Goal: Task Accomplishment & Management: Complete application form

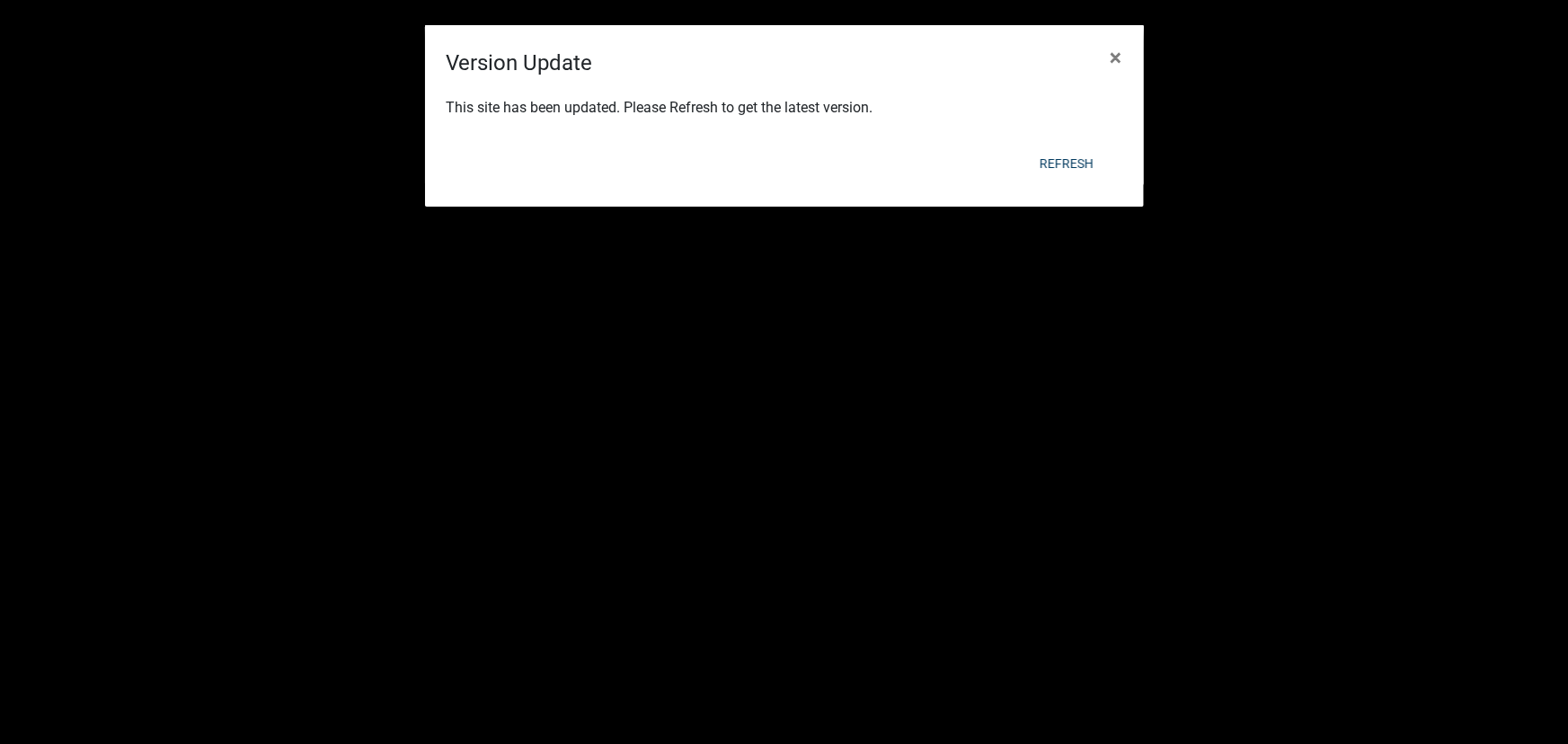
click at [281, 116] on ngb-modal-window "Version Update × This site has been updated. Please Refresh to get the latest v…" at bounding box center [784, 372] width 1568 height 744
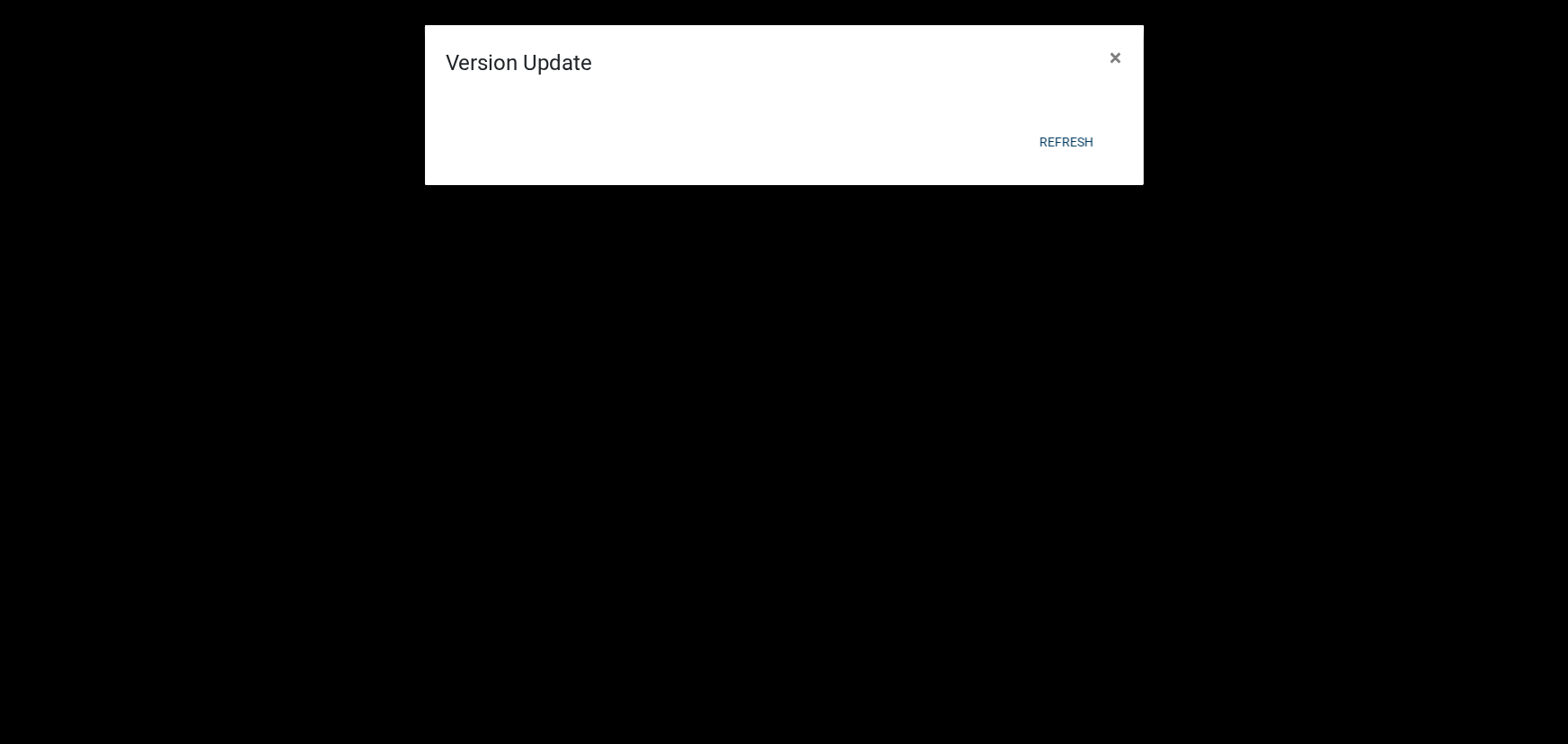
click at [483, 183] on div "Version Update × Refresh" at bounding box center [784, 106] width 719 height 160
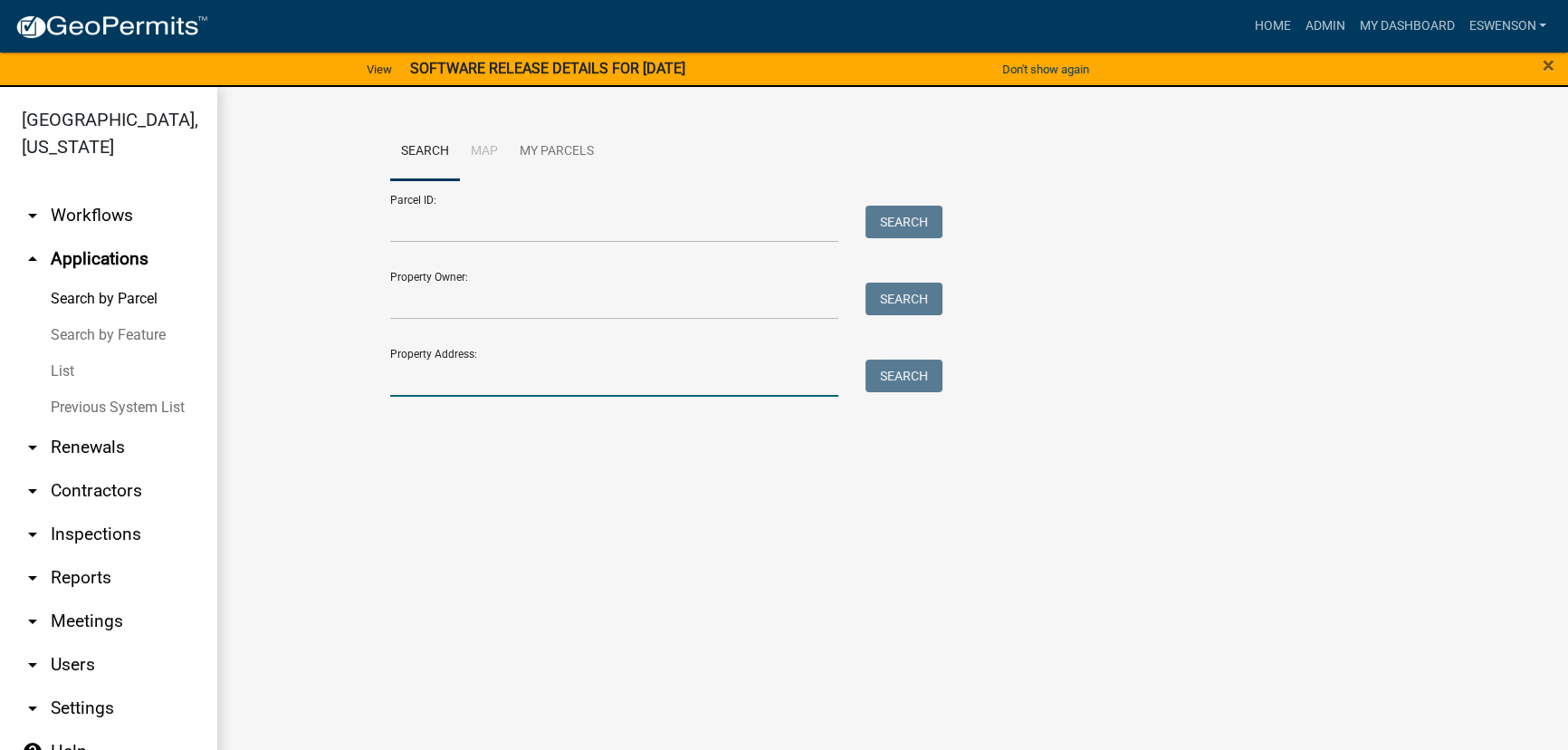
click at [490, 371] on input "Property Address:" at bounding box center [613, 377] width 448 height 37
click at [511, 214] on input "Parcel ID:" at bounding box center [613, 223] width 448 height 37
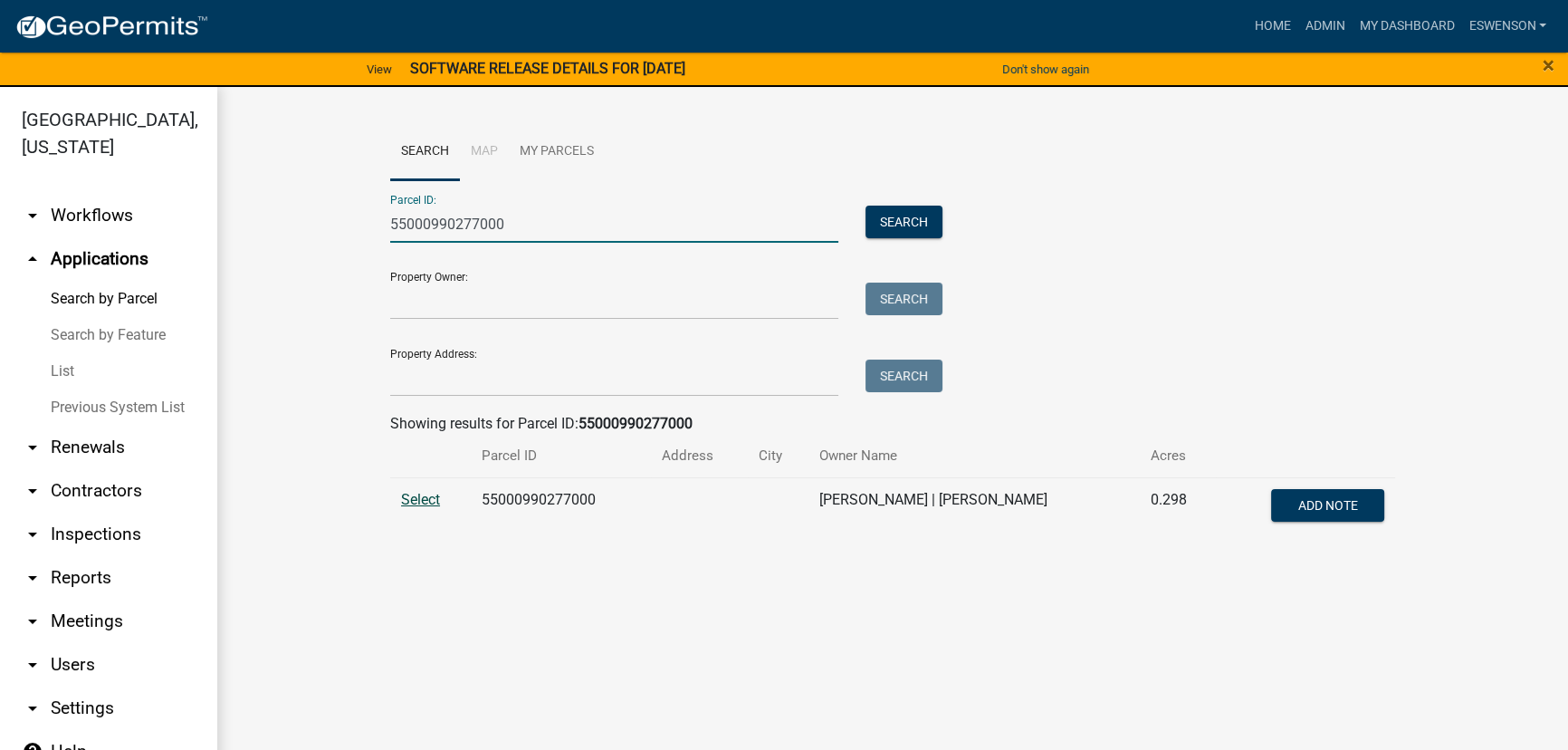
type input "55000990277000"
click at [422, 500] on span "Select" at bounding box center [420, 499] width 39 height 17
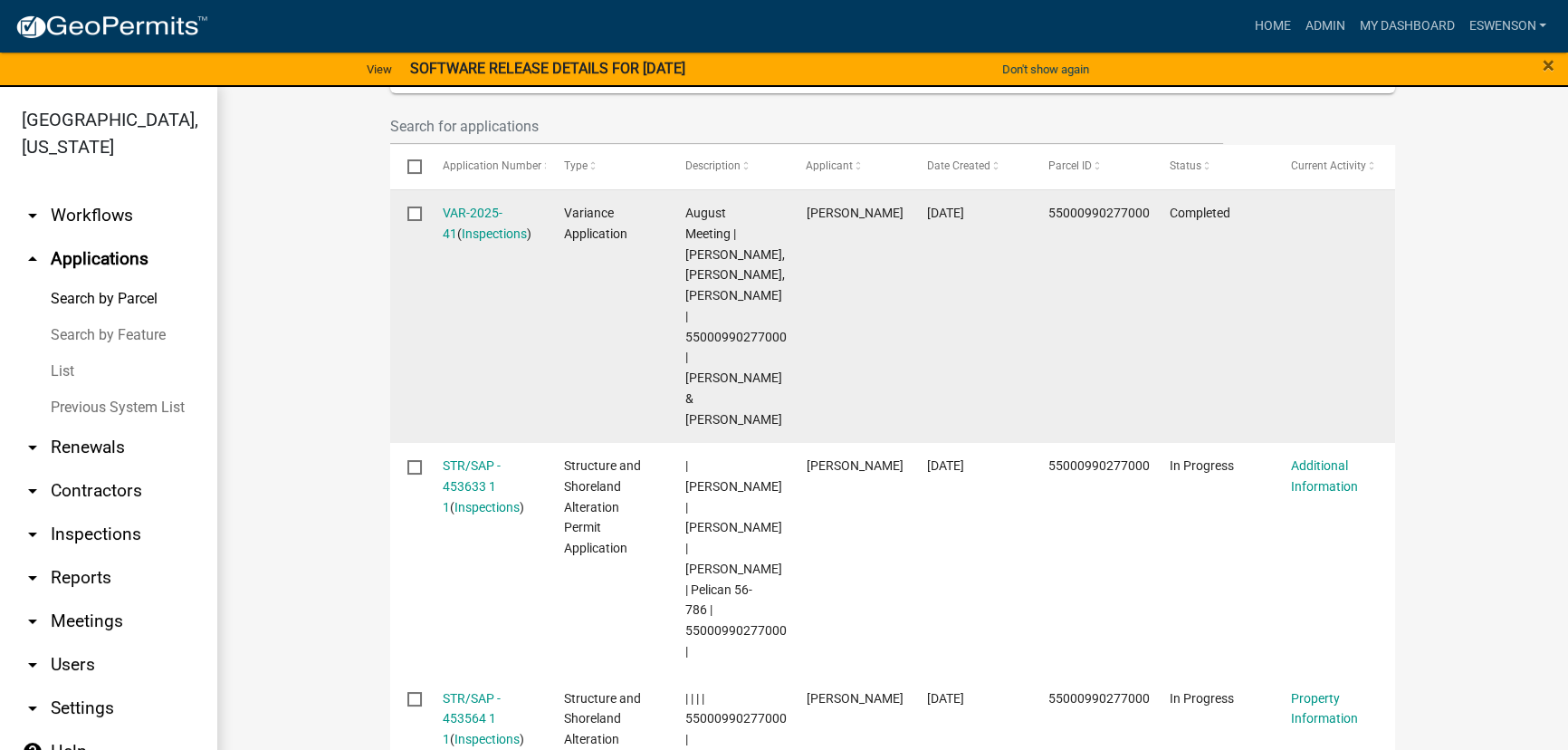
scroll to position [658, 0]
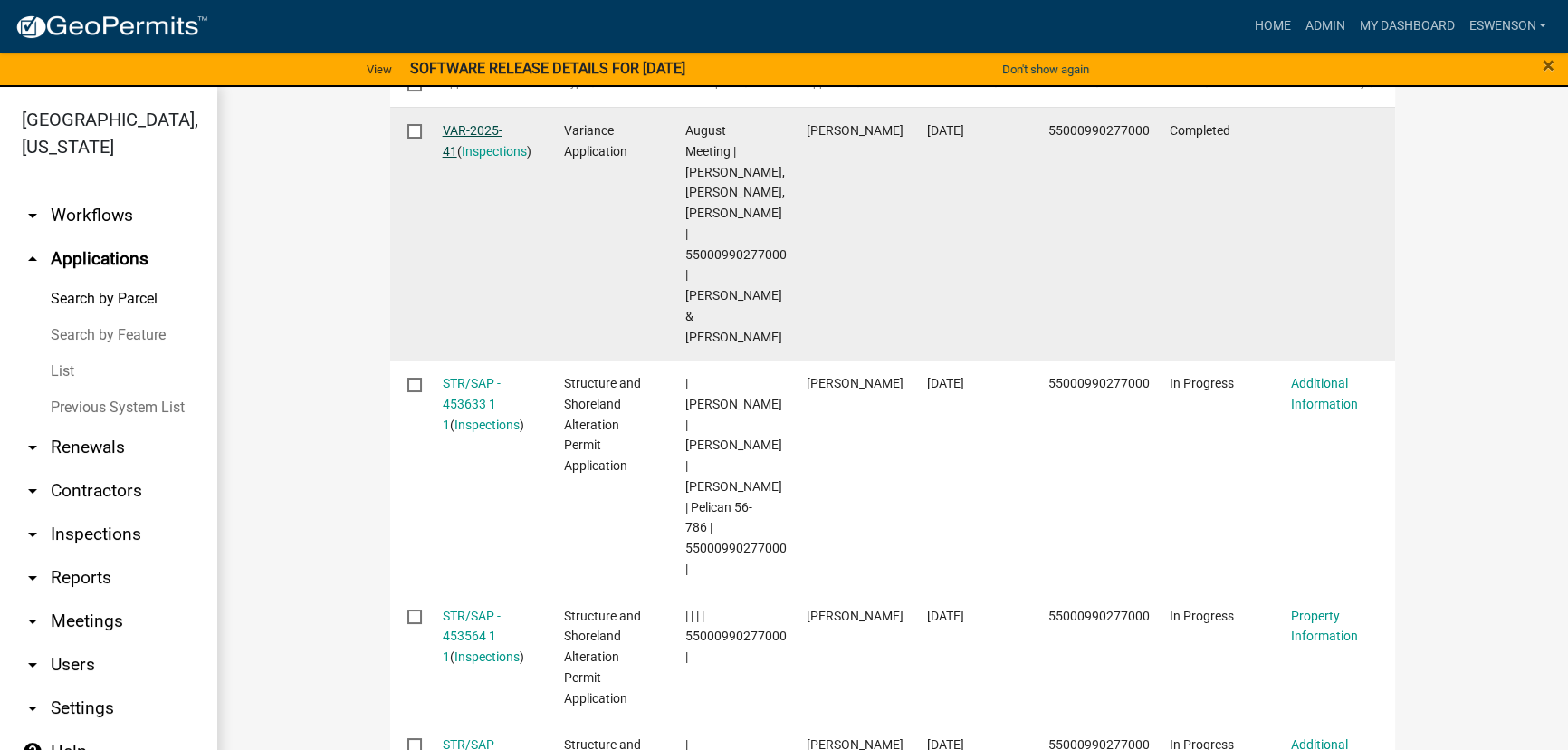
click at [475, 126] on link "VAR-2025-41" at bounding box center [472, 141] width 60 height 35
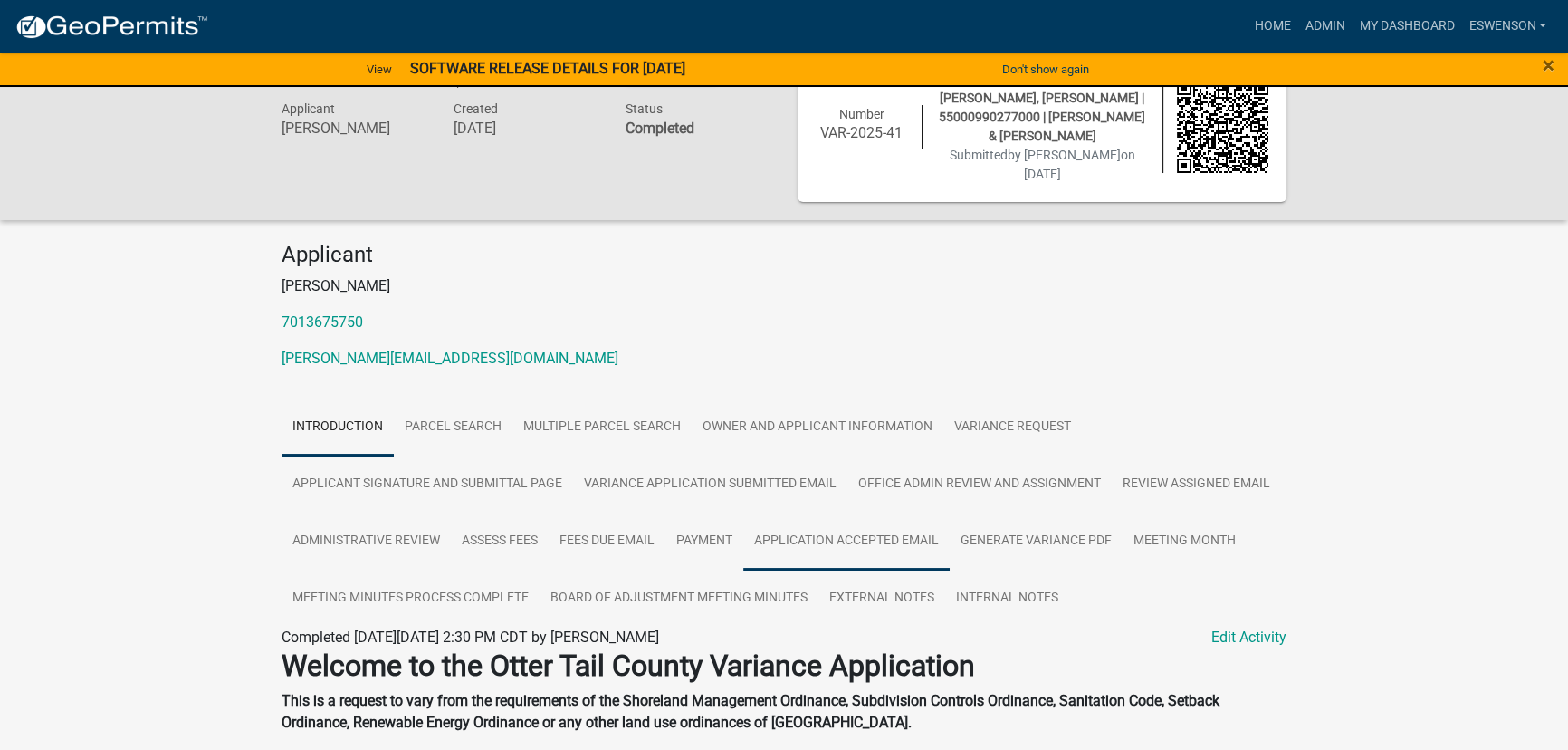
scroll to position [82, 0]
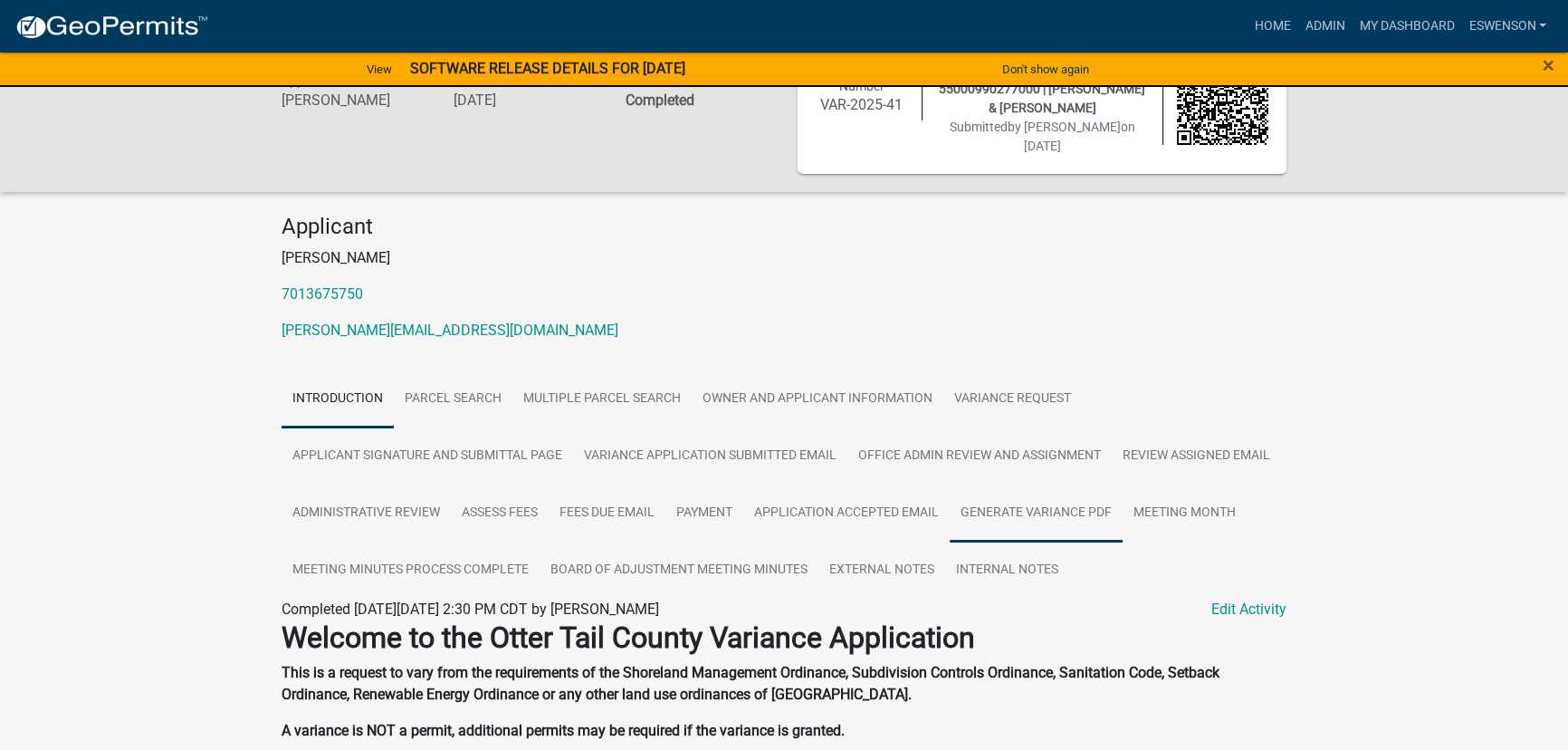
click at [1052, 485] on link "Generate Variance PDF" at bounding box center [1036, 513] width 173 height 58
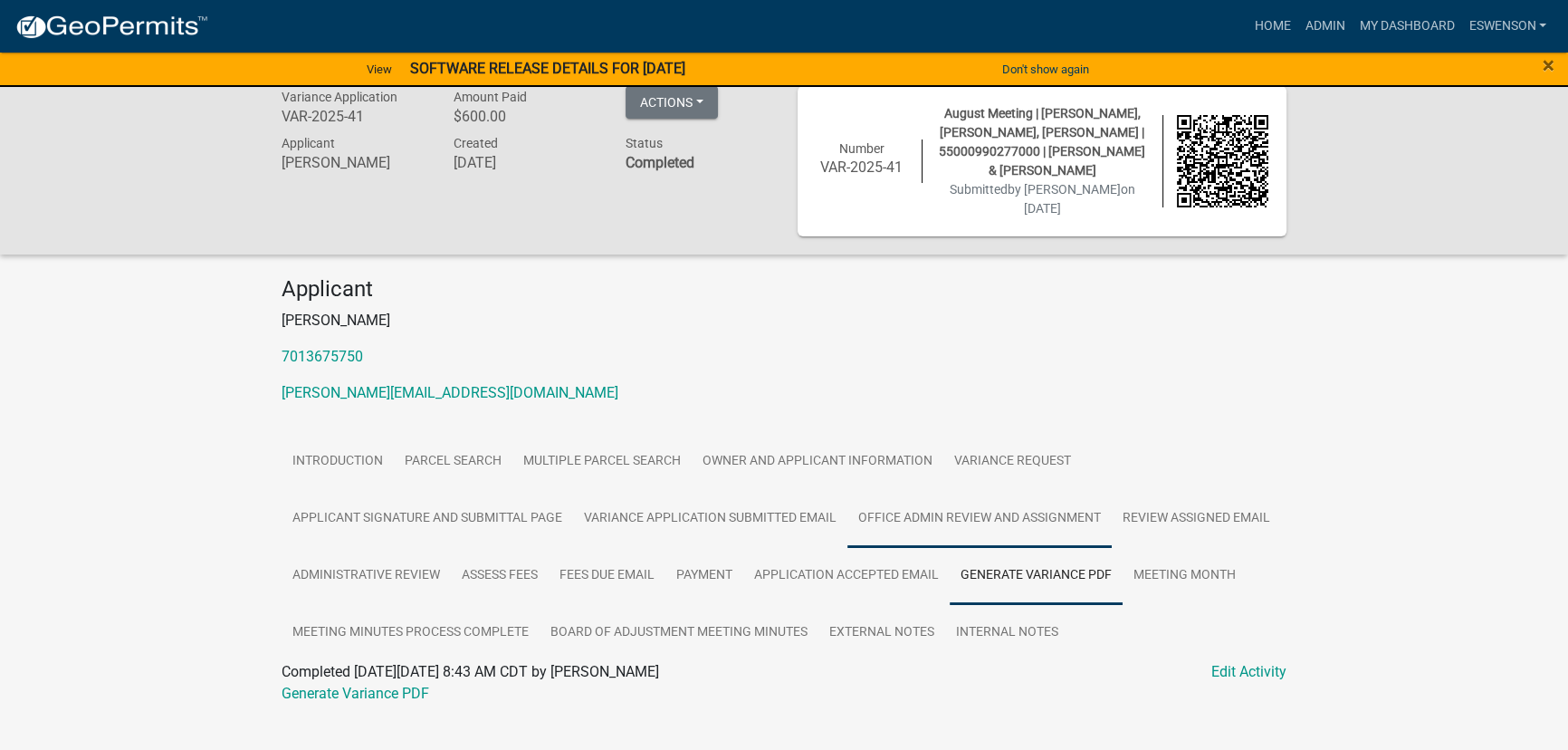
scroll to position [29, 0]
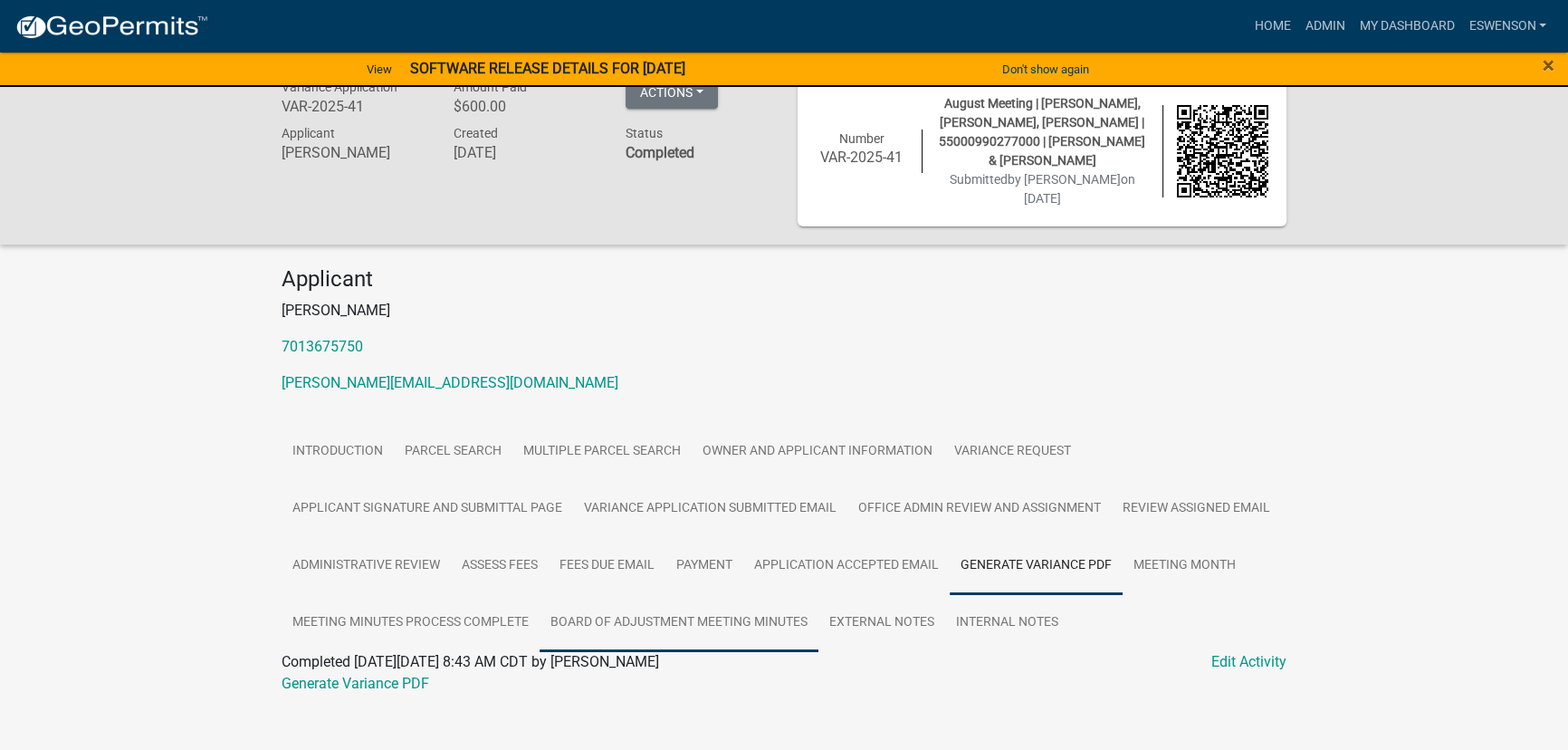
click at [658, 612] on link "Board of Adjustment Meeting Minutes" at bounding box center [679, 623] width 278 height 58
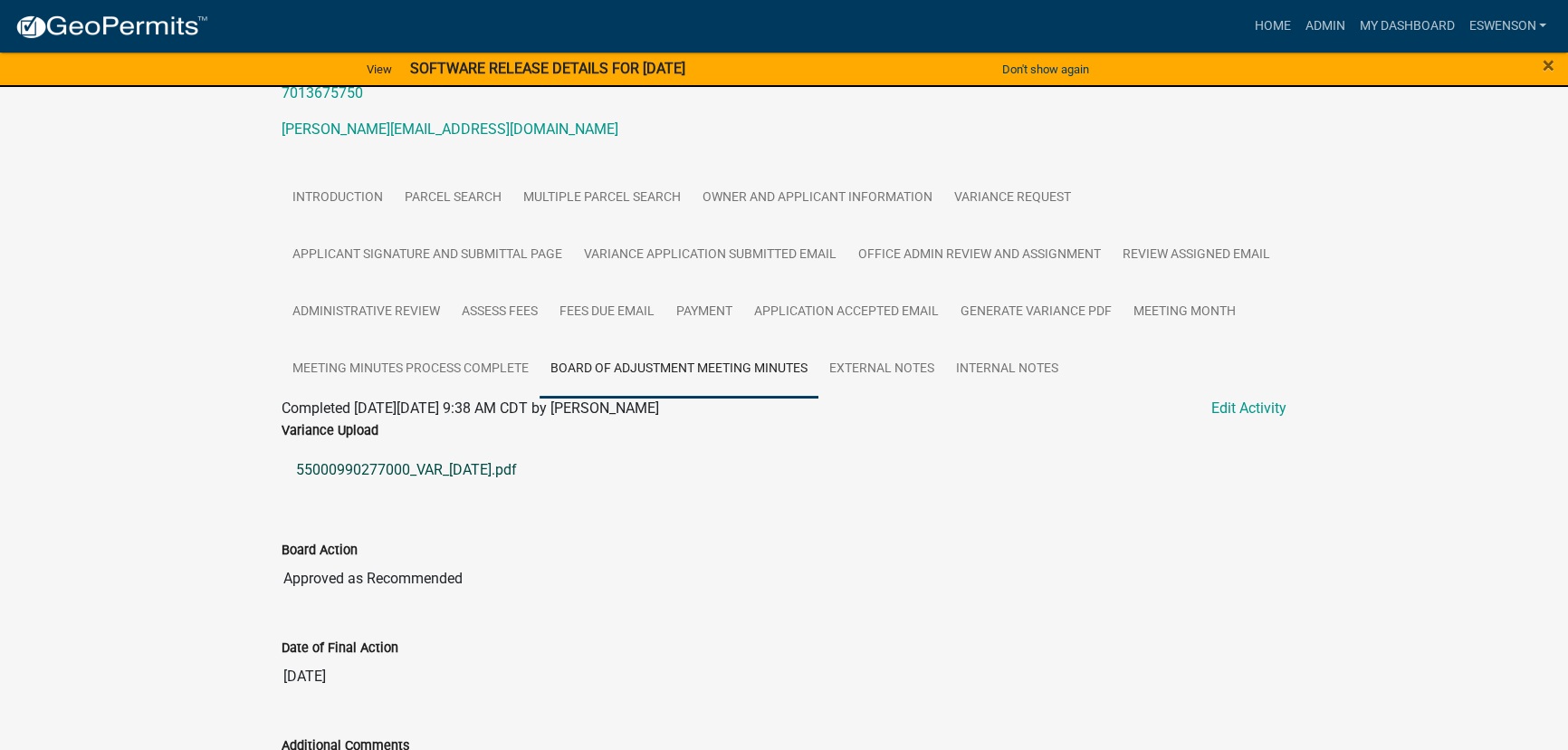
scroll to position [481, 0]
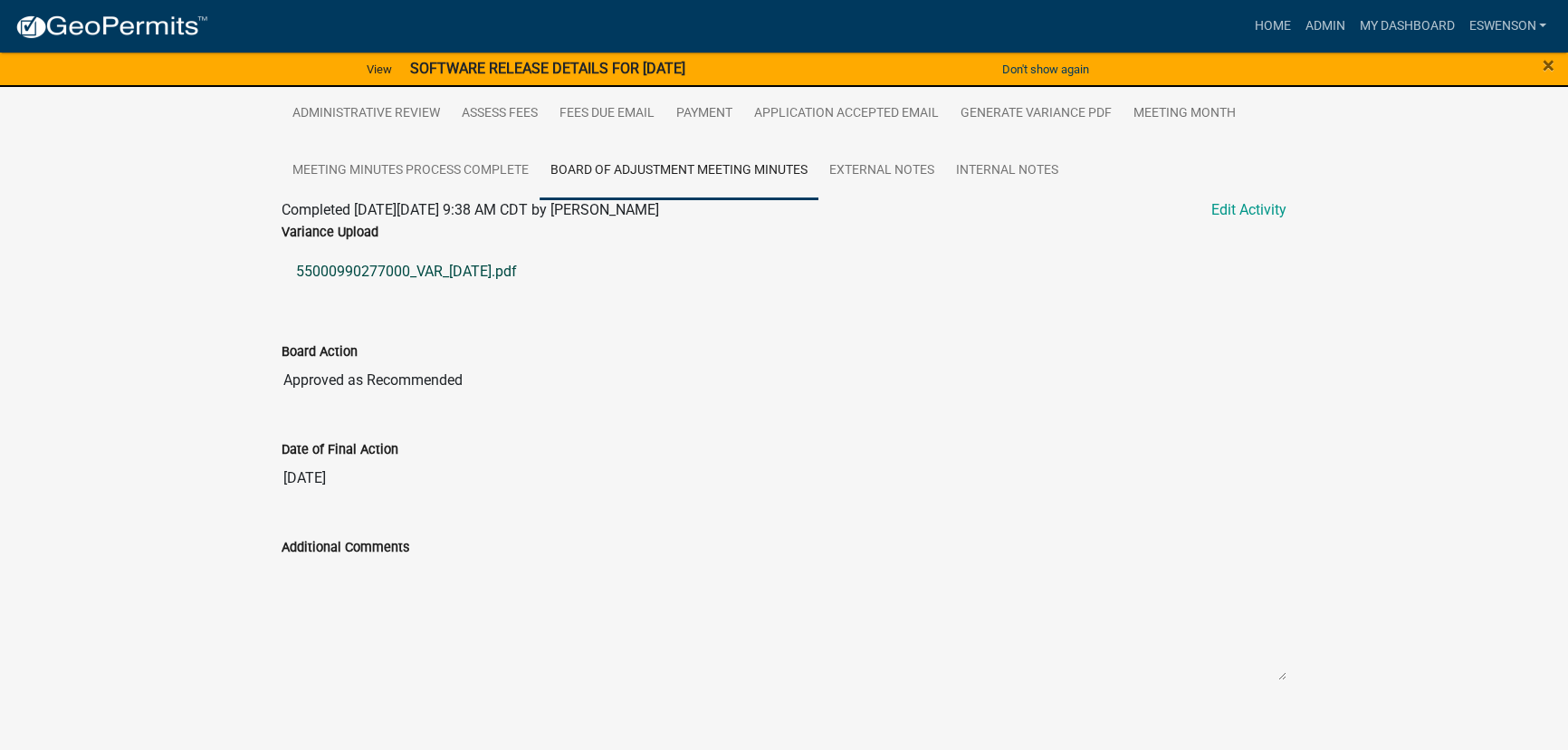
click at [470, 254] on link "55000990277000_VAR_2025-09-16.pdf" at bounding box center [783, 272] width 1004 height 44
drag, startPoint x: 275, startPoint y: 244, endPoint x: 409, endPoint y: 262, distance: 135.2
click at [409, 262] on div "Variance Upload 55000990277000_VAR_2025-09-16.pdf" at bounding box center [784, 267] width 1032 height 94
copy link "55000990277000"
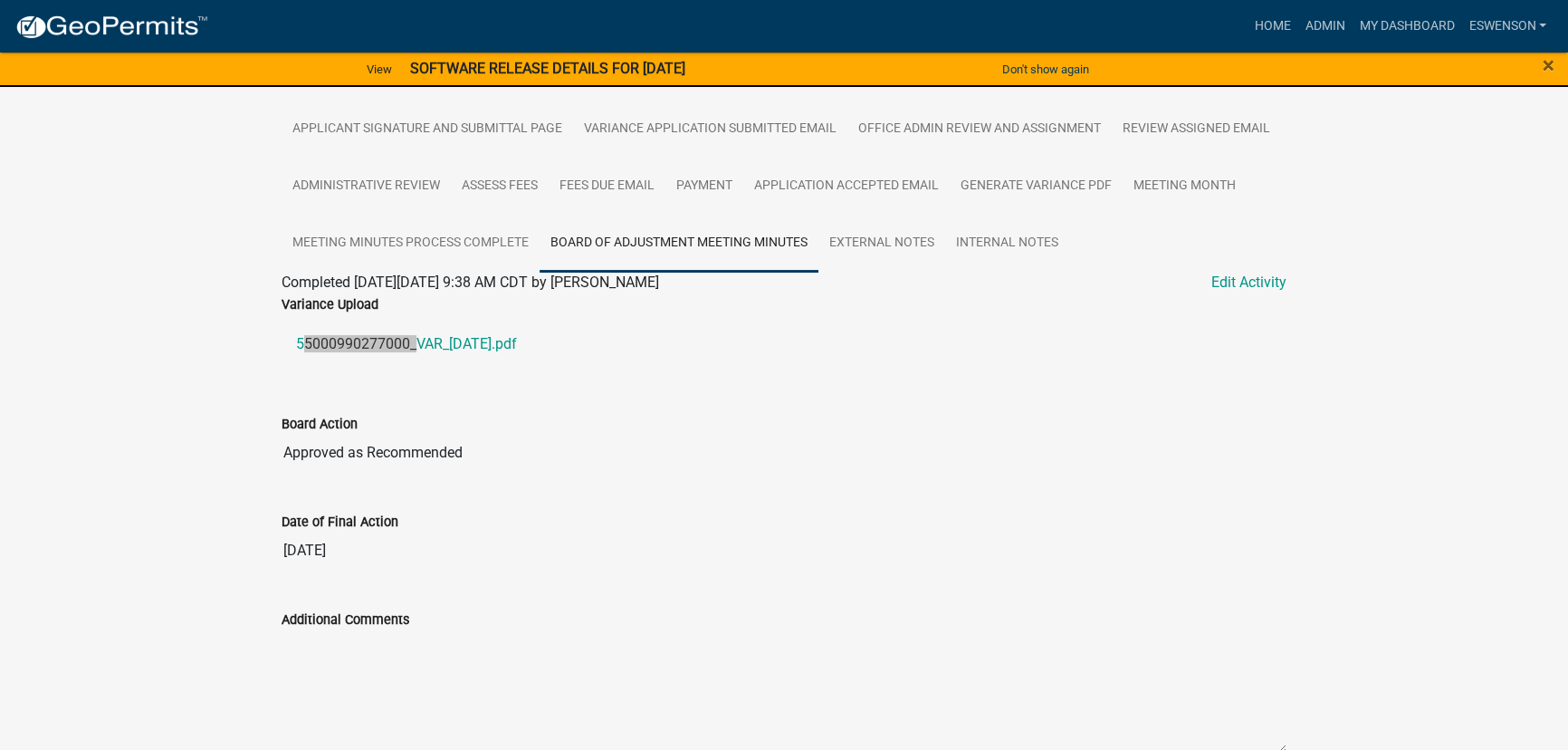
scroll to position [317, 0]
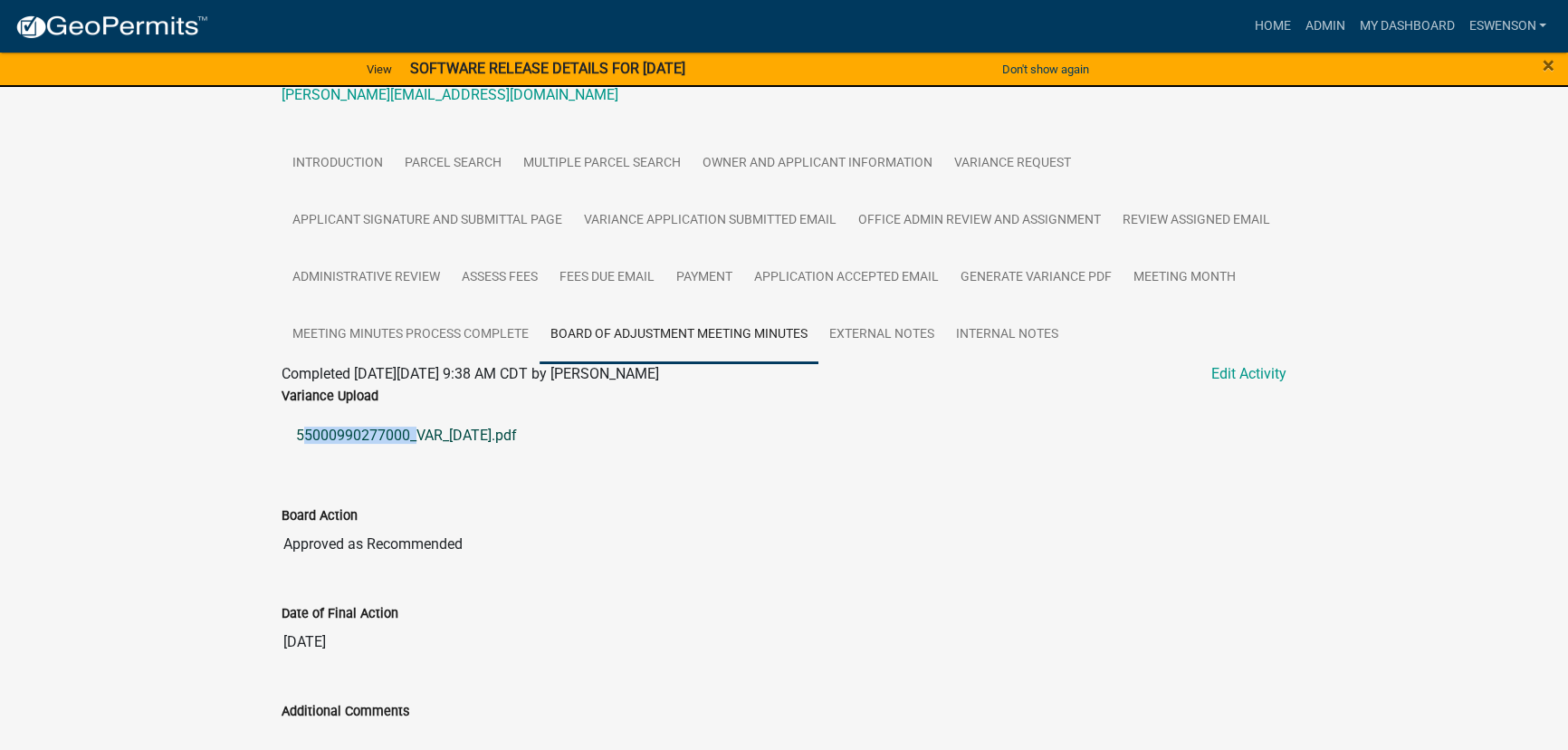
copy link "55000990277000"
click at [1309, 51] on nav "more_horiz Home Admin My Dashboard eswenson Admin Account Logout" at bounding box center [784, 26] width 1568 height 52
click at [1316, 29] on link "Admin" at bounding box center [1324, 27] width 54 height 34
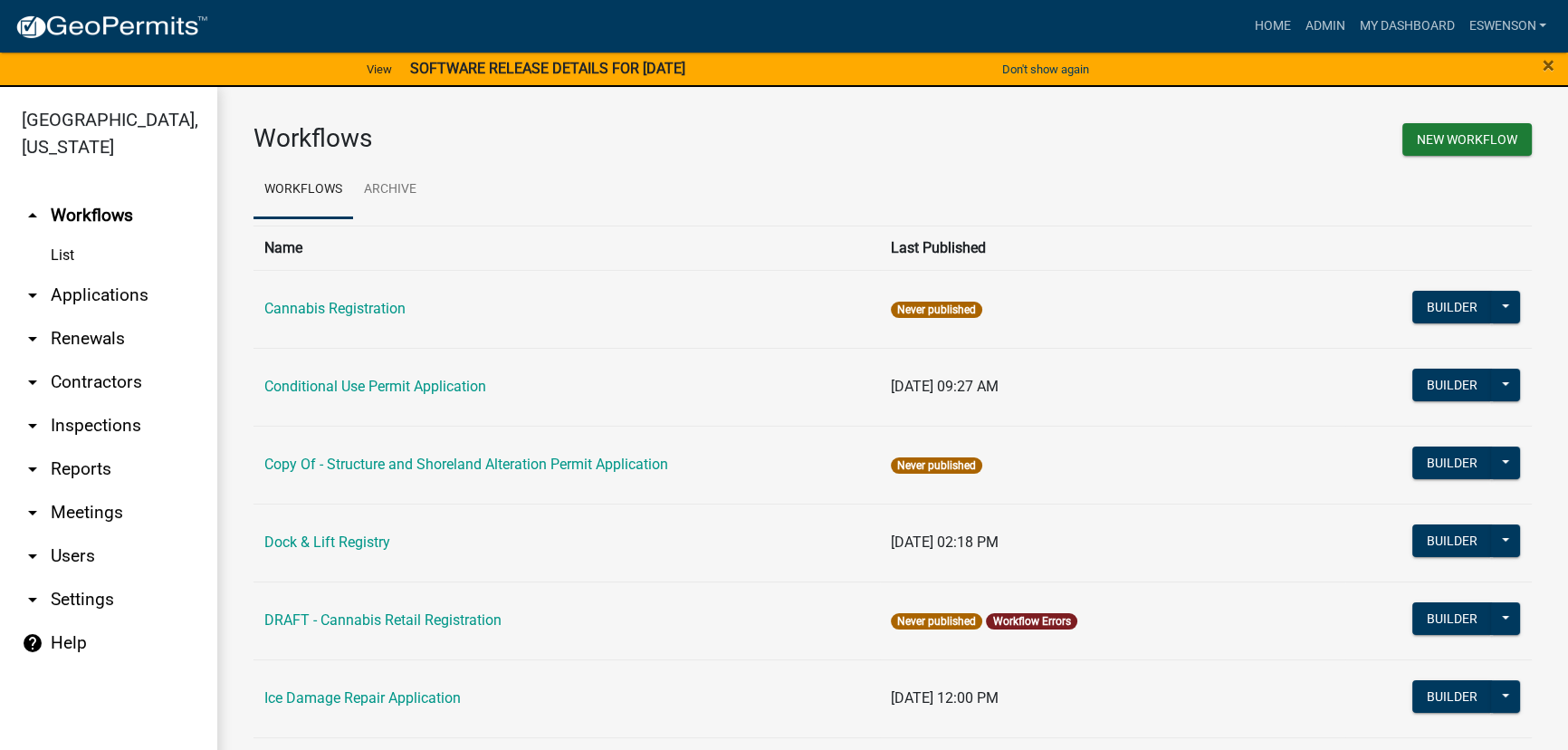
click at [92, 297] on link "arrow_drop_down Applications" at bounding box center [108, 296] width 218 height 44
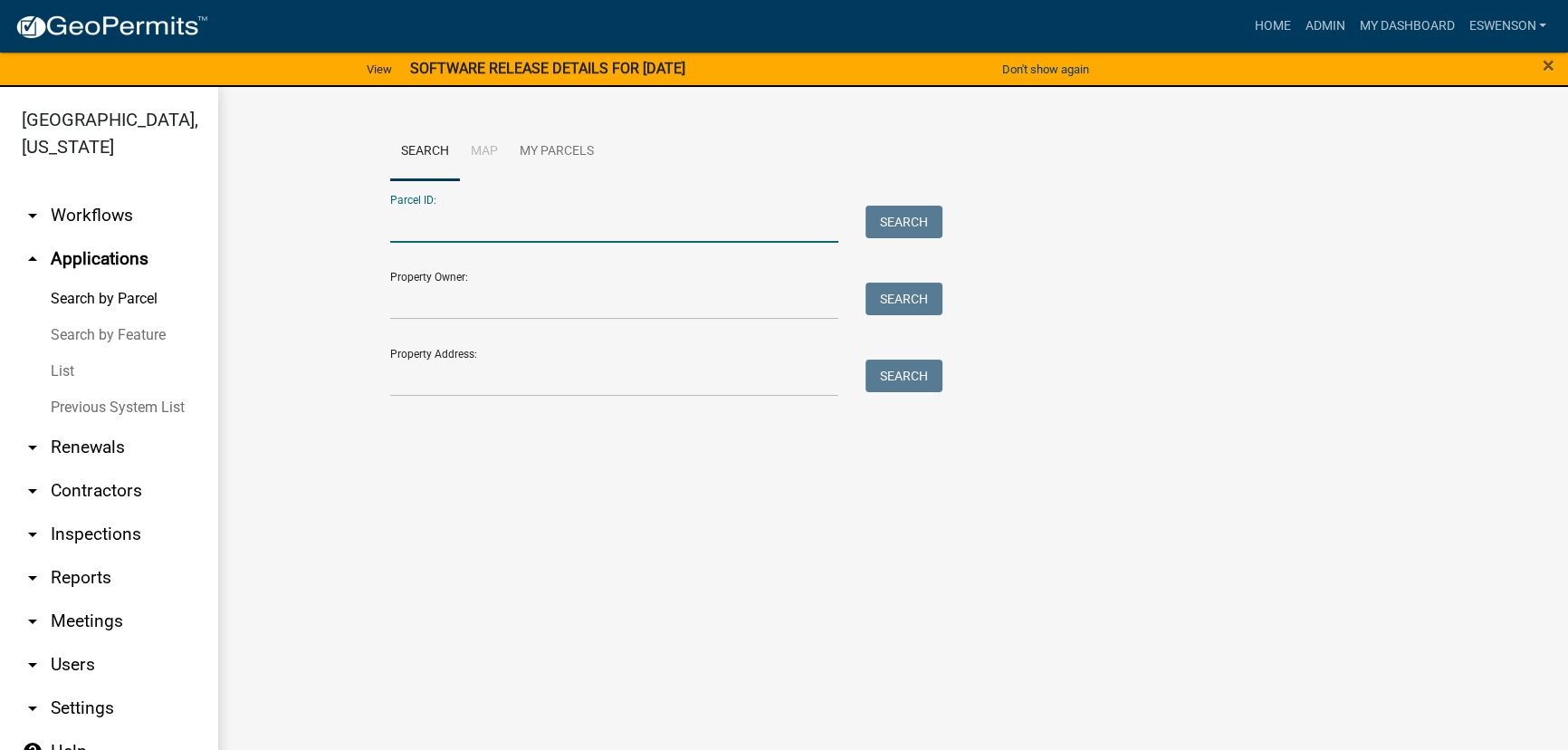
paste input "55000990277000"
type input "55000990277000"
click at [882, 226] on button "Search" at bounding box center [904, 221] width 77 height 32
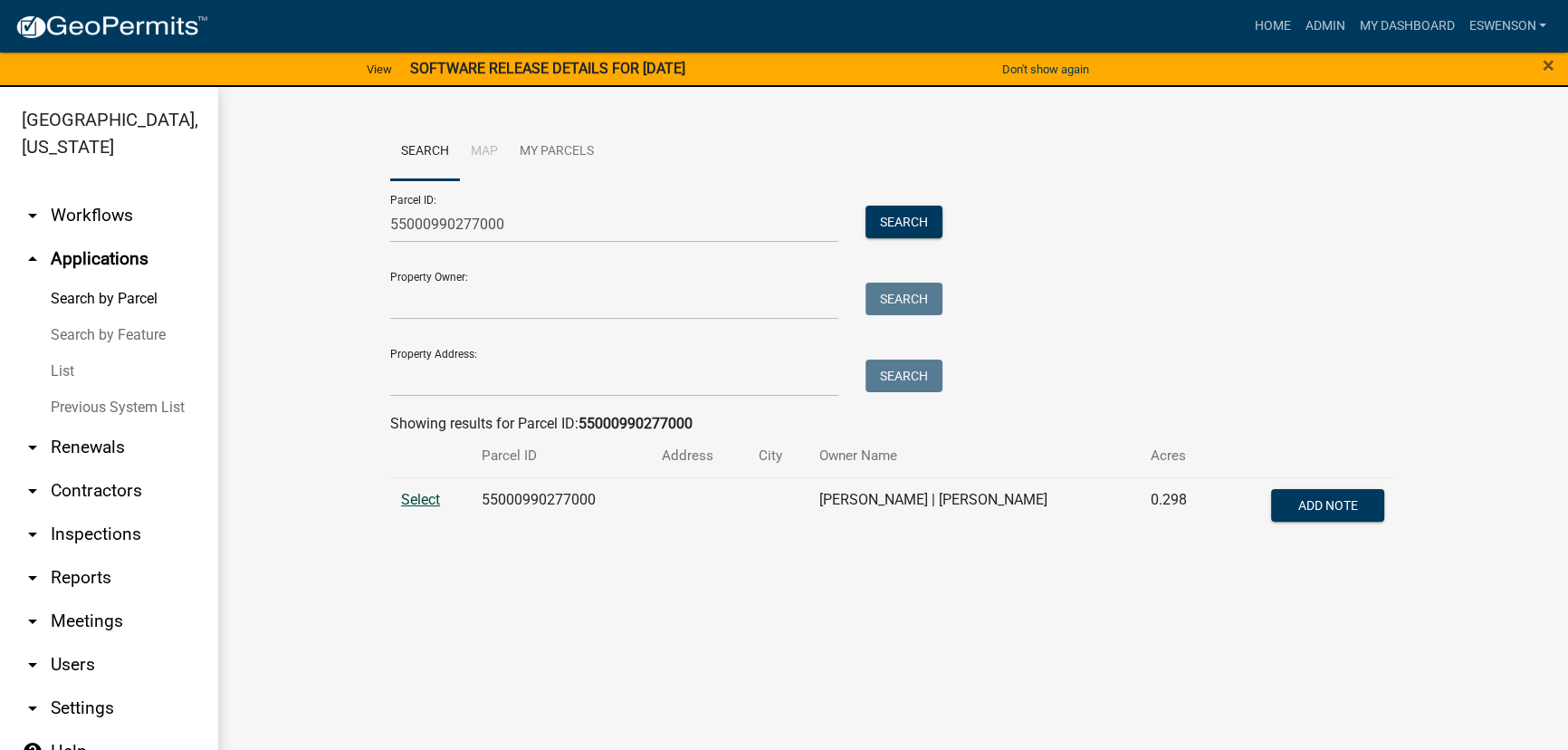
click at [409, 493] on span "Select" at bounding box center [420, 499] width 39 height 17
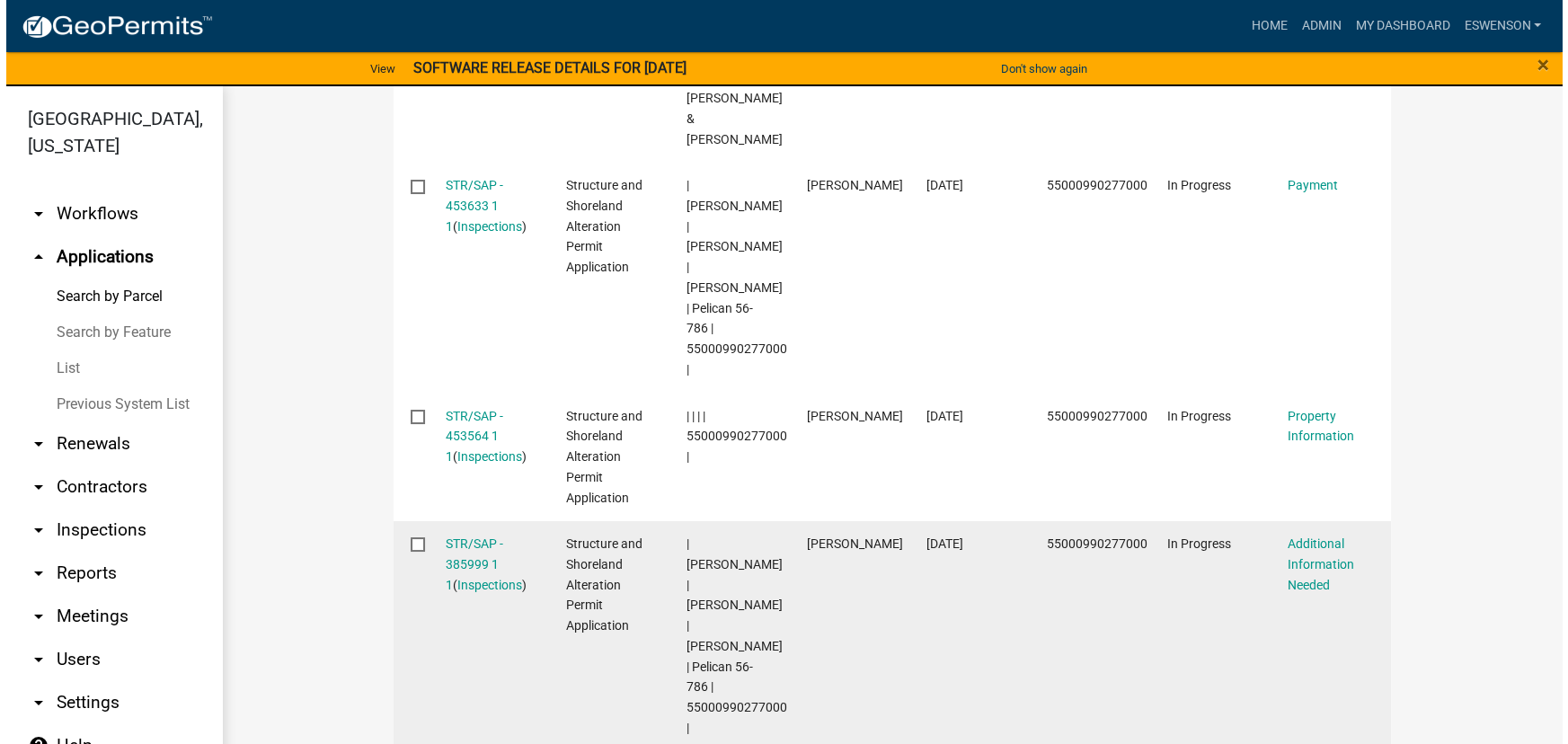
scroll to position [849, 0]
drag, startPoint x: 442, startPoint y: 520, endPoint x: 499, endPoint y: 585, distance: 86.5
click at [442, 536] on link "STR/SAP - 385999 1 1" at bounding box center [468, 563] width 58 height 56
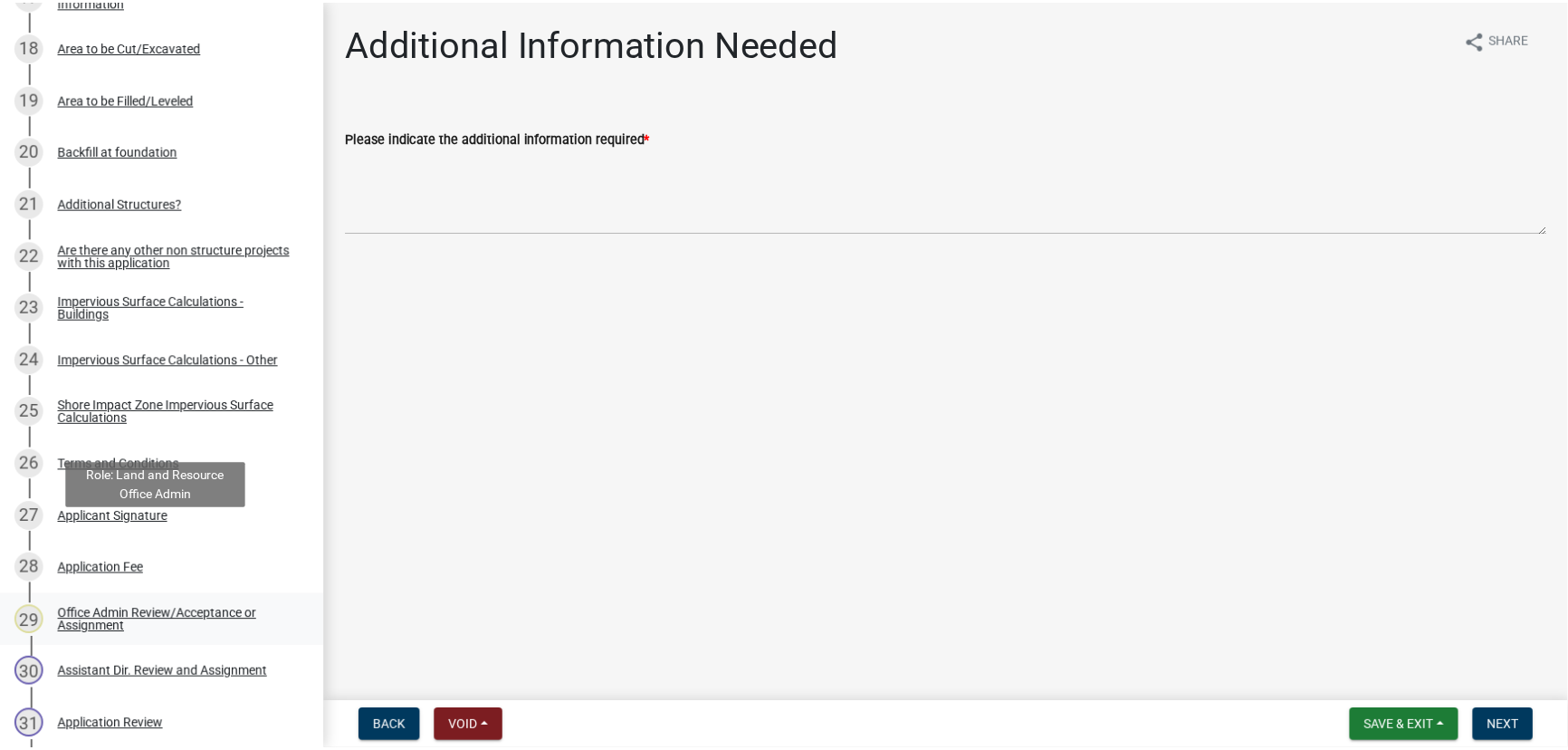
scroll to position [1317, 0]
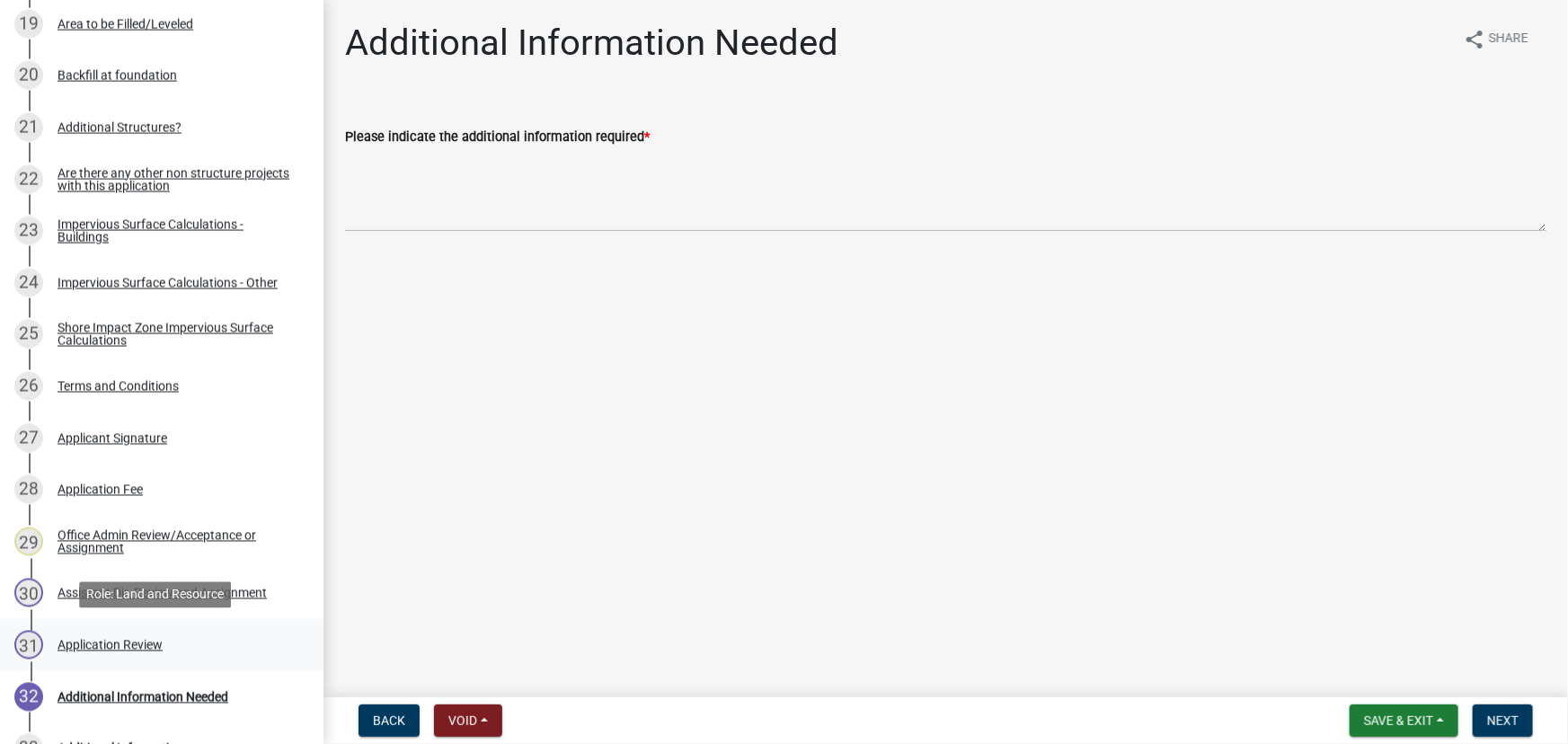
click at [153, 652] on div "31 Application Review" at bounding box center [154, 645] width 280 height 28
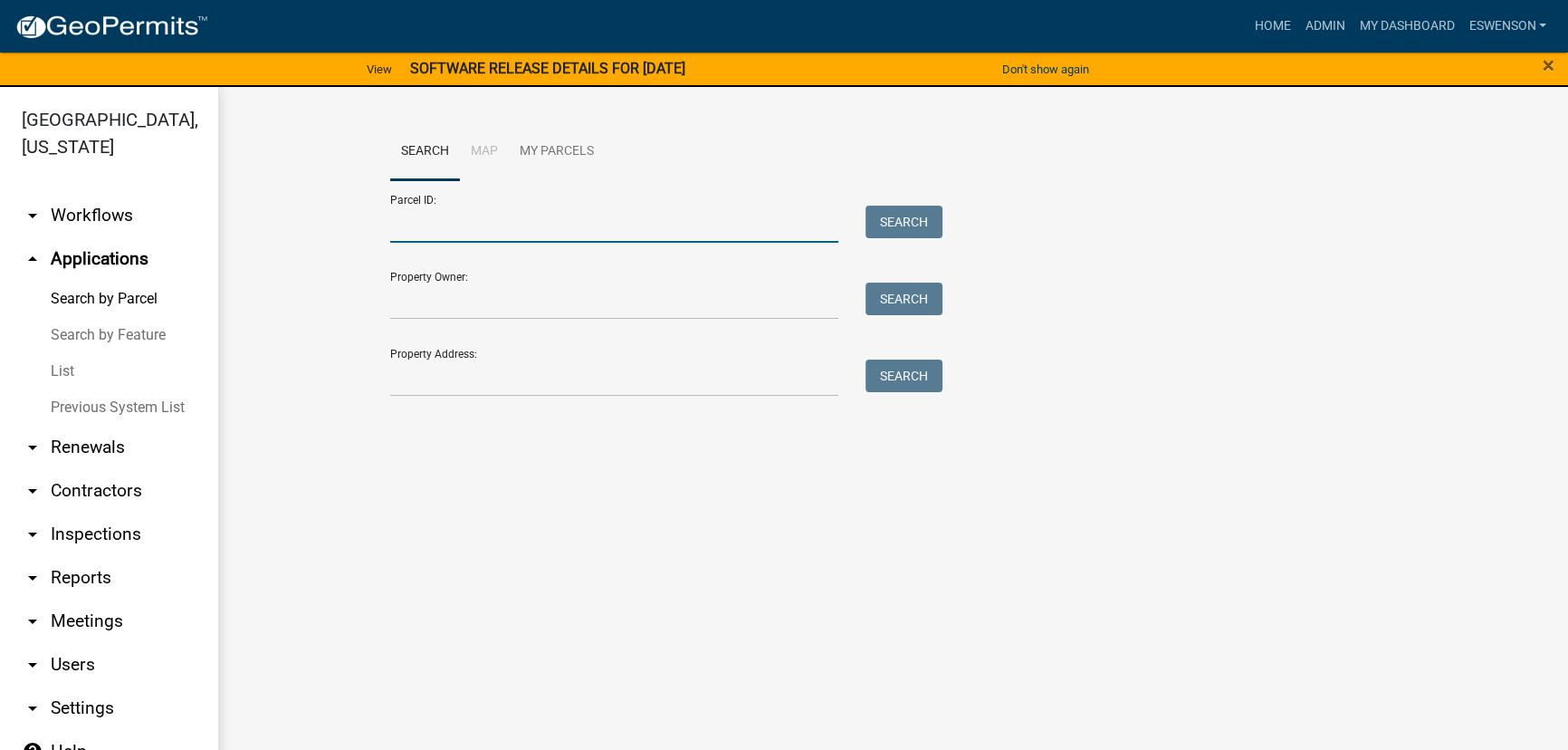
click at [493, 230] on input "Parcel ID:" at bounding box center [613, 223] width 448 height 37
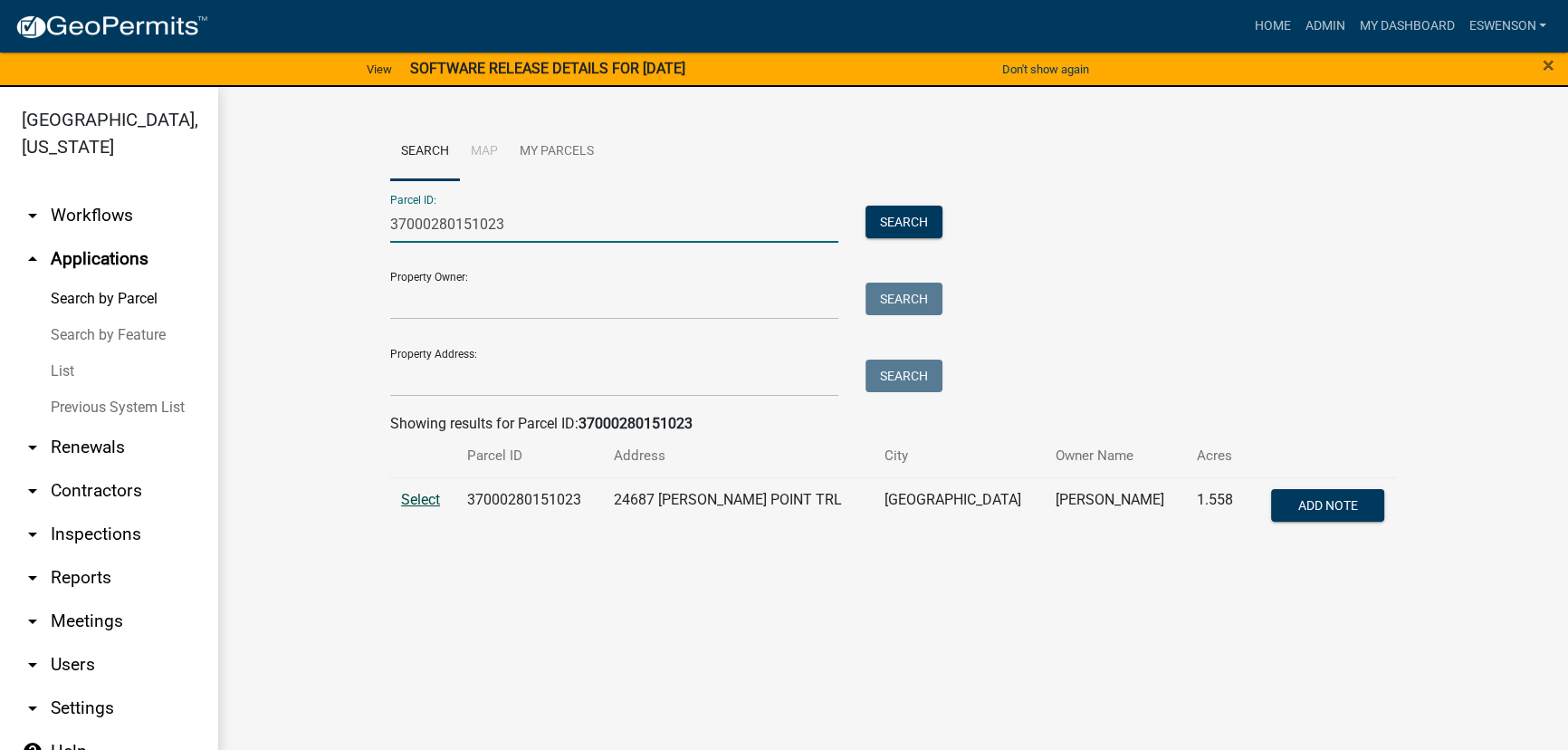
click at [401, 494] on span "Select" at bounding box center [420, 499] width 39 height 17
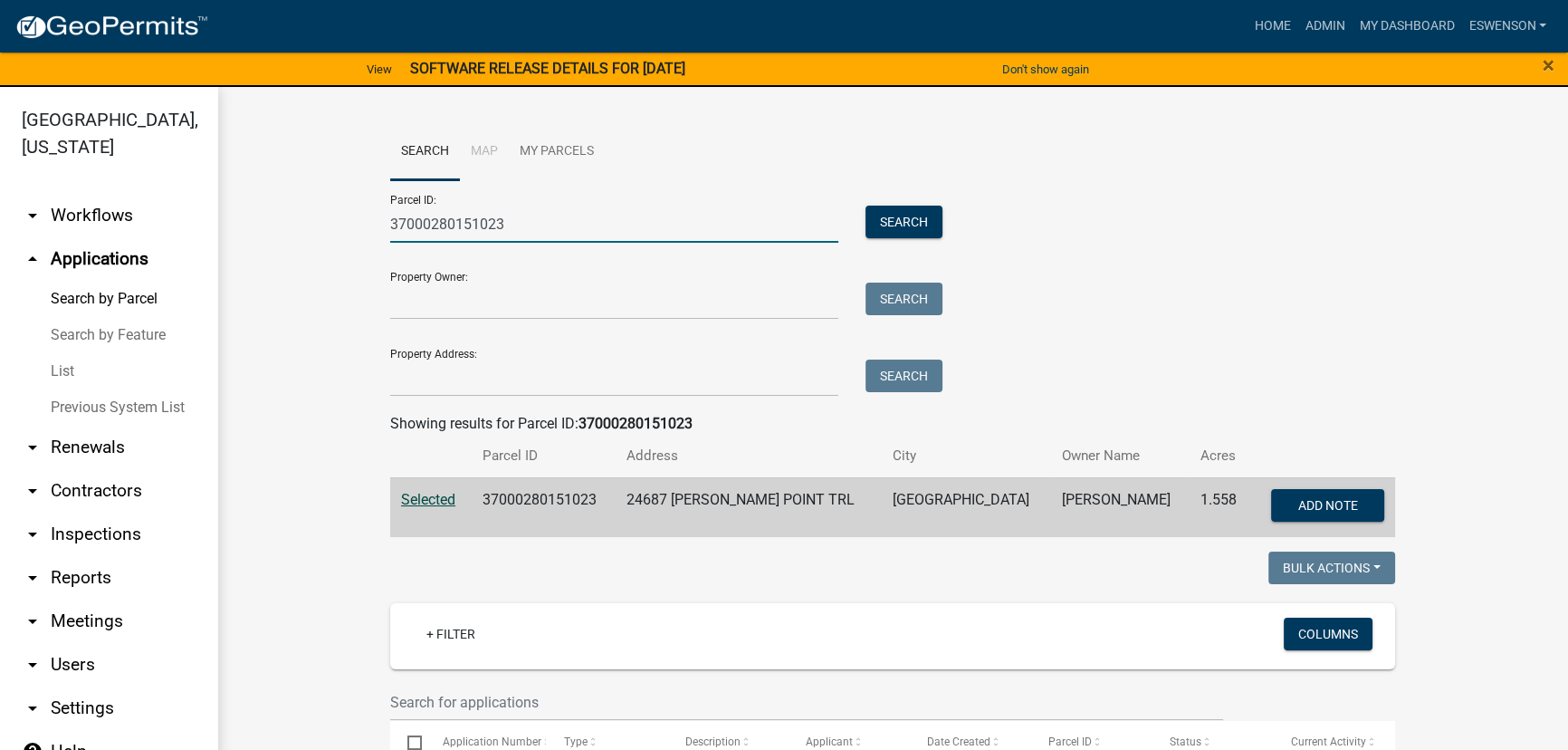
click at [516, 220] on input "37000280151023" at bounding box center [613, 223] width 448 height 37
click at [516, 219] on input "37000280151023" at bounding box center [613, 223] width 448 height 37
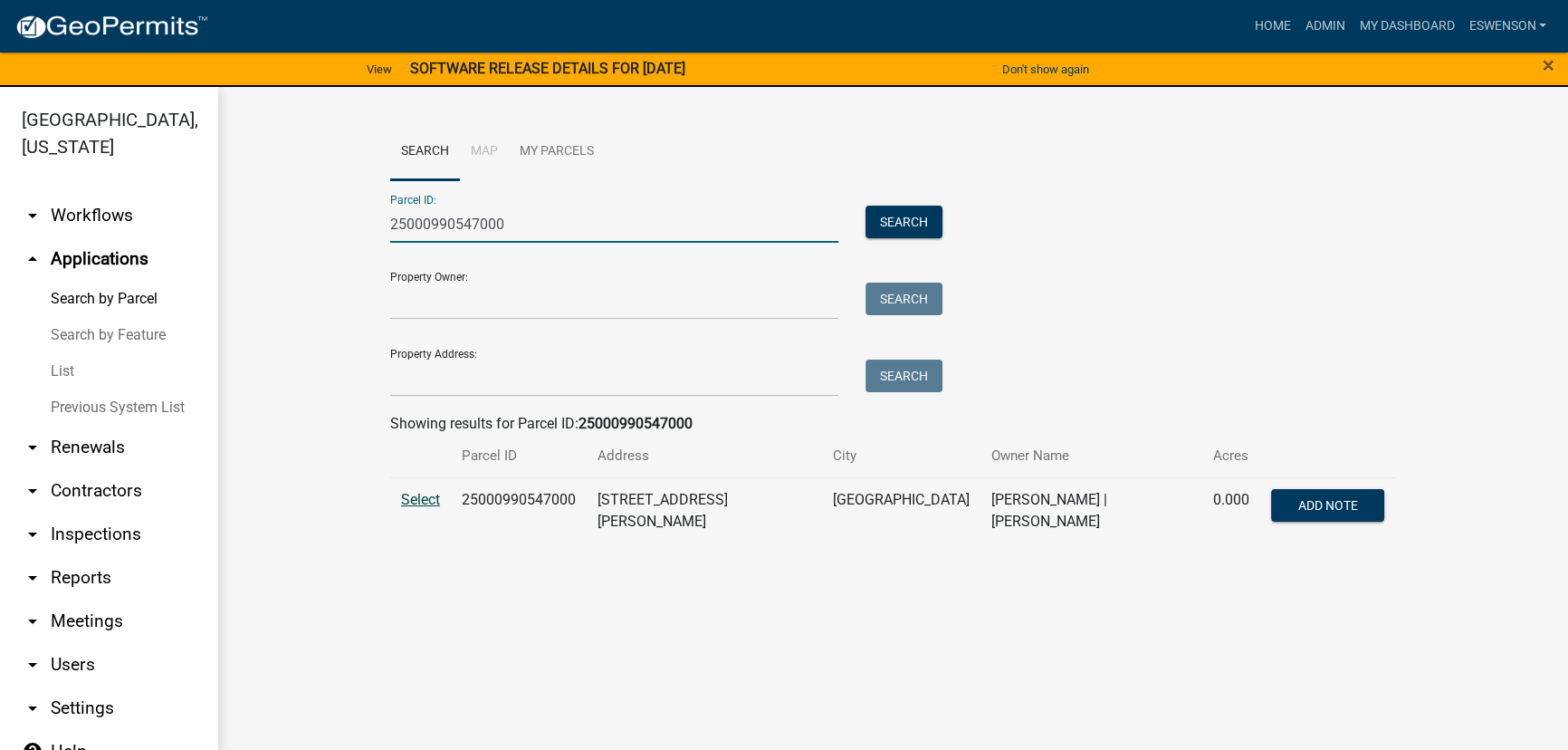
type input "25000990547000"
click at [436, 504] on span "Select" at bounding box center [420, 499] width 39 height 17
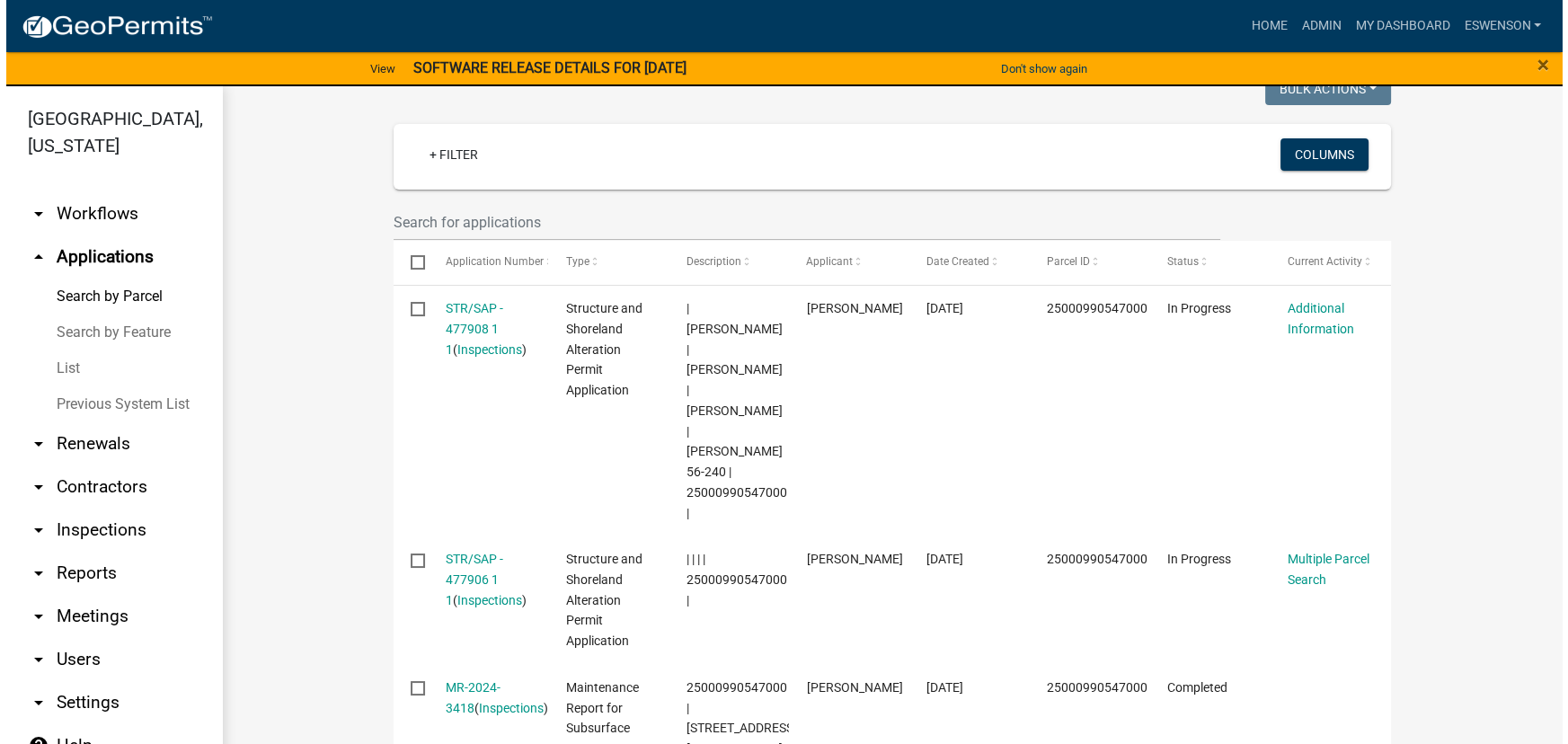
scroll to position [489, 0]
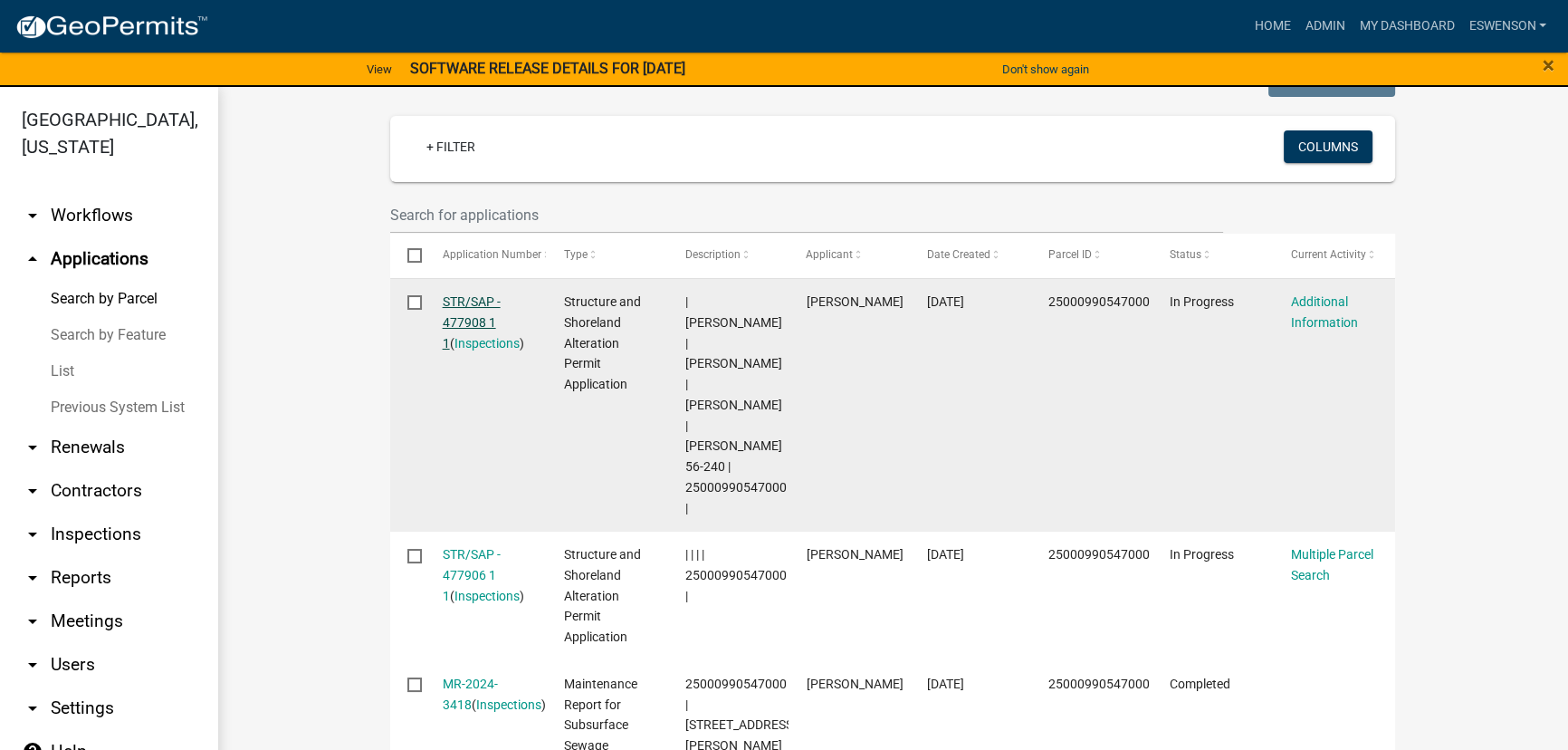
click at [454, 298] on link "STR/SAP - 477908 1 1" at bounding box center [471, 322] width 58 height 56
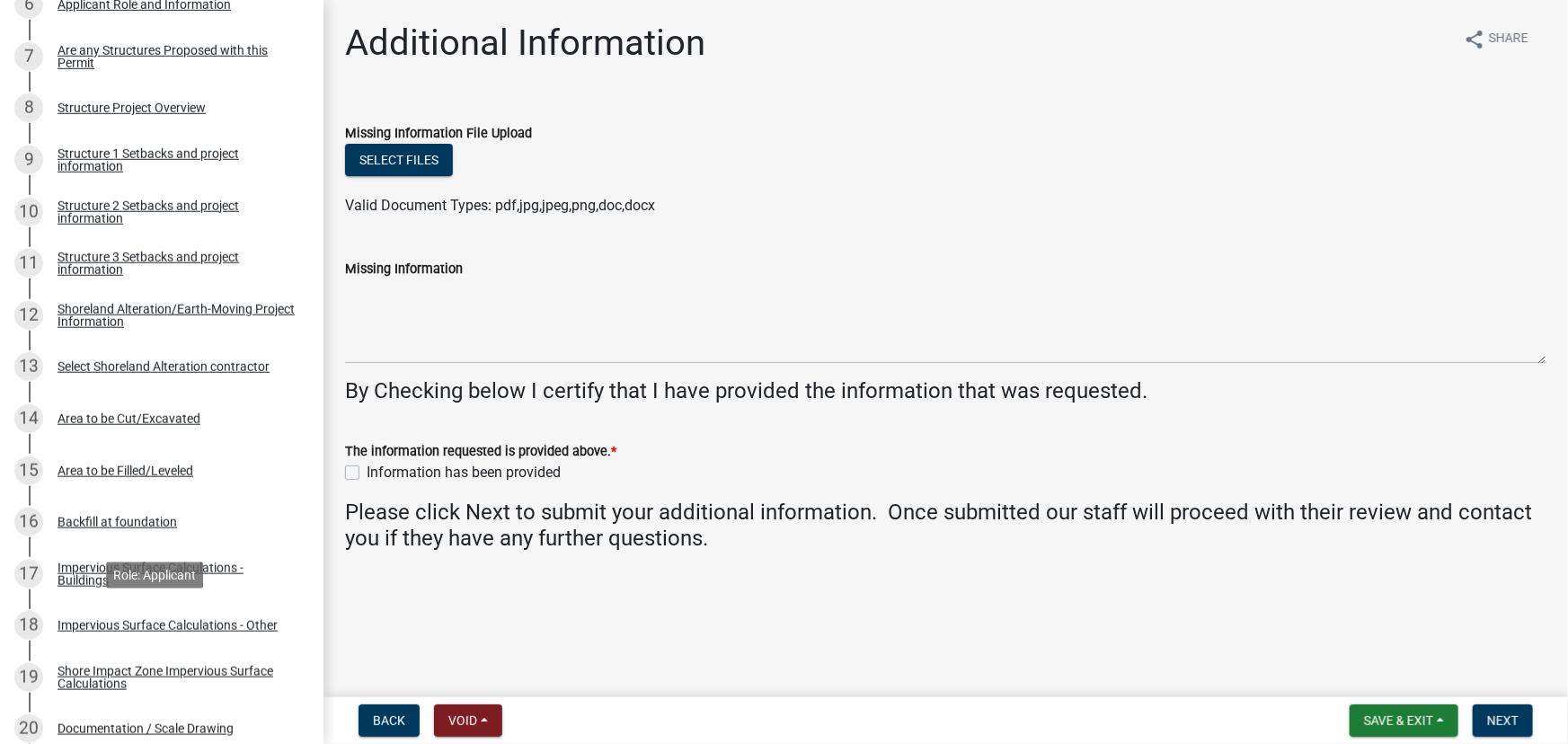
scroll to position [1061, 0]
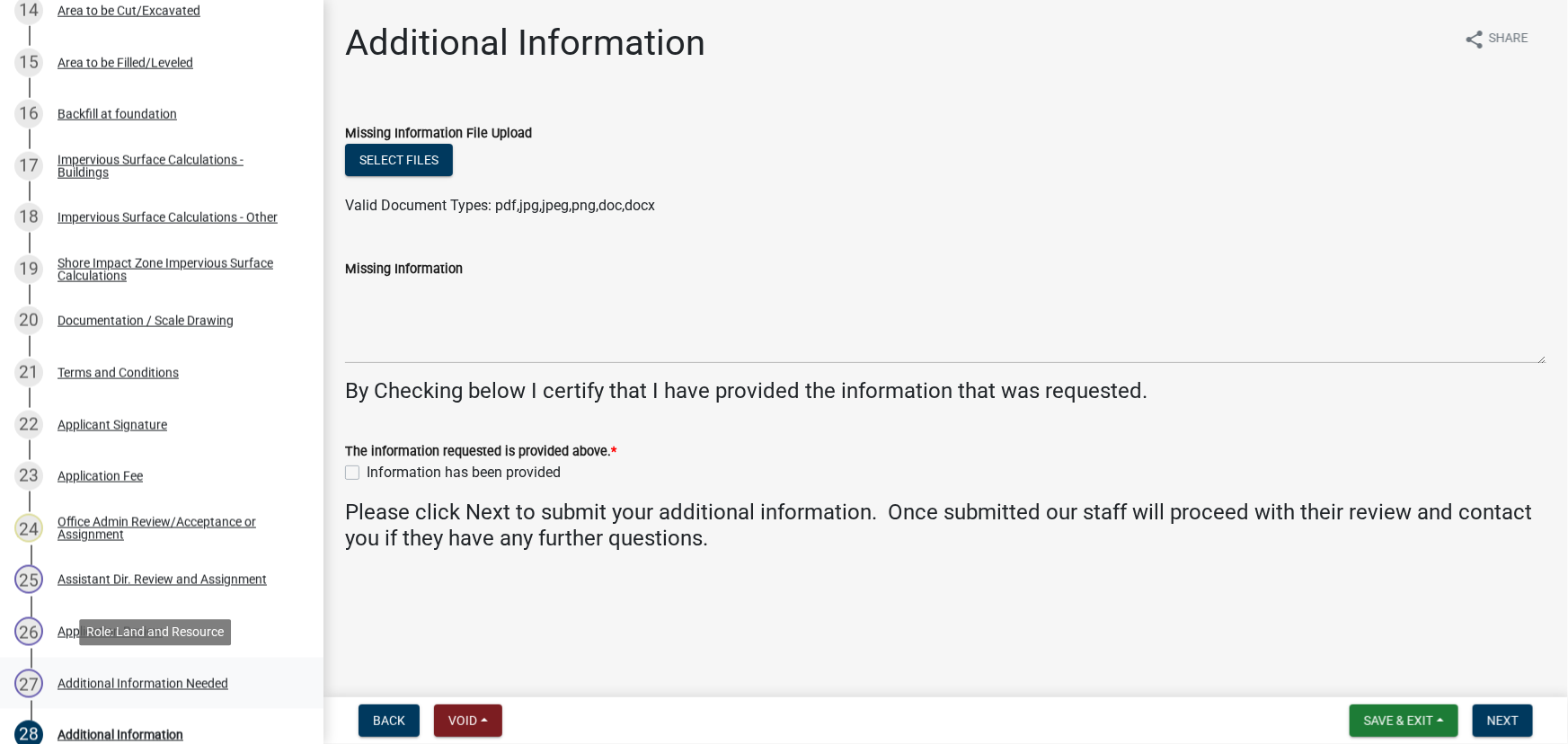
click at [115, 677] on div "Additional Information Needed" at bounding box center [142, 683] width 171 height 12
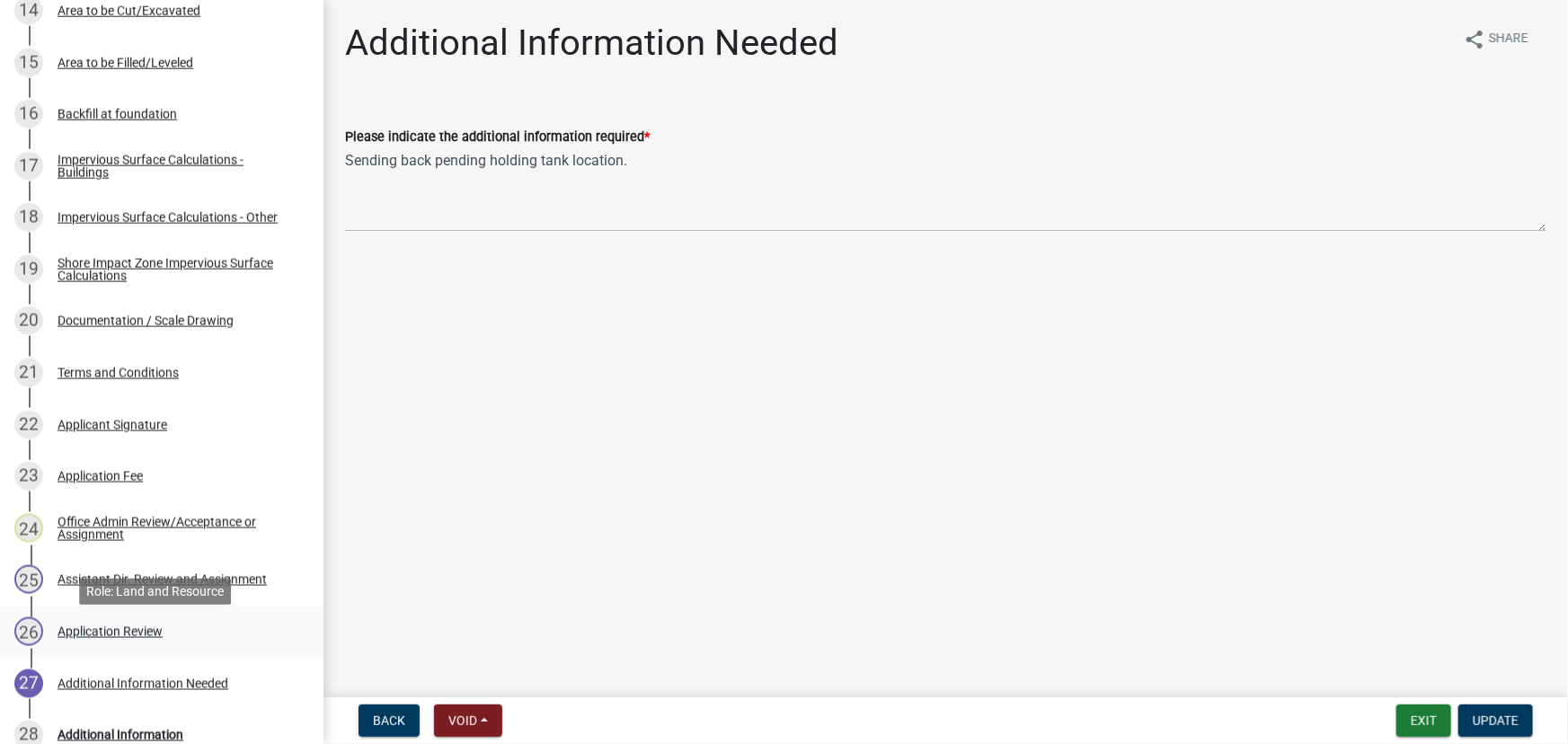
scroll to position [979, 0]
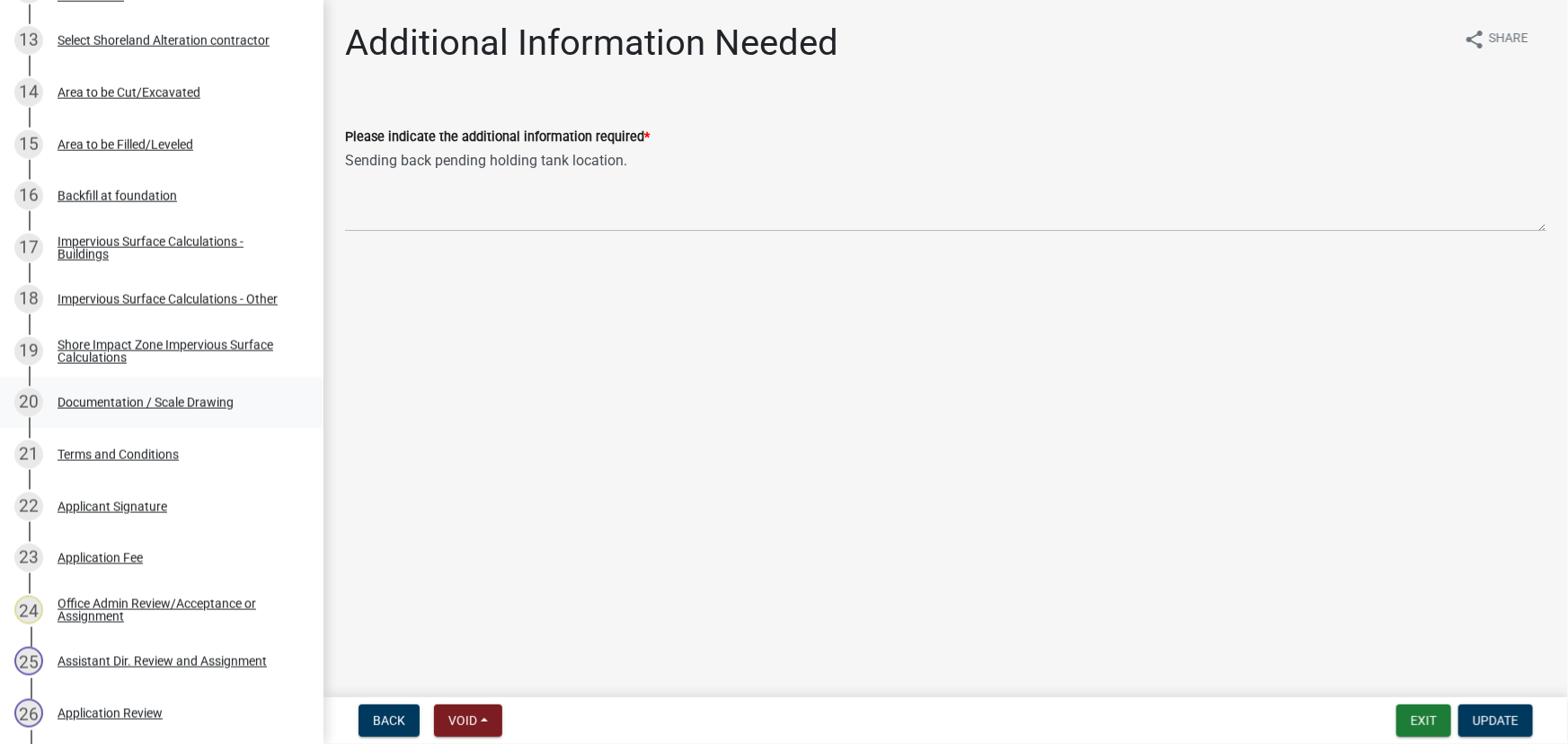
click at [125, 410] on div "20 Documentation / Scale Drawing" at bounding box center [154, 402] width 280 height 28
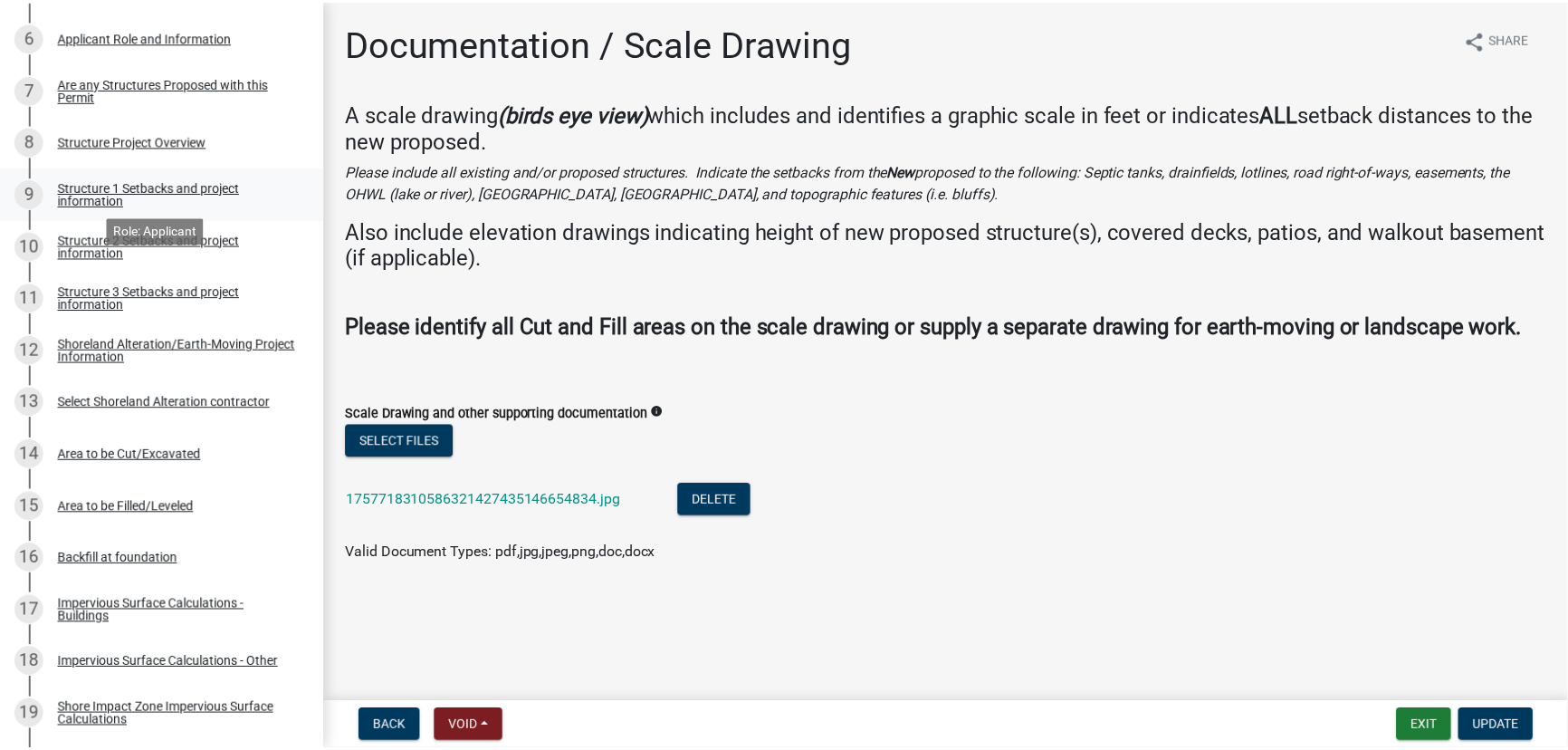
scroll to position [411, 0]
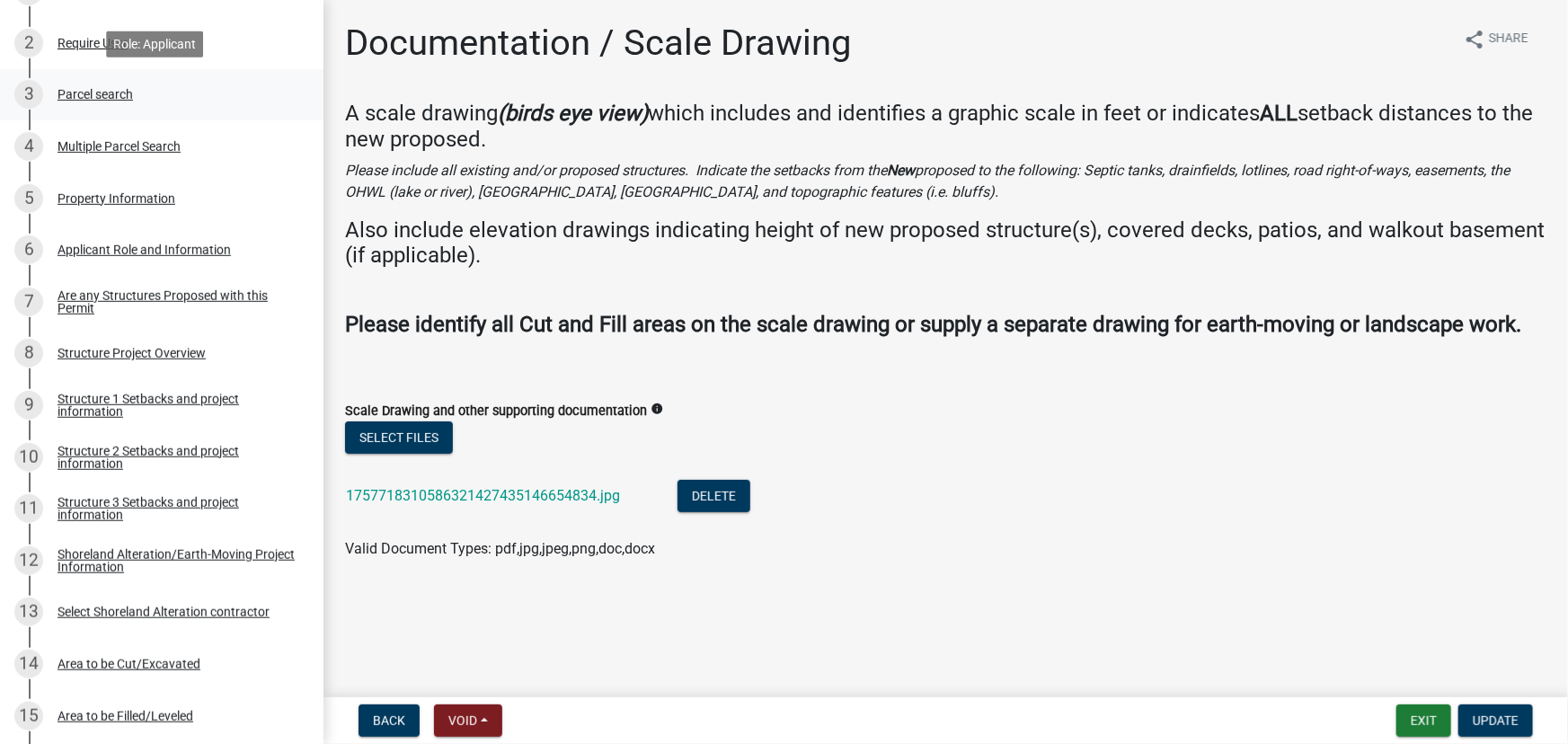
click at [98, 99] on div "Parcel search" at bounding box center [95, 93] width 75 height 12
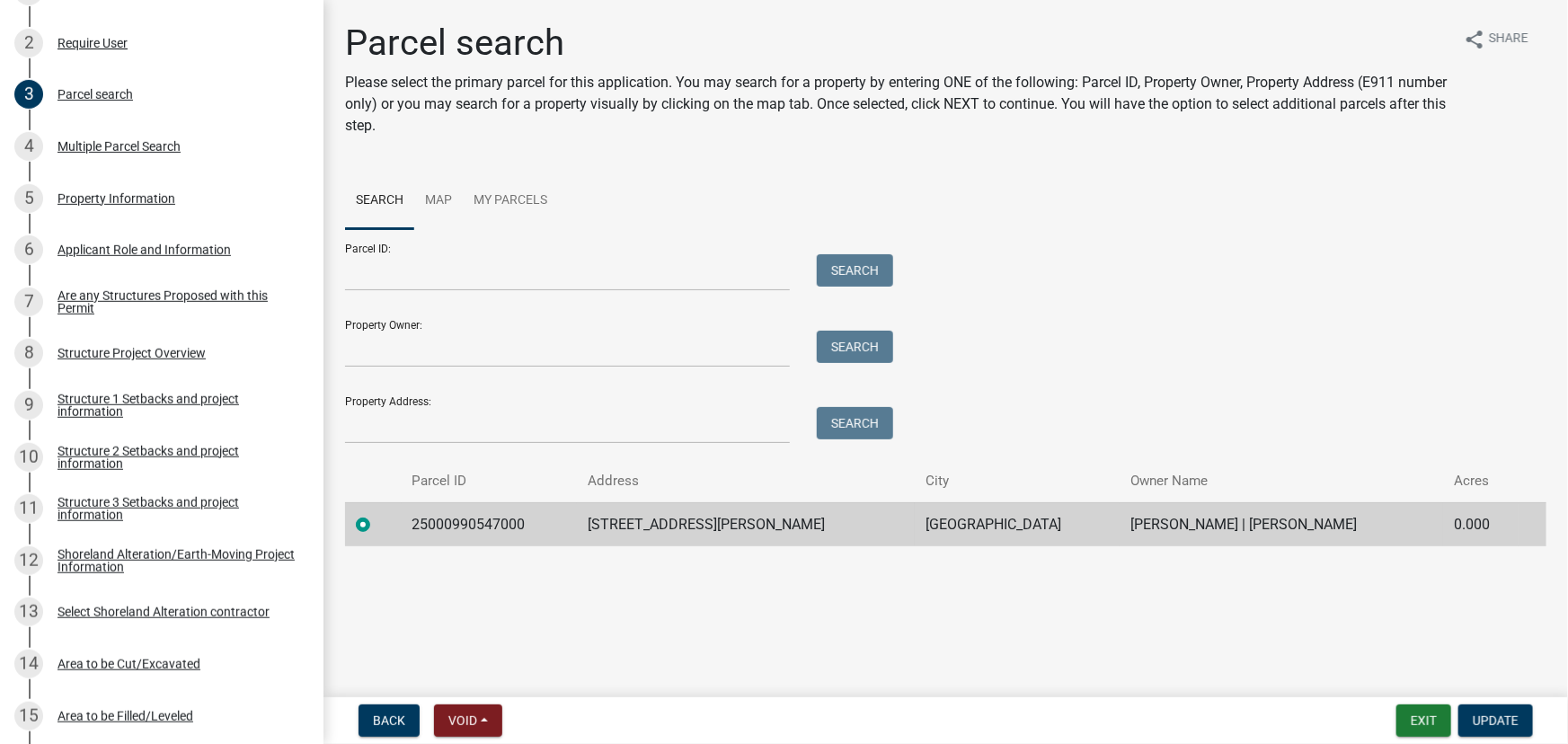
click at [462, 520] on td "25000990547000" at bounding box center [490, 523] width 176 height 44
copy td "25000990547000"
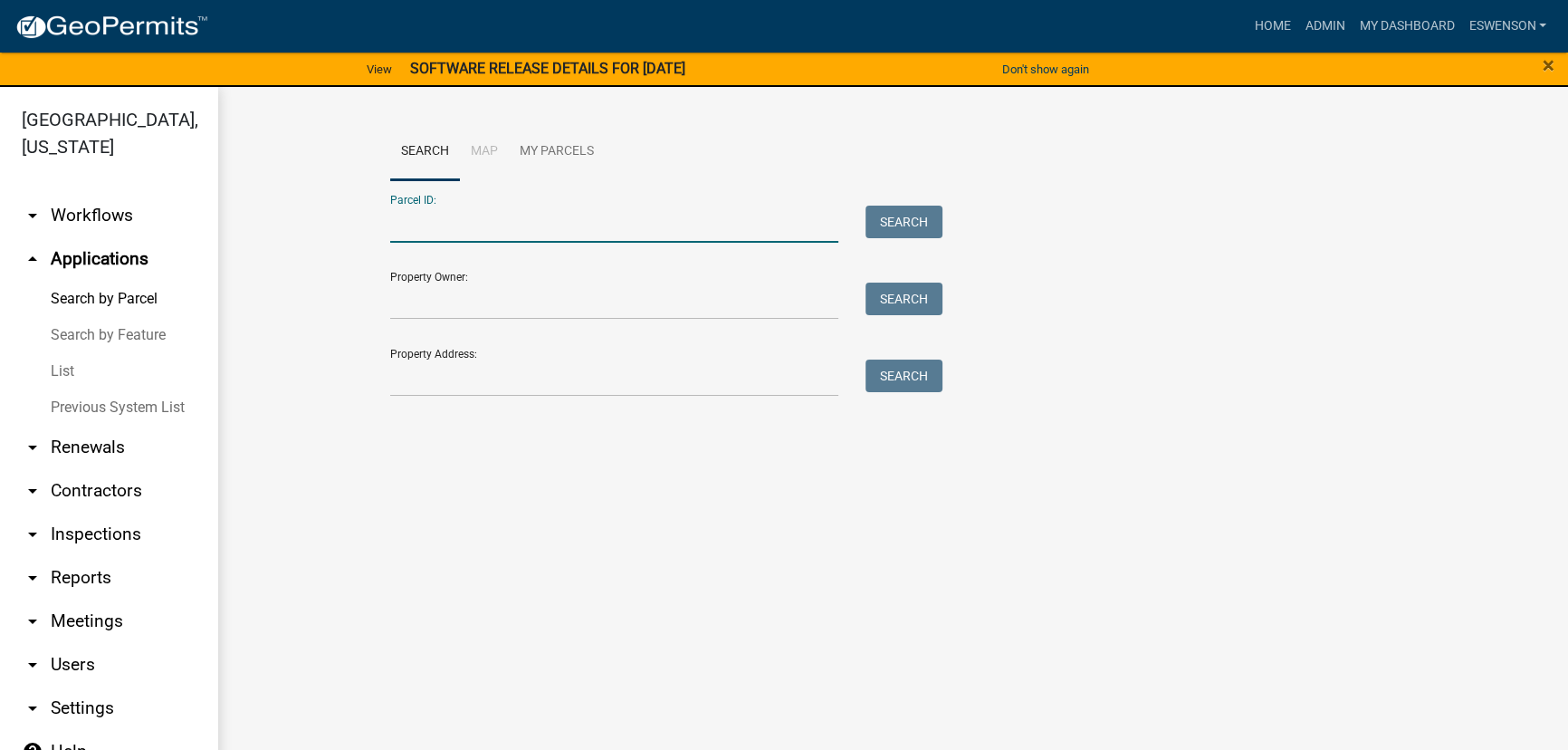
paste input "25000990547000"
type input "25000990547000"
click at [930, 223] on button "Search" at bounding box center [904, 221] width 77 height 32
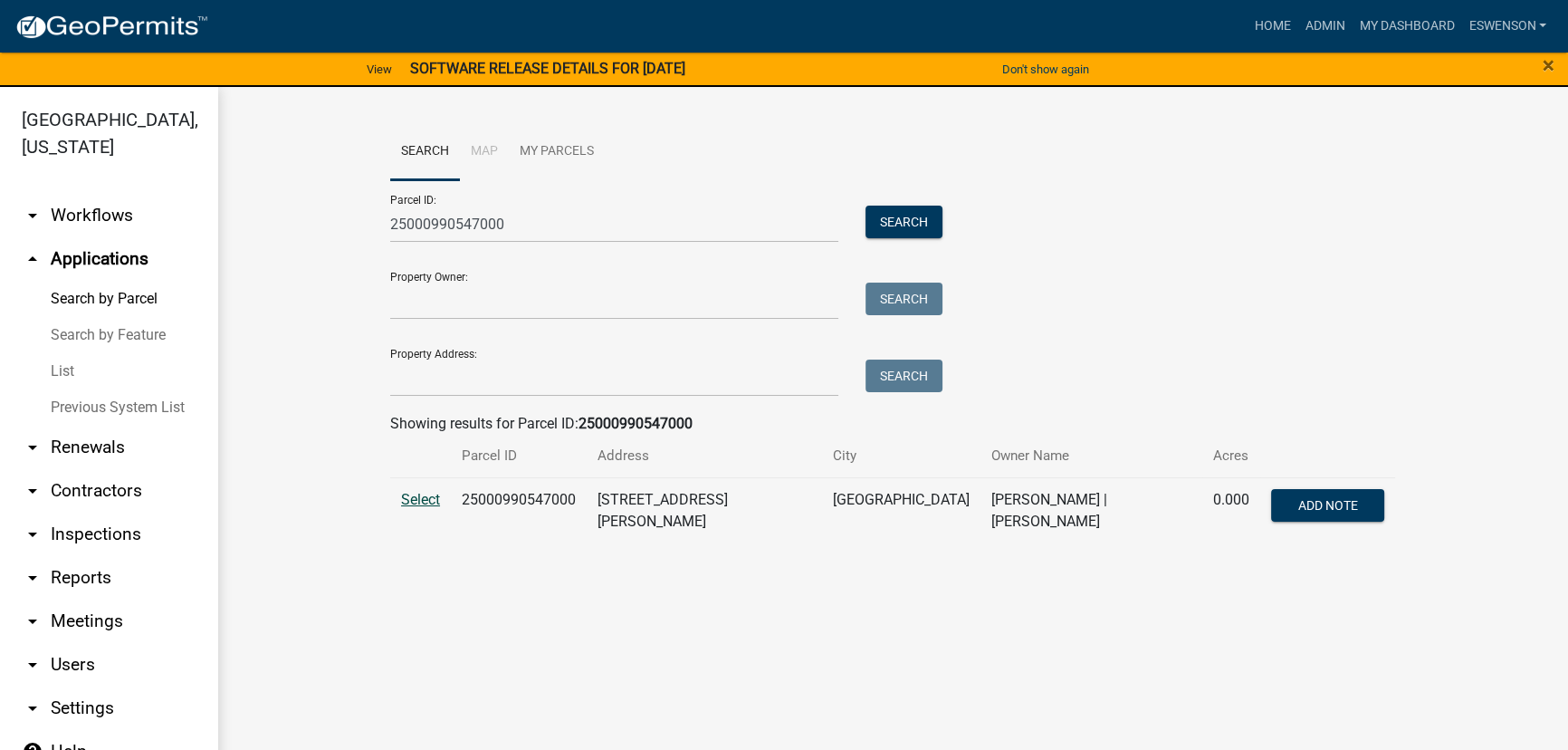
click at [435, 506] on span "Select" at bounding box center [420, 499] width 39 height 17
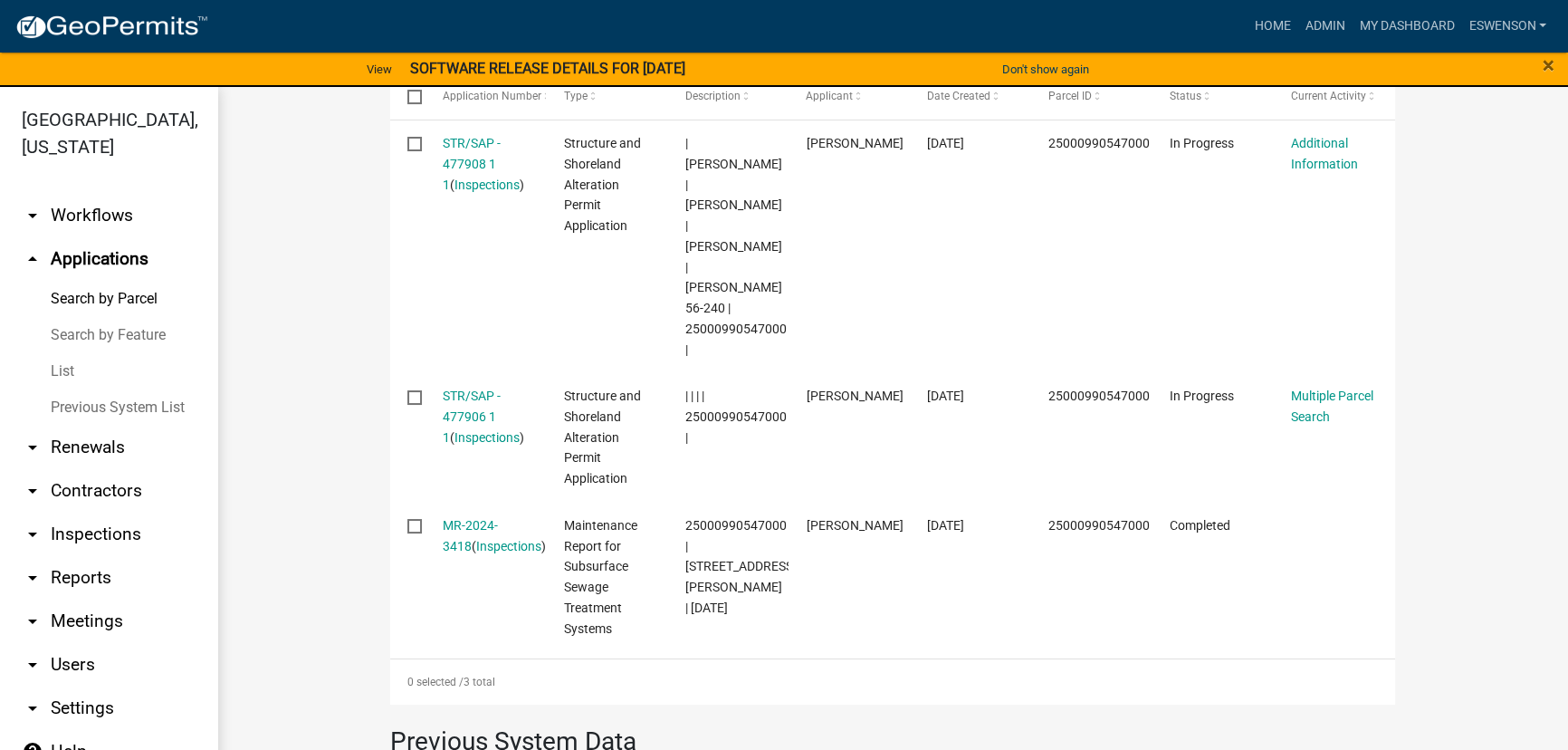
scroll to position [691, 0]
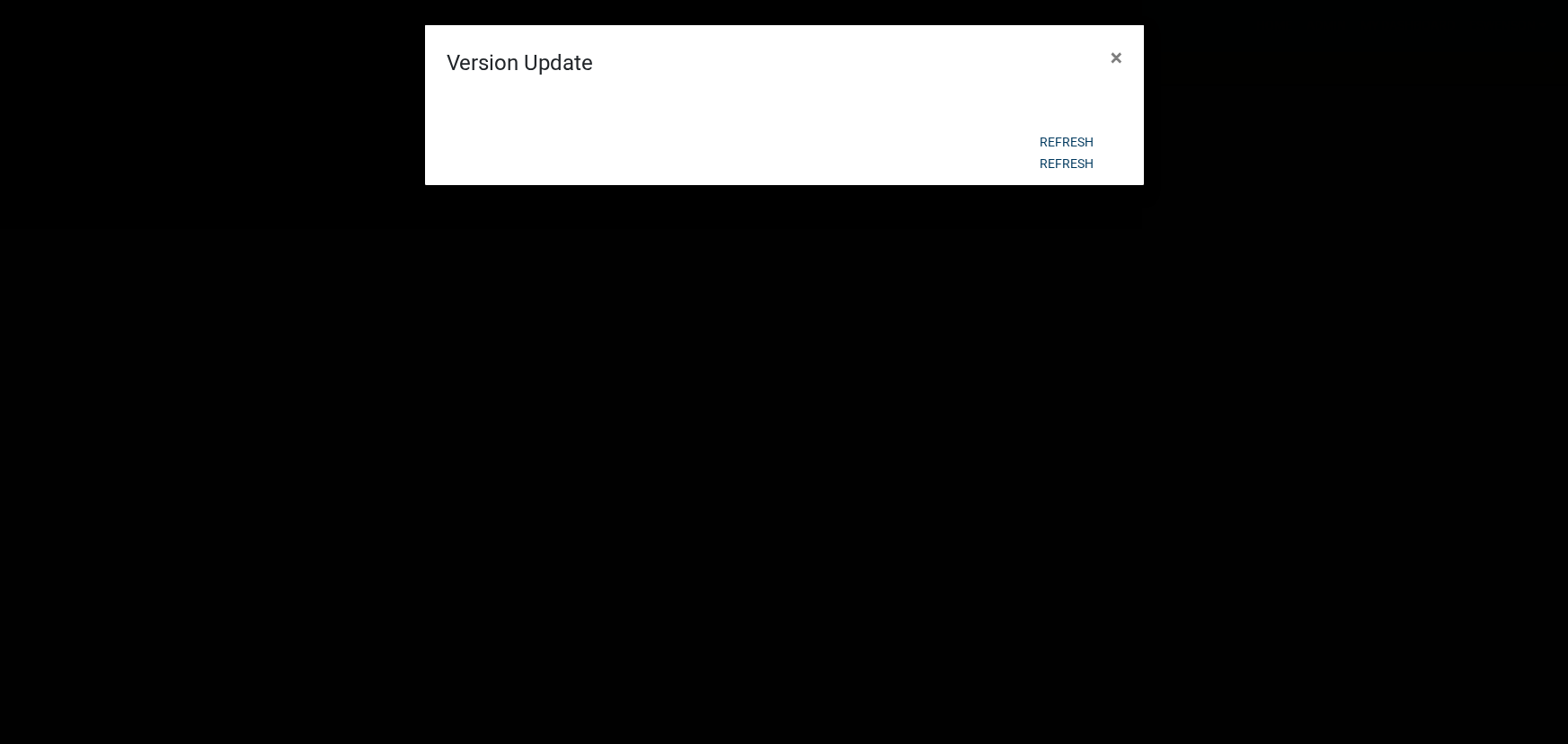
scroll to position [944, 0]
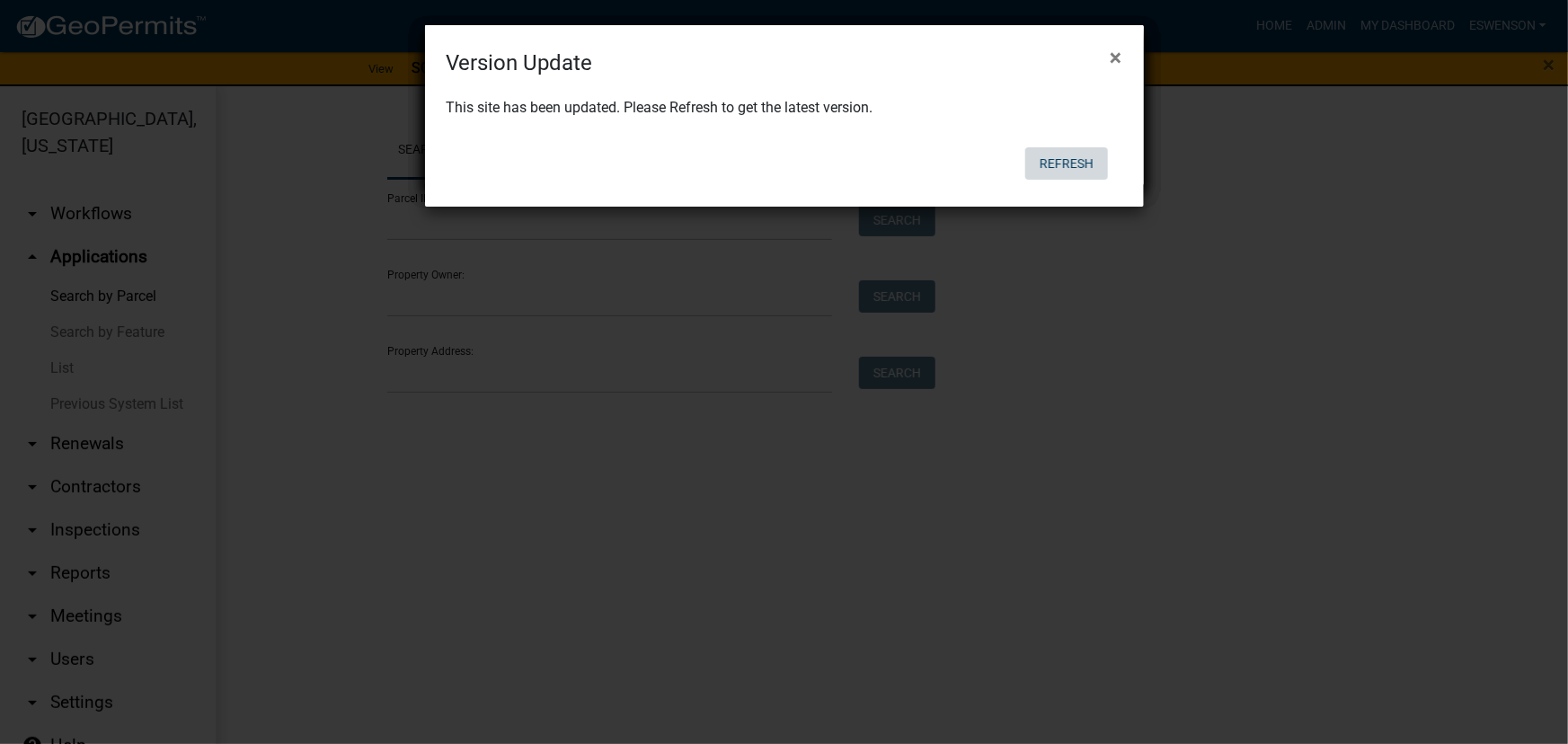
click at [1081, 164] on button "Refresh" at bounding box center [1067, 163] width 83 height 32
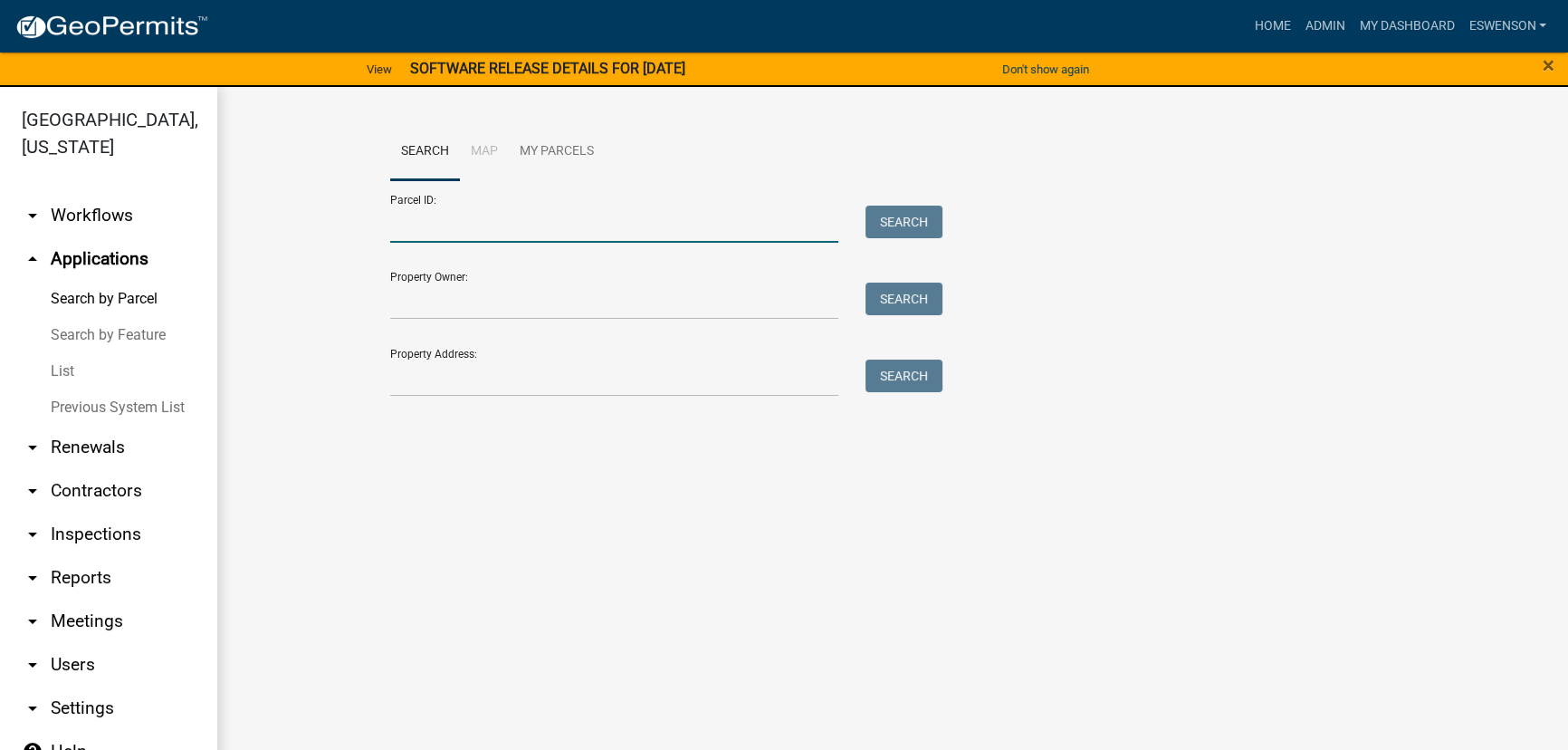
click at [470, 234] on input "Parcel ID:" at bounding box center [613, 223] width 448 height 37
paste input "55000990277000"
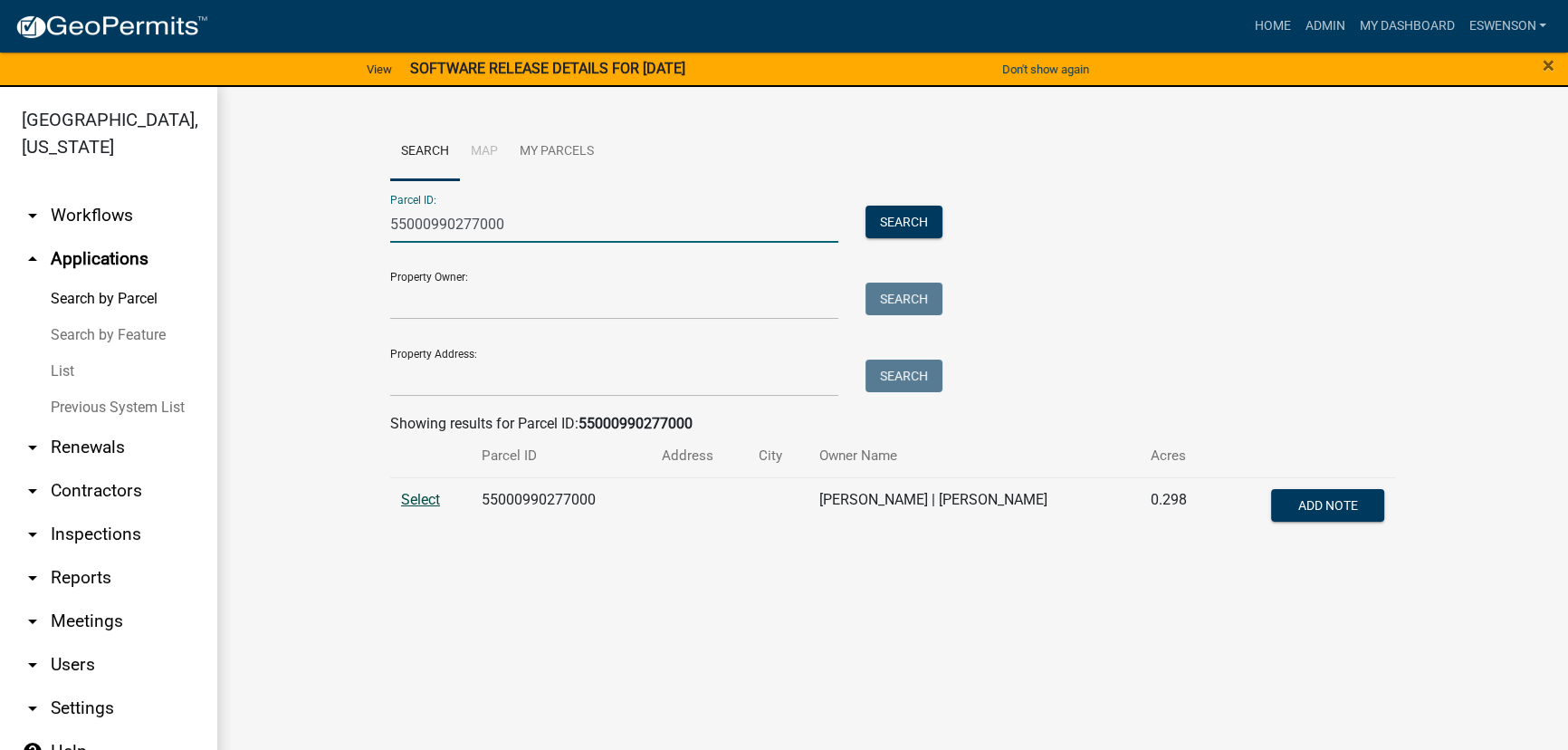
type input "55000990277000"
click at [421, 503] on span "Select" at bounding box center [420, 499] width 39 height 17
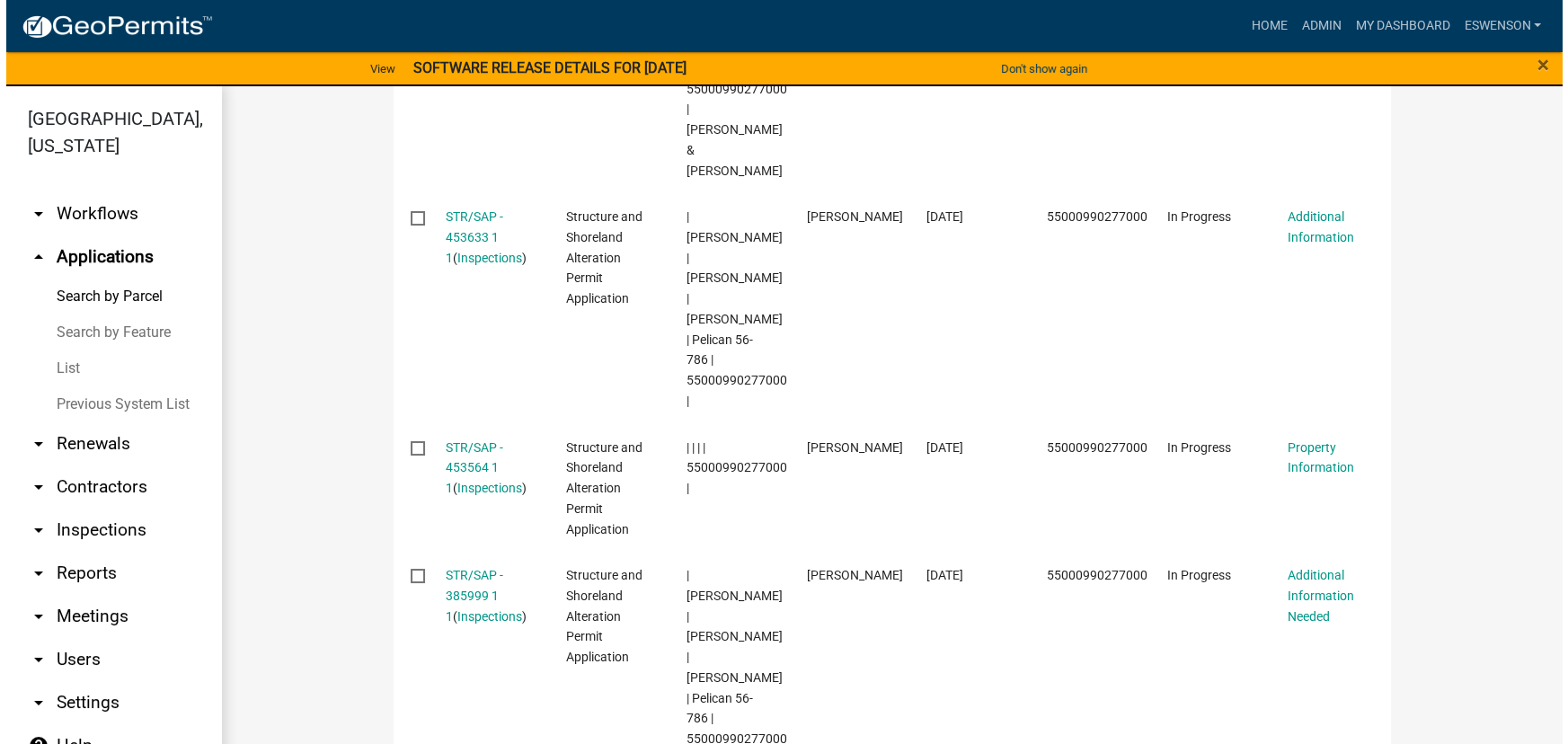
scroll to position [735, 0]
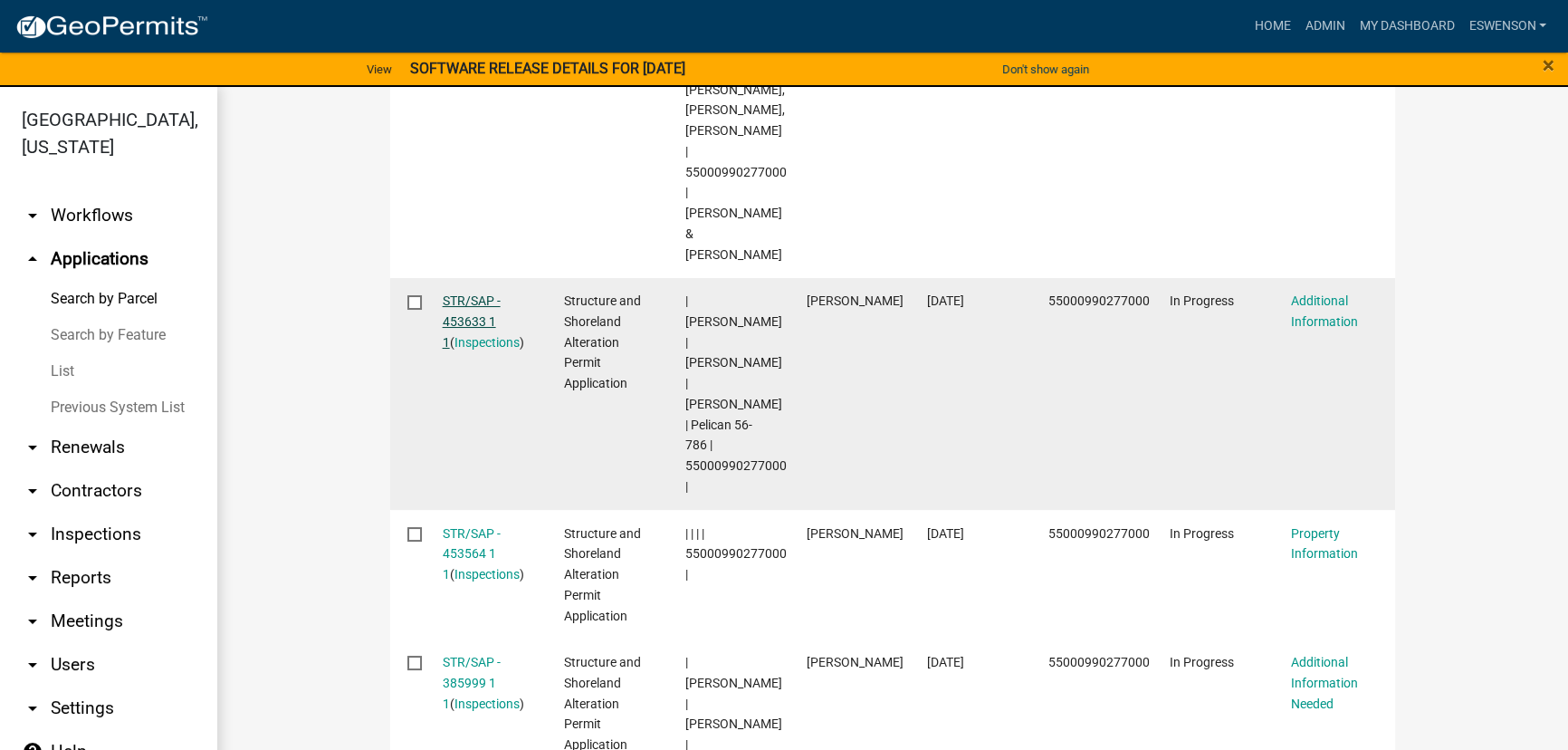
click at [459, 294] on link "STR/SAP - 453633 1 1" at bounding box center [471, 321] width 58 height 56
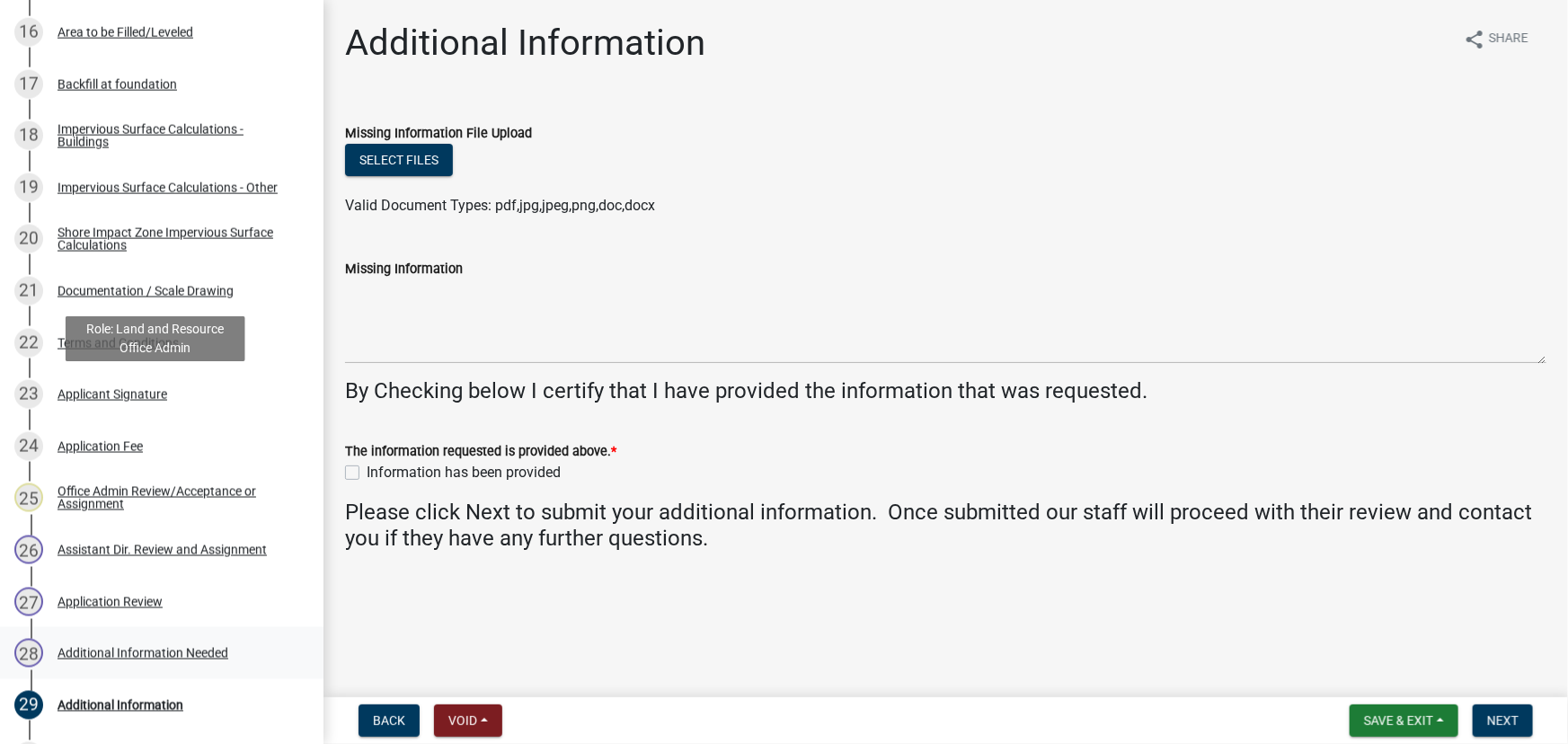
scroll to position [1347, 0]
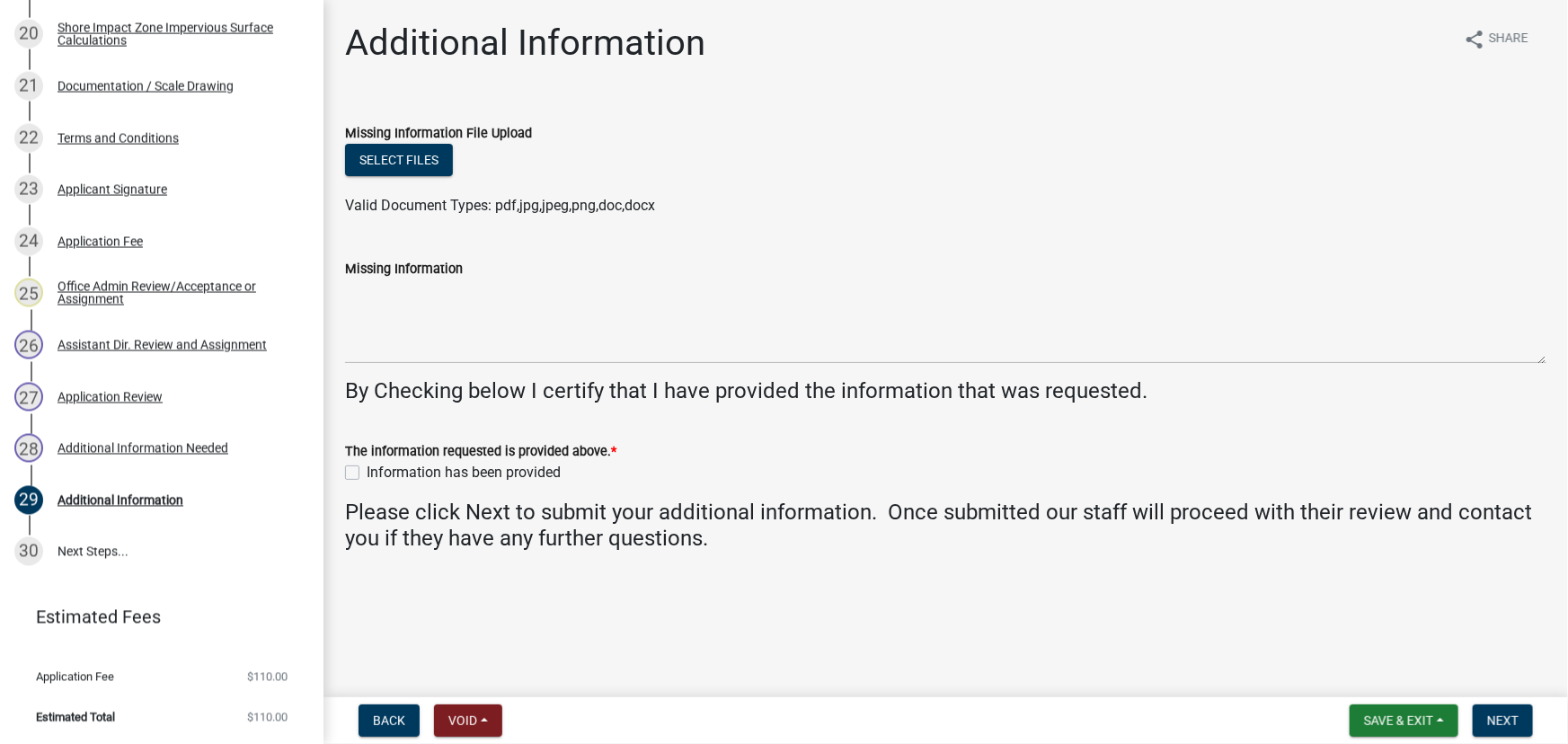
click at [404, 468] on label "Information has been provided" at bounding box center [464, 472] width 194 height 22
click at [378, 468] on input "Information has been provided" at bounding box center [373, 468] width 11 height 11
checkbox input "true"
click at [1501, 719] on span "Next" at bounding box center [1502, 719] width 31 height 14
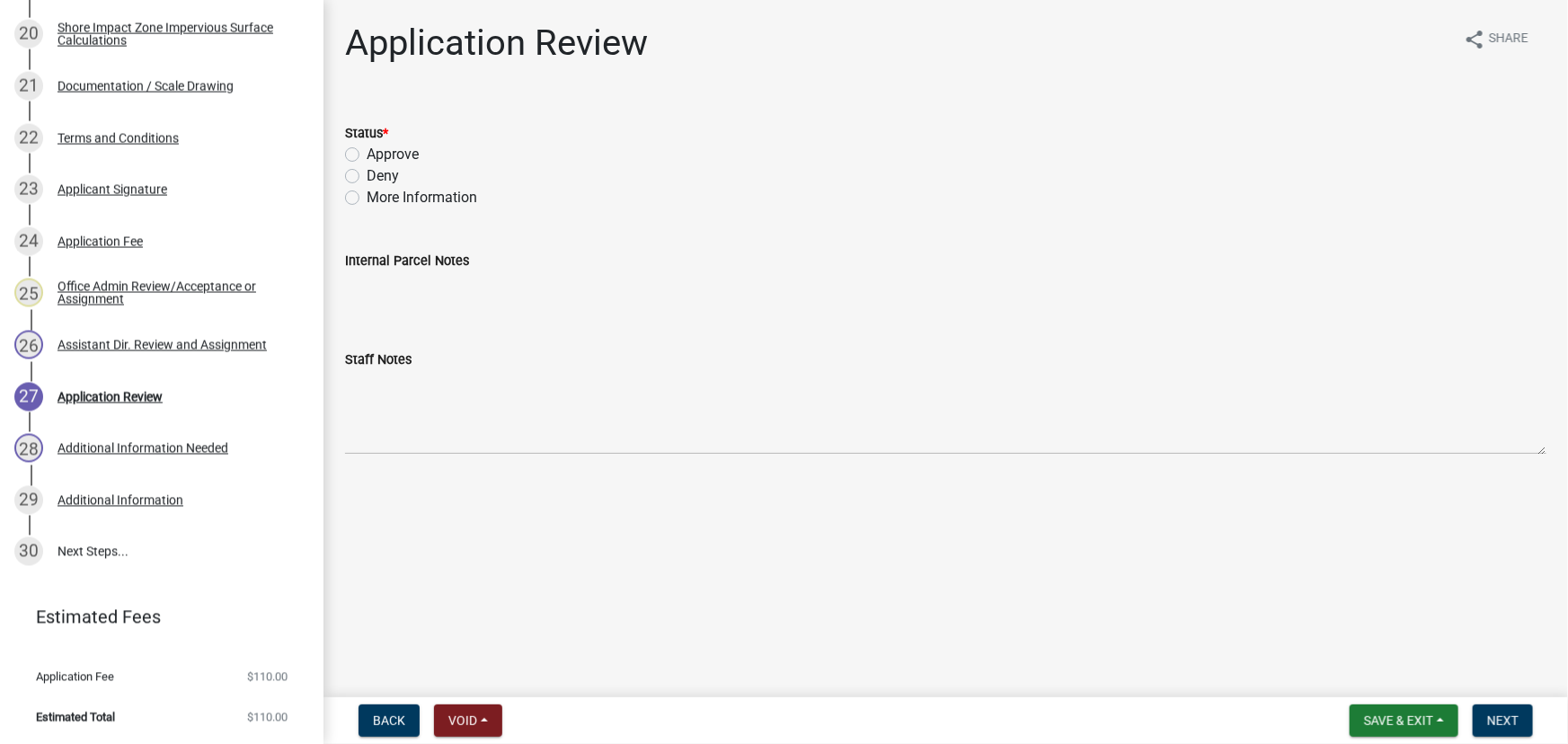
click at [399, 148] on label "Approve" at bounding box center [392, 154] width 52 height 22
click at [378, 148] on input "Approve" at bounding box center [373, 149] width 11 height 11
radio input "true"
click at [1491, 716] on span "Next" at bounding box center [1502, 719] width 31 height 14
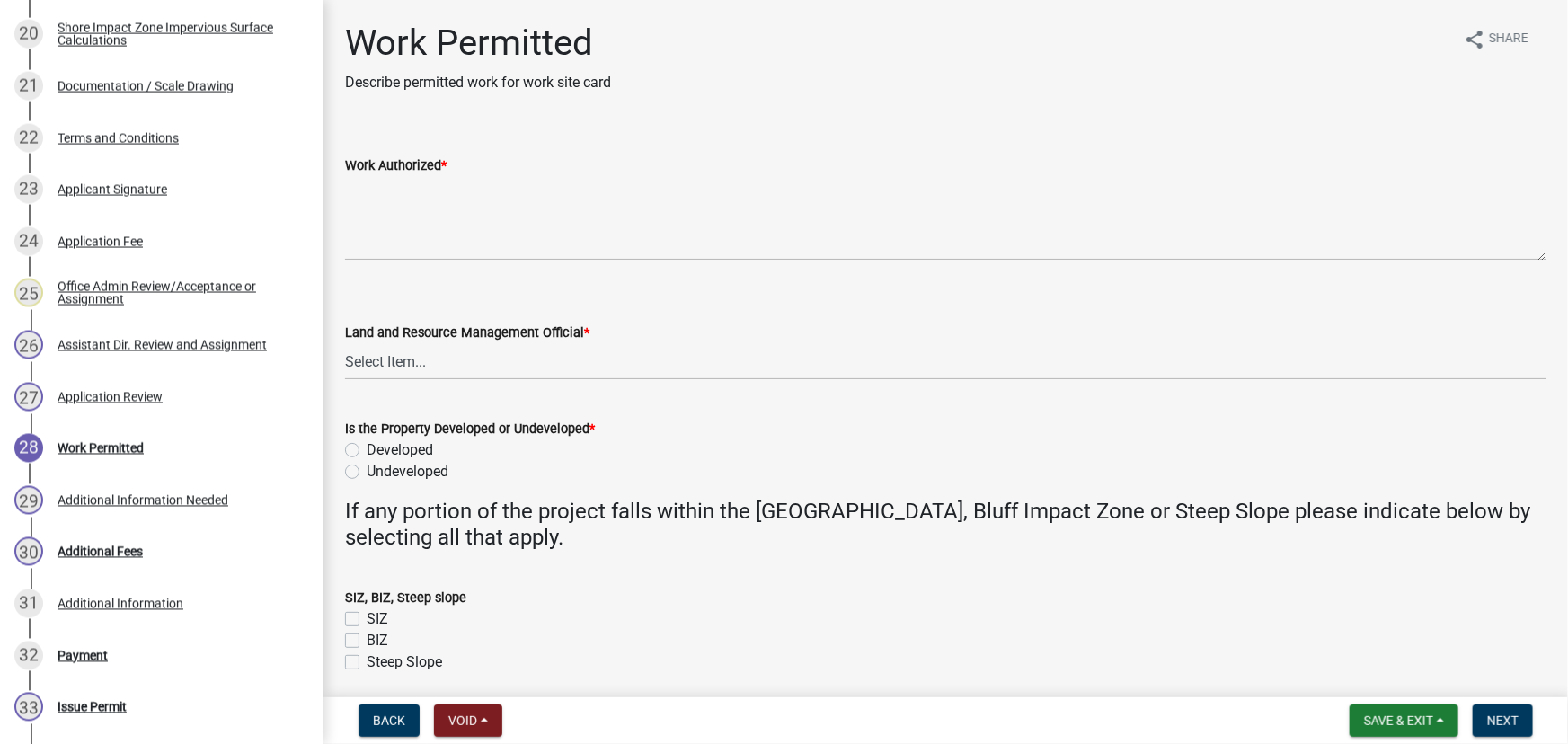
scroll to position [1709, 0]
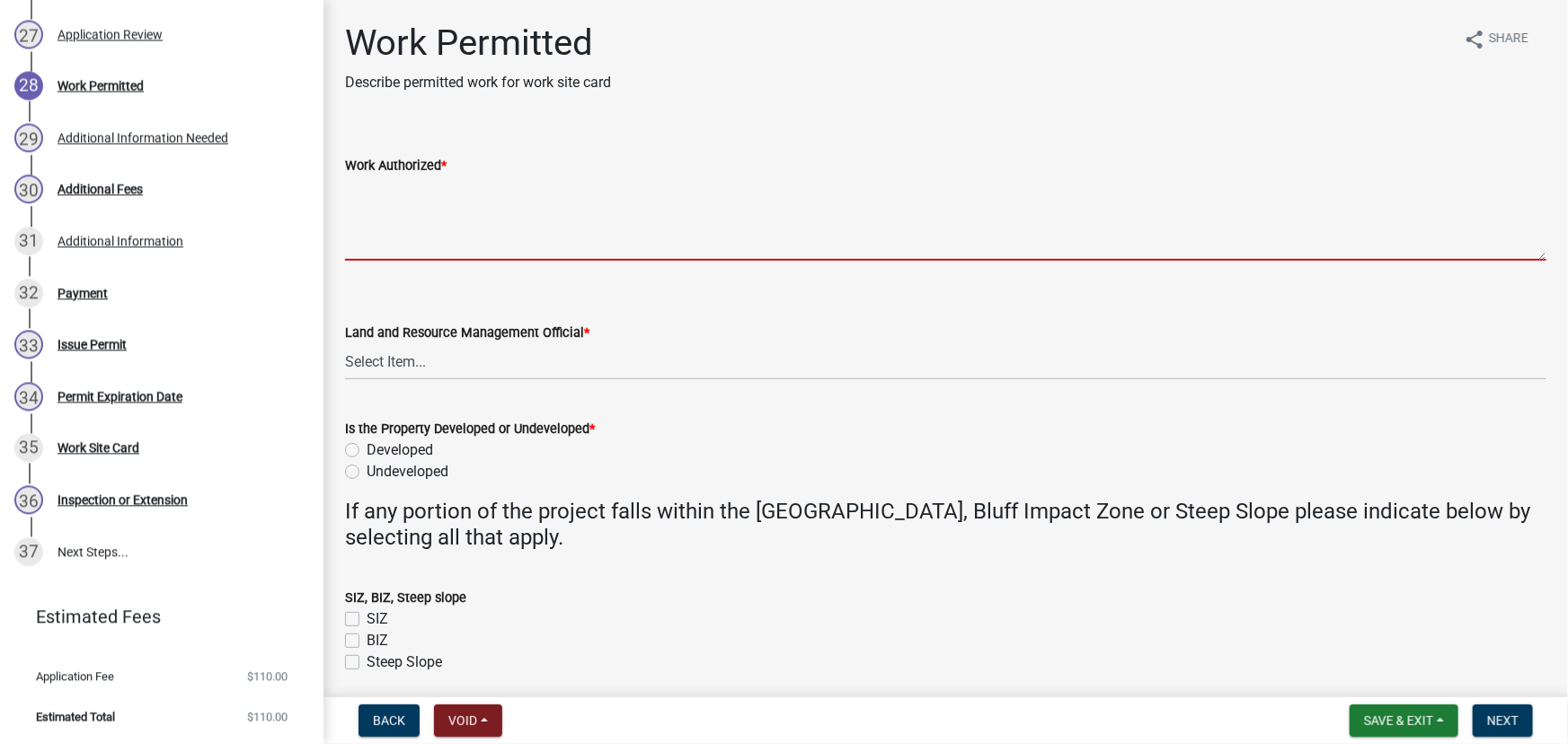
click at [390, 215] on textarea "Work Authorized *" at bounding box center [945, 219] width 1201 height 85
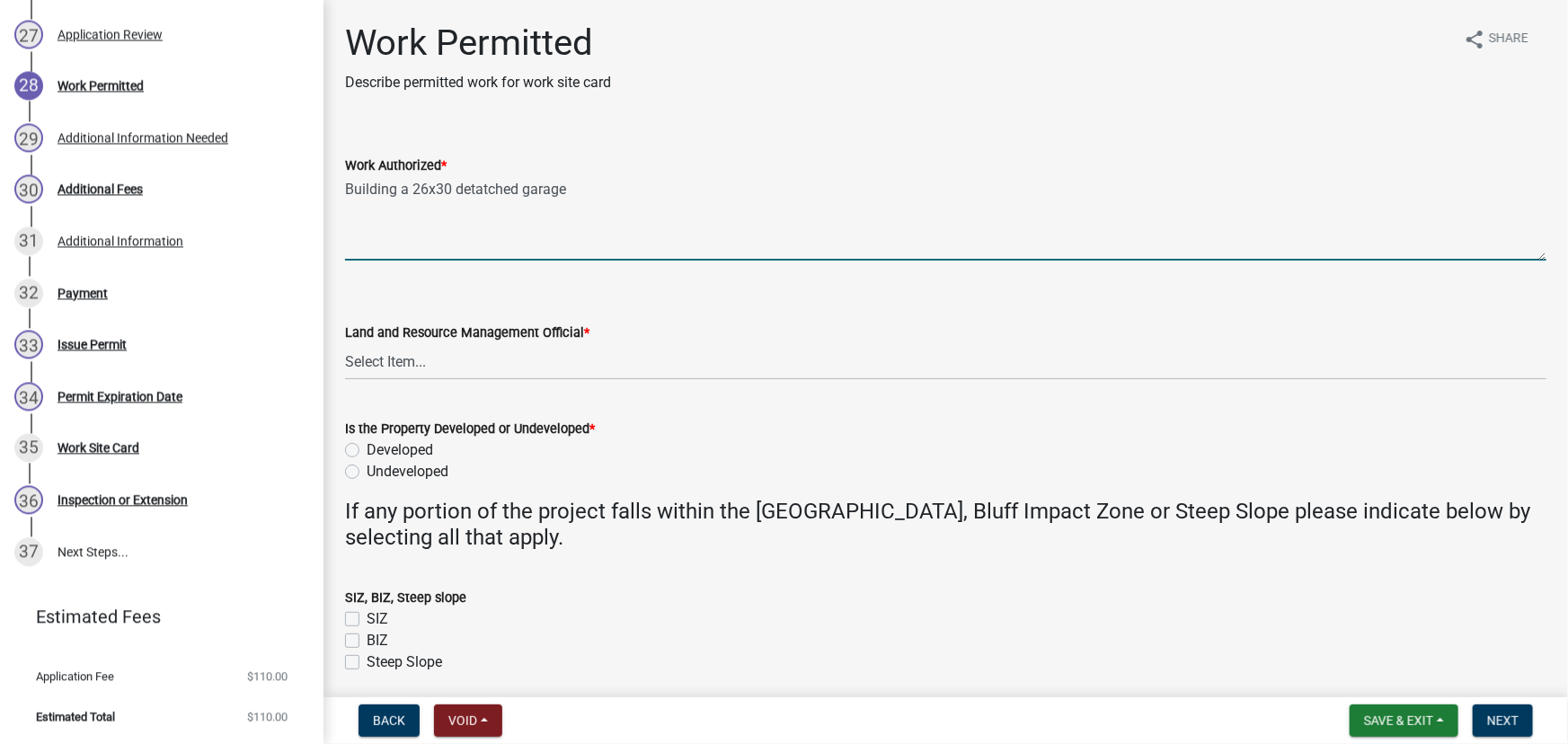
click at [586, 180] on textarea "Building a 26x30 detatched garage" at bounding box center [945, 219] width 1201 height 85
click at [587, 189] on textarea "Building a 26x30 detached garage" at bounding box center [945, 219] width 1201 height 85
click at [349, 189] on textarea "Building a 26x30 detached garage" at bounding box center [945, 219] width 1201 height 85
click at [395, 197] on textarea "Building a 26x30 detached garage" at bounding box center [945, 219] width 1201 height 85
click at [395, 190] on textarea "Building a 26x30 detached garage" at bounding box center [945, 219] width 1201 height 85
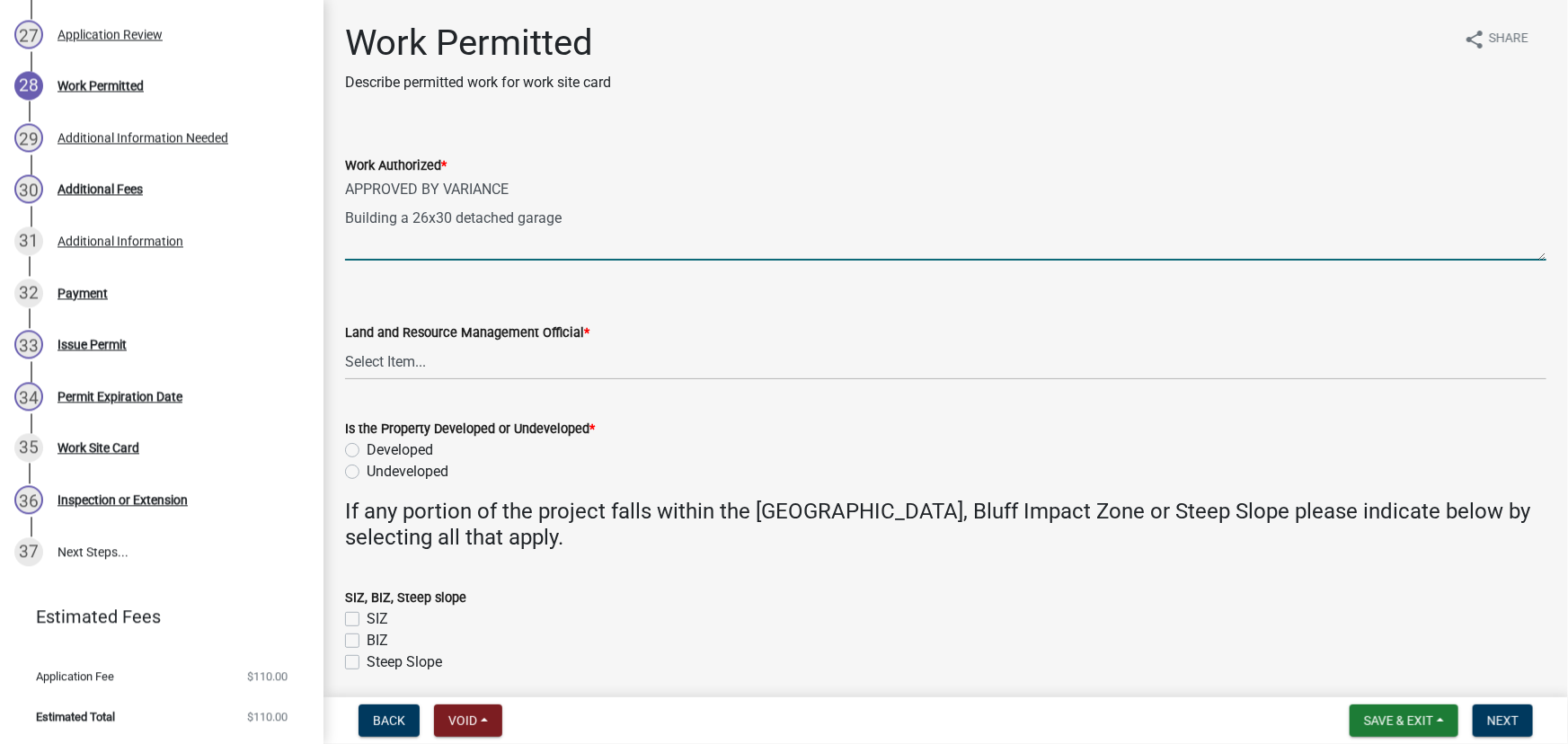
click at [349, 180] on textarea "APPROVED BY VARIANCE Building a 26x30 detached garage" at bounding box center [945, 219] width 1201 height 85
click at [577, 218] on textarea "APPROVED BY VARIANCE Building a 26x30 detached garage" at bounding box center [945, 219] width 1201 height 85
click at [729, 232] on textarea "APPROVED BY VARIANCE Building a 26x30 detached garage" at bounding box center [945, 219] width 1201 height 85
click at [596, 215] on textarea "APPROVED BY VARIANCE Building a 26x30 detached garage" at bounding box center [945, 219] width 1201 height 85
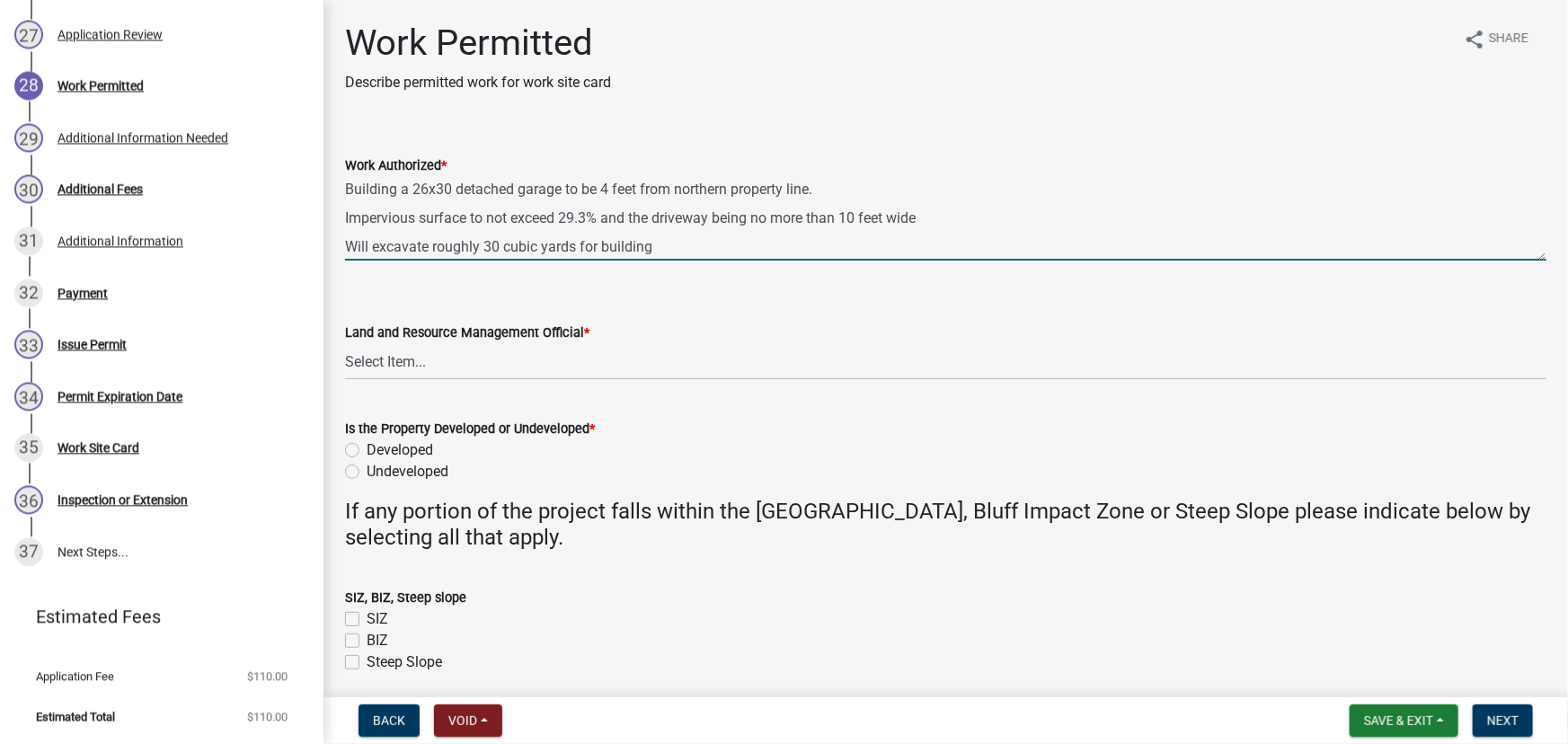
scroll to position [52, 0]
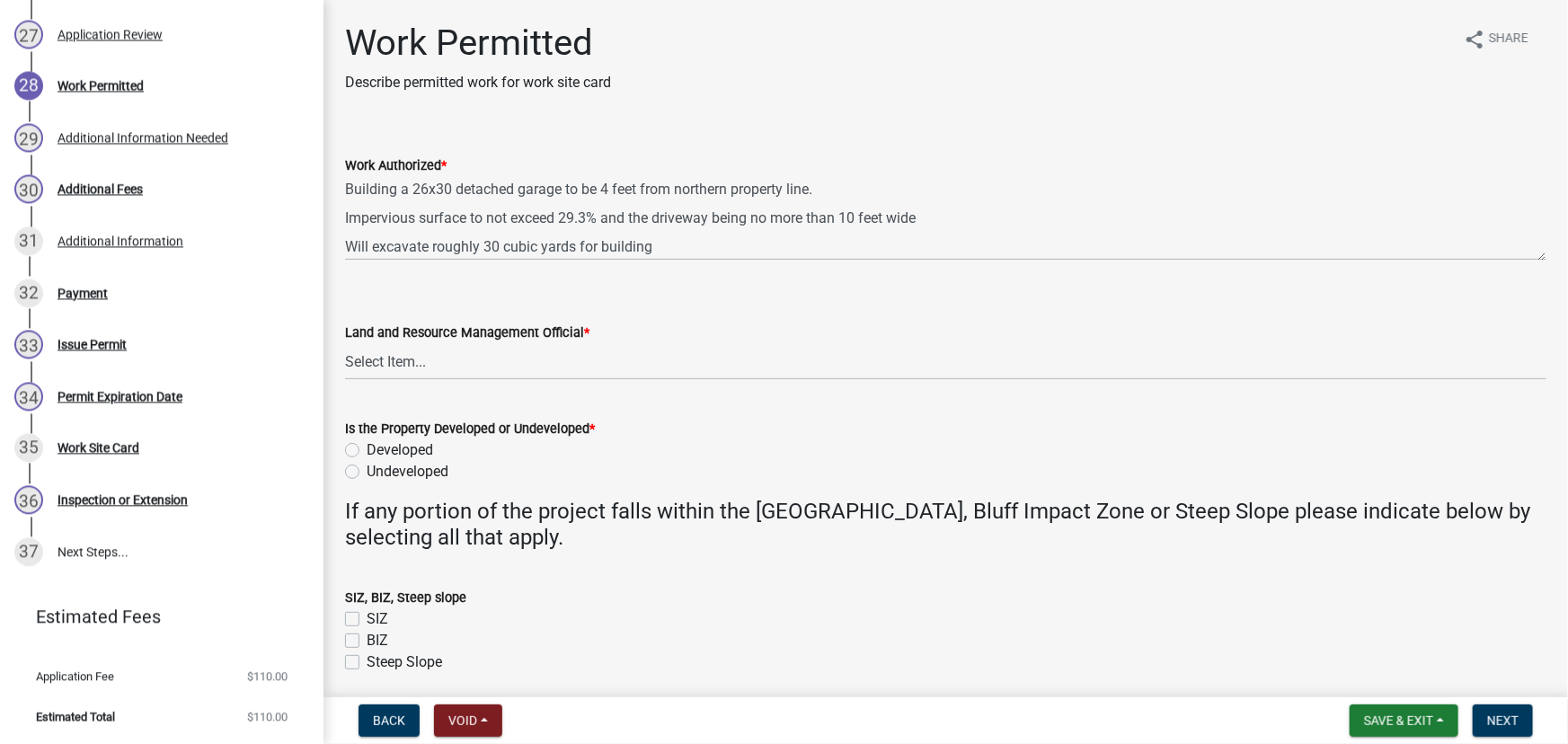
drag, startPoint x: 879, startPoint y: 6, endPoint x: 709, endPoint y: 162, distance: 230.7
click at [879, 6] on main "Work Permitted Describe permitted work for work site card share Share Work Auth…" at bounding box center [945, 344] width 1244 height 689
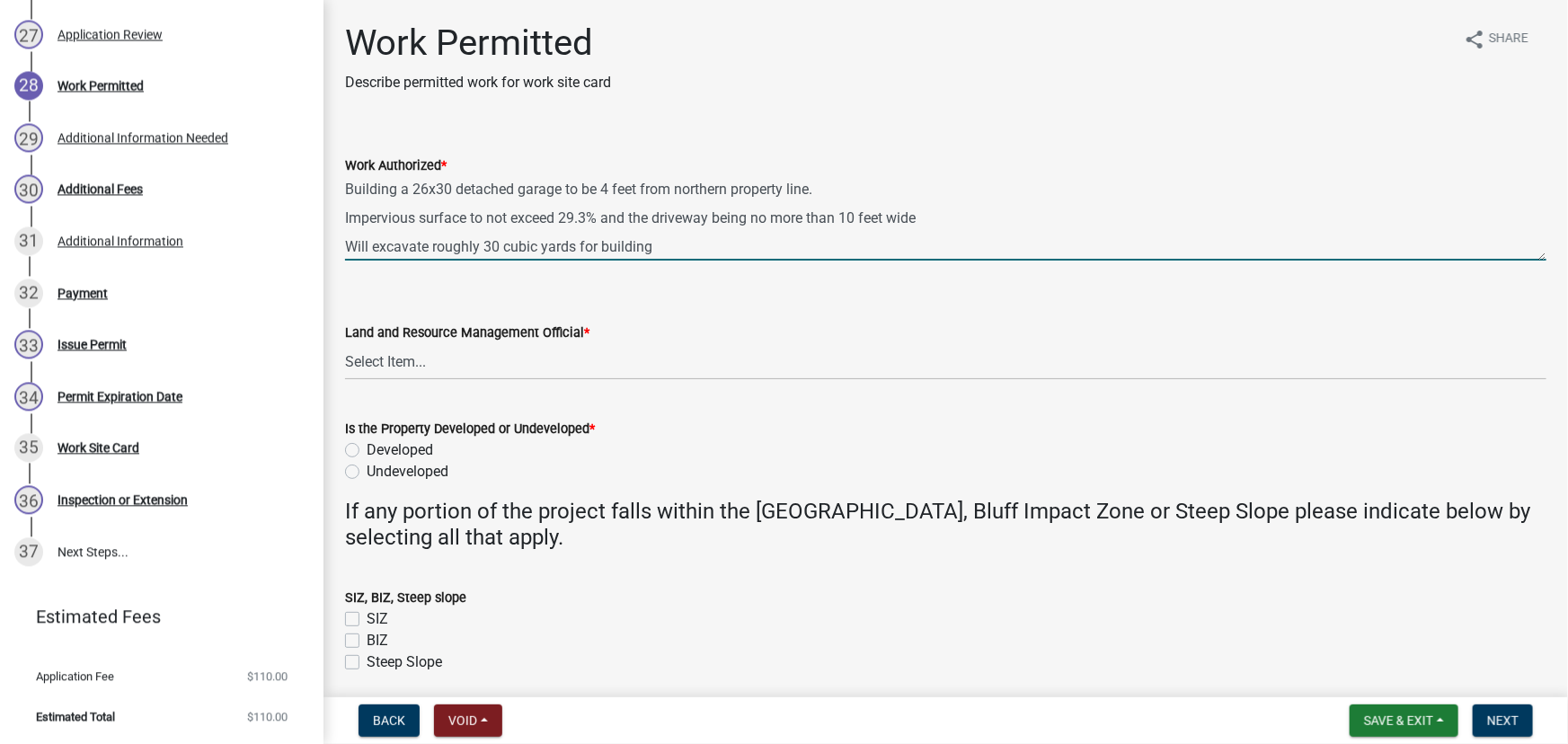
paste textarea "Top dress, seed and stabilize disturbed areas. Must control and store water run…"
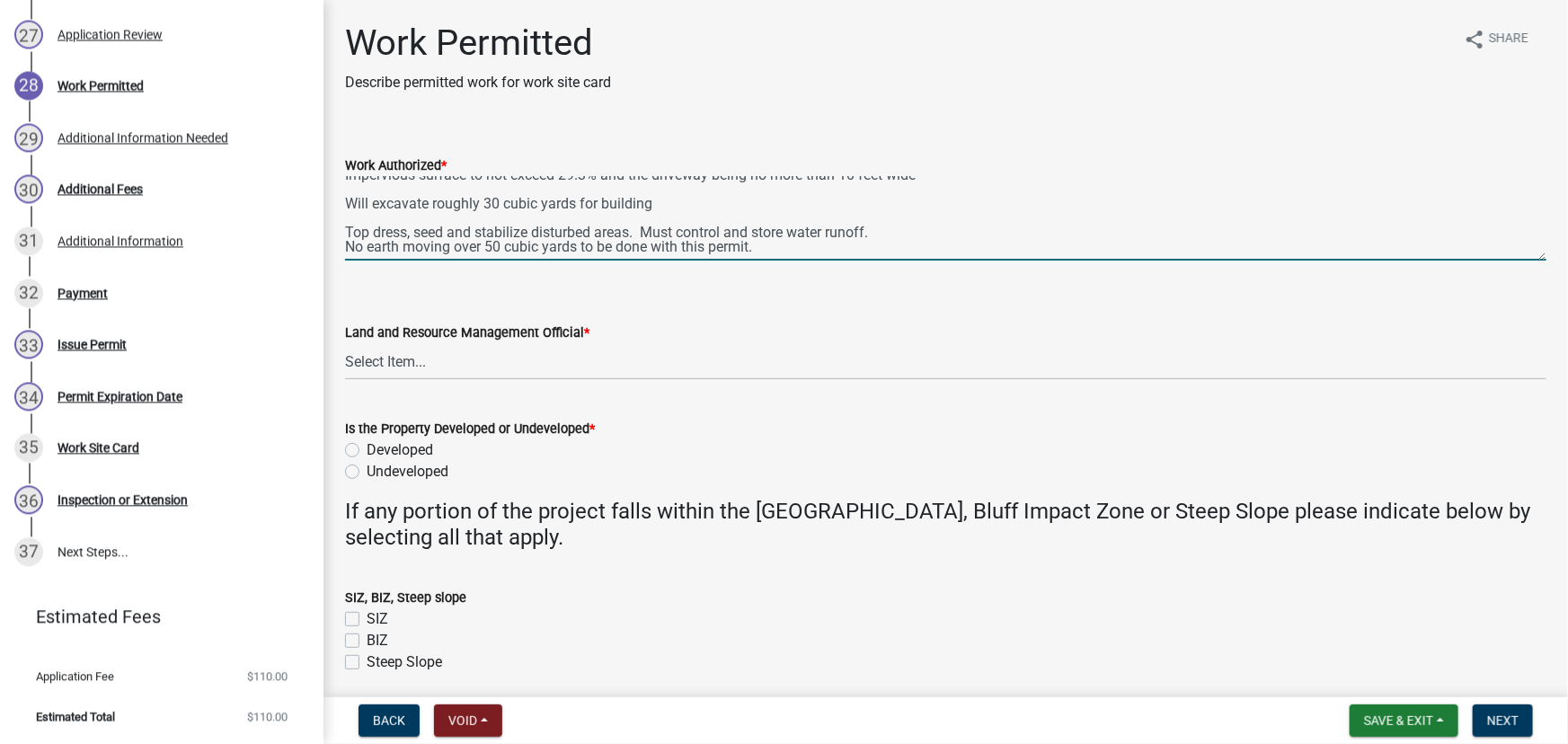
click at [515, 249] on textarea "APPROVED BY VARIANCE Building a 26x30 detached garage to be 4 feet from norther…" at bounding box center [945, 219] width 1201 height 85
click at [414, 242] on textarea "APPROVED BY VARIANCE Building a 26x30 detached garage to be 4 feet from norther…" at bounding box center [945, 219] width 1201 height 85
click at [370, 250] on textarea "APPROVED BY VARIANCE Building a 26x30 detached garage to be 4 feet from norther…" at bounding box center [945, 219] width 1201 height 85
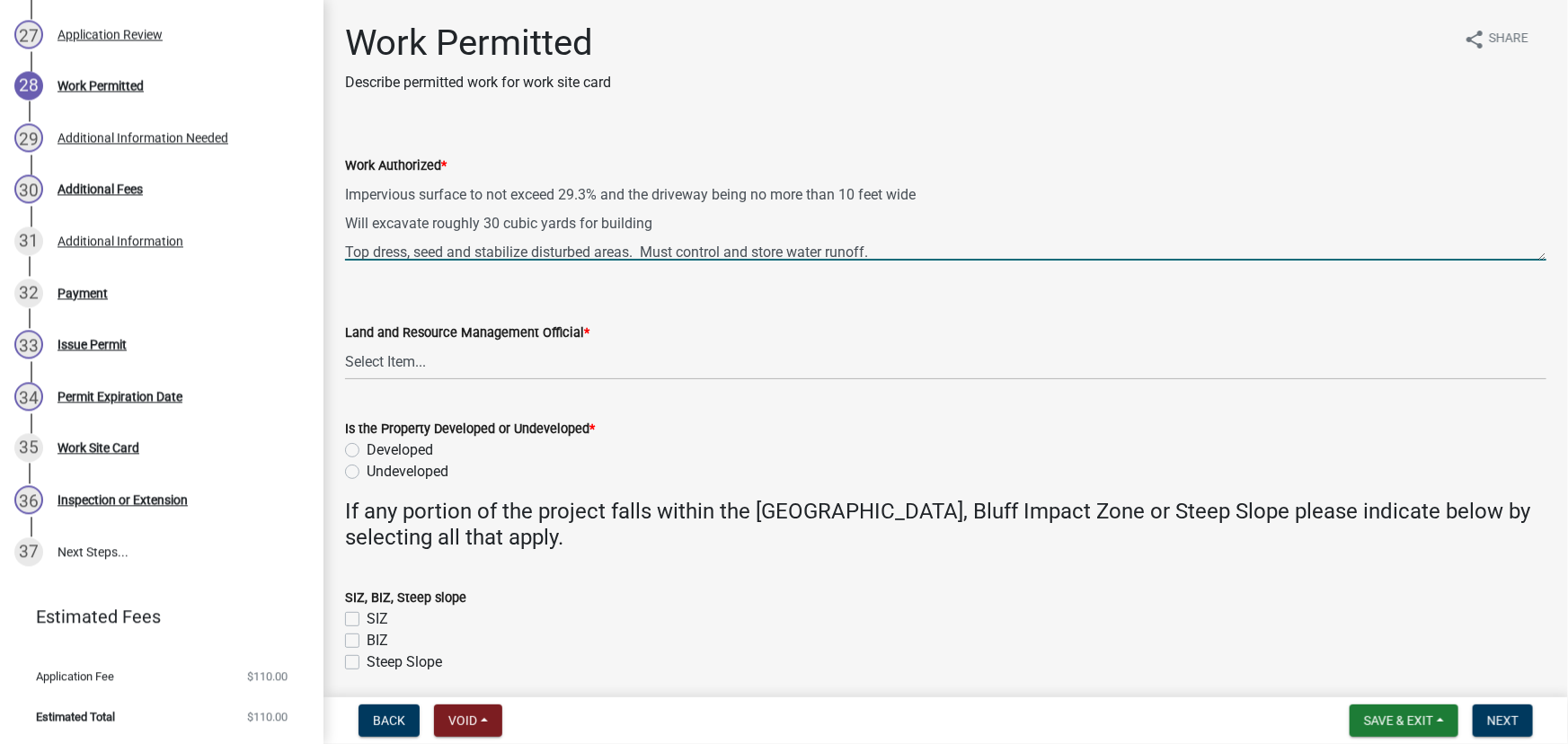
scroll to position [81, 0]
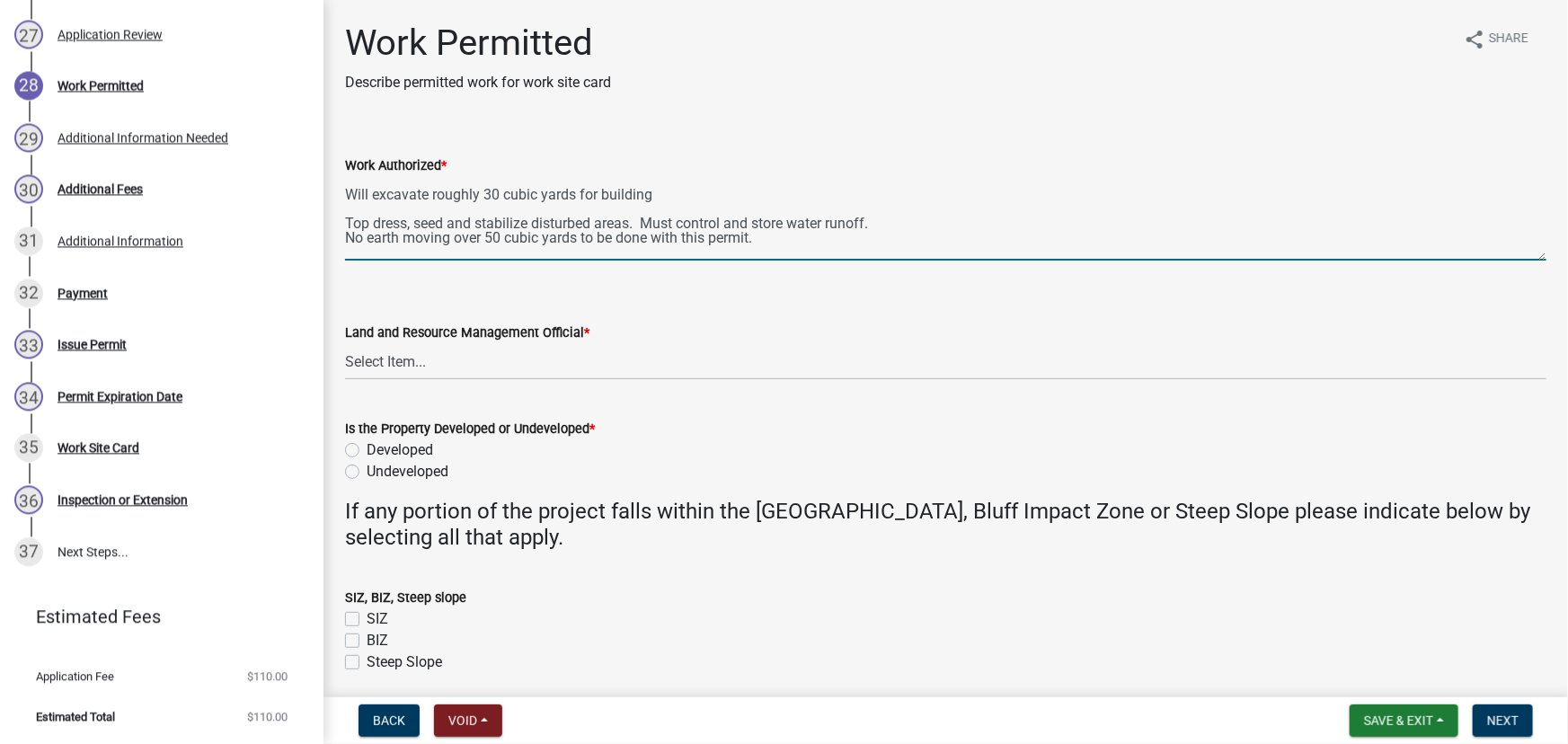
type textarea "APPROVED BY VARIANCE Building a 26x30 detached garage to be 4 feet from norther…"
click at [404, 350] on select "Select Item... [PERSON_NAME] [PERSON_NAME] [PERSON_NAME] [PERSON_NAME] [PERSON_…" at bounding box center [945, 361] width 1201 height 37
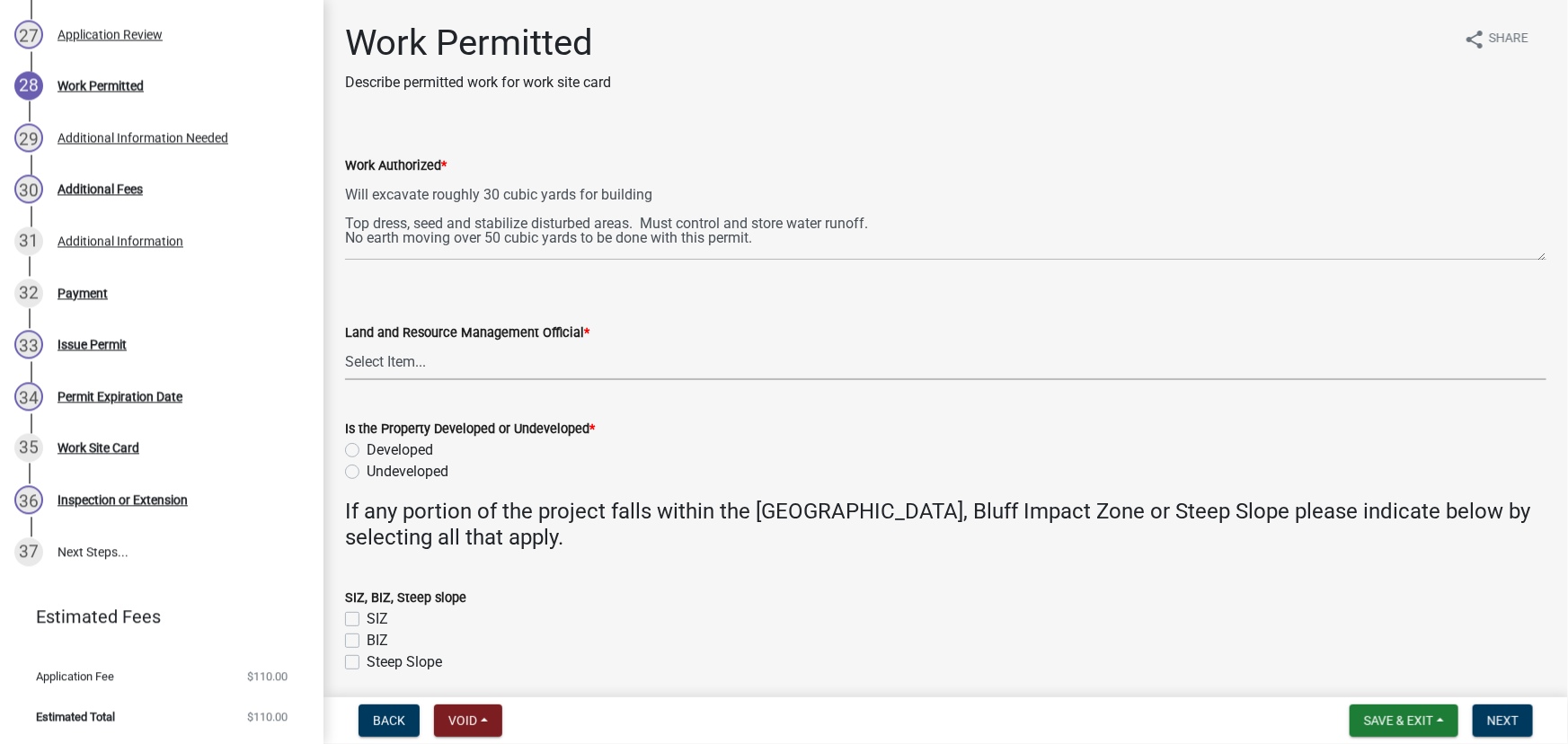
click at [381, 386] on wm-data-entity-input "Land and Resource Management Official * Select Item... [PERSON_NAME] [PERSON_NA…" at bounding box center [945, 335] width 1201 height 122
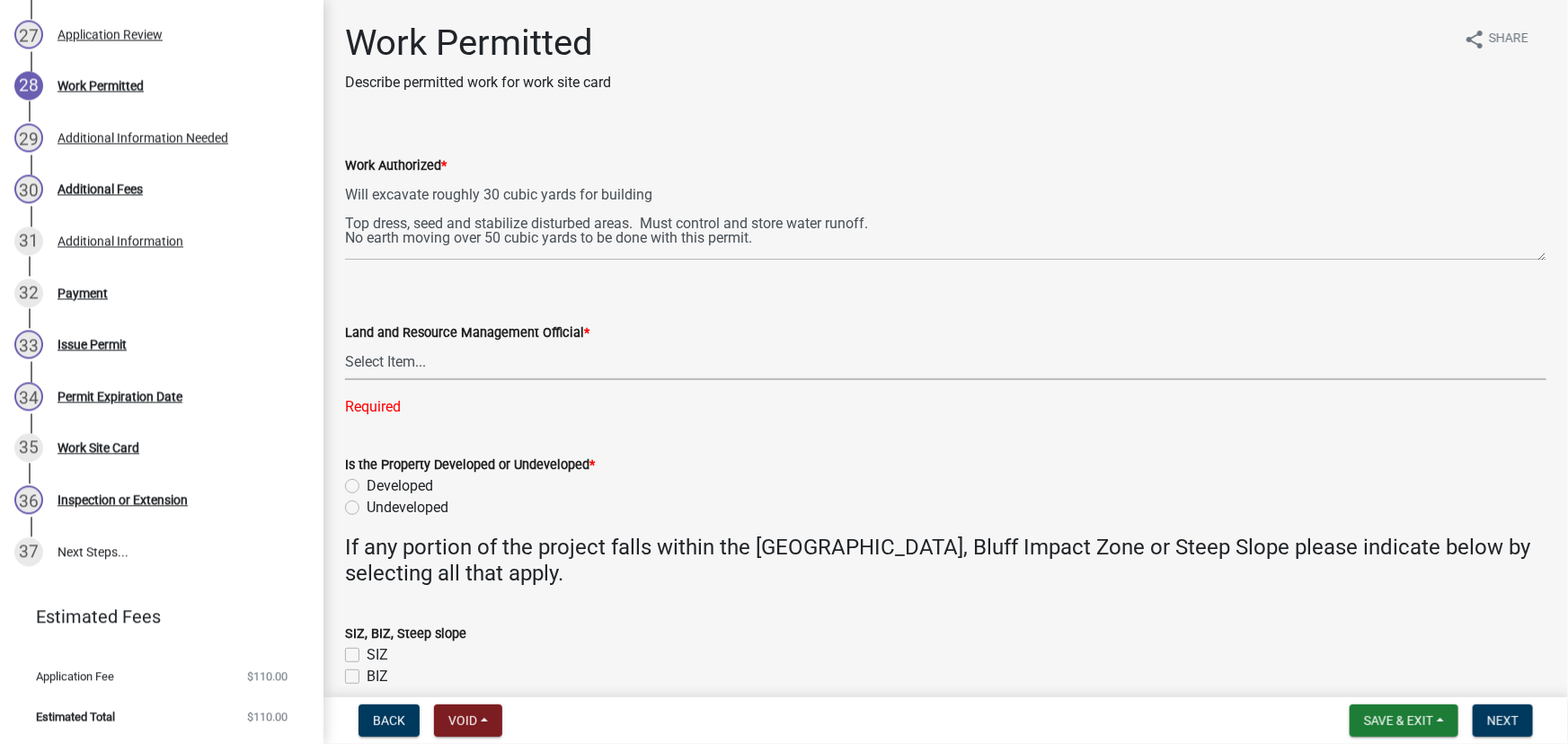
click at [381, 364] on select "Select Item... [PERSON_NAME] [PERSON_NAME] [PERSON_NAME] [PERSON_NAME] [PERSON_…" at bounding box center [945, 361] width 1201 height 37
click at [345, 343] on select "Select Item... [PERSON_NAME] [PERSON_NAME] [PERSON_NAME] [PERSON_NAME] [PERSON_…" at bounding box center [945, 361] width 1201 height 37
select select "190fd4c8-42ef-492b-a4a0-a0213555944c"
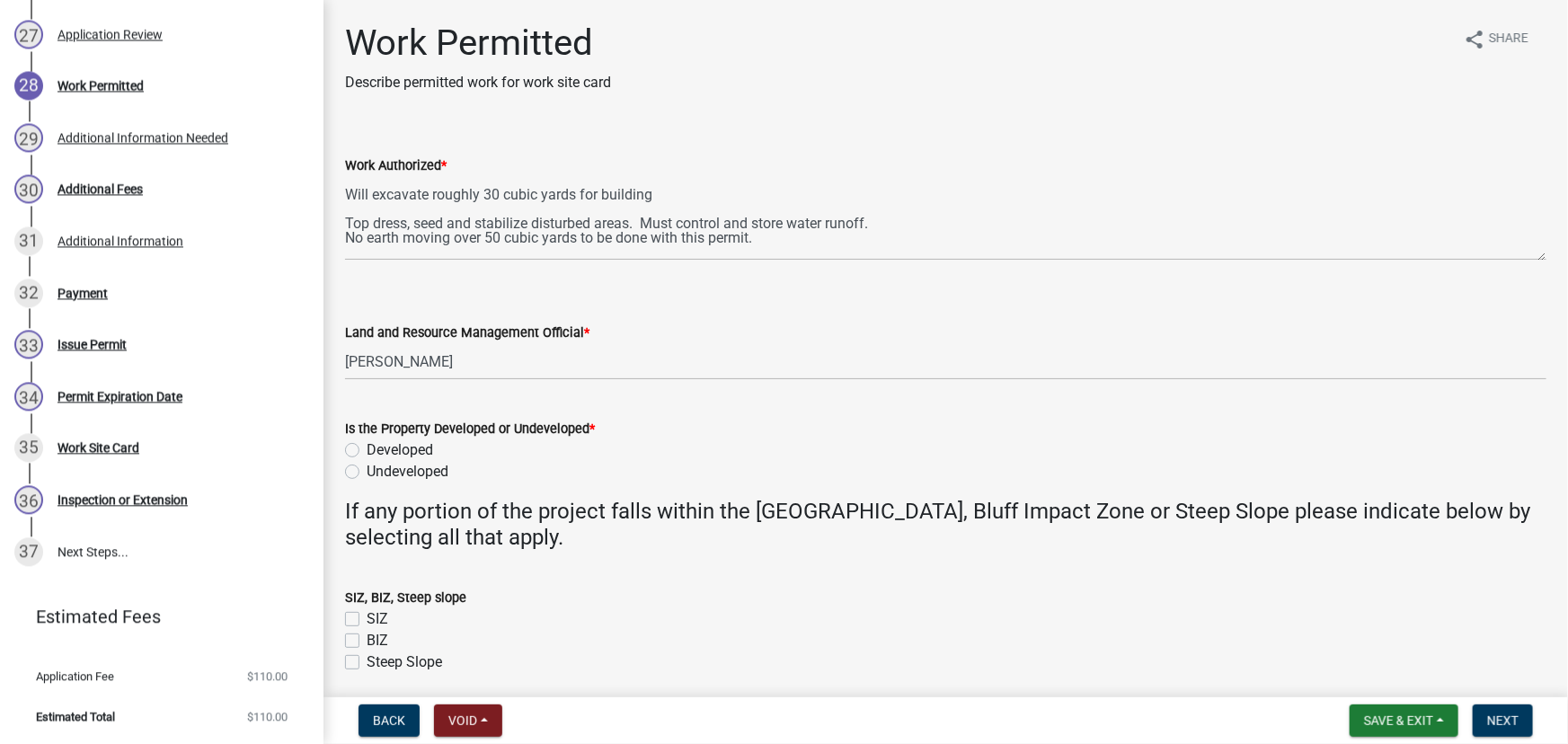
drag, startPoint x: 395, startPoint y: 446, endPoint x: 458, endPoint y: 516, distance: 94.2
click at [395, 447] on label "Developed" at bounding box center [400, 450] width 66 height 22
click at [378, 447] on input "Developed" at bounding box center [373, 445] width 11 height 11
radio input "true"
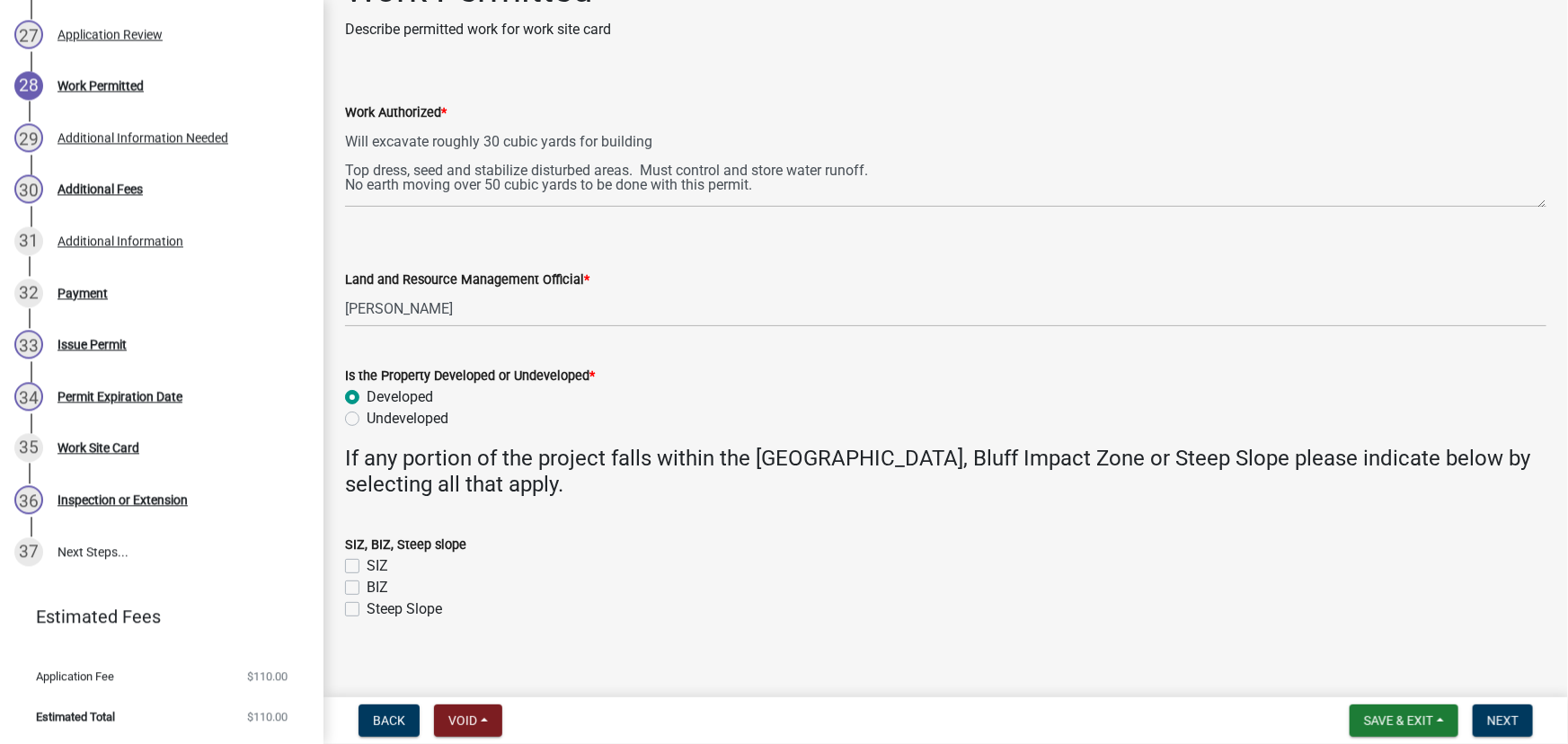
scroll to position [68, 0]
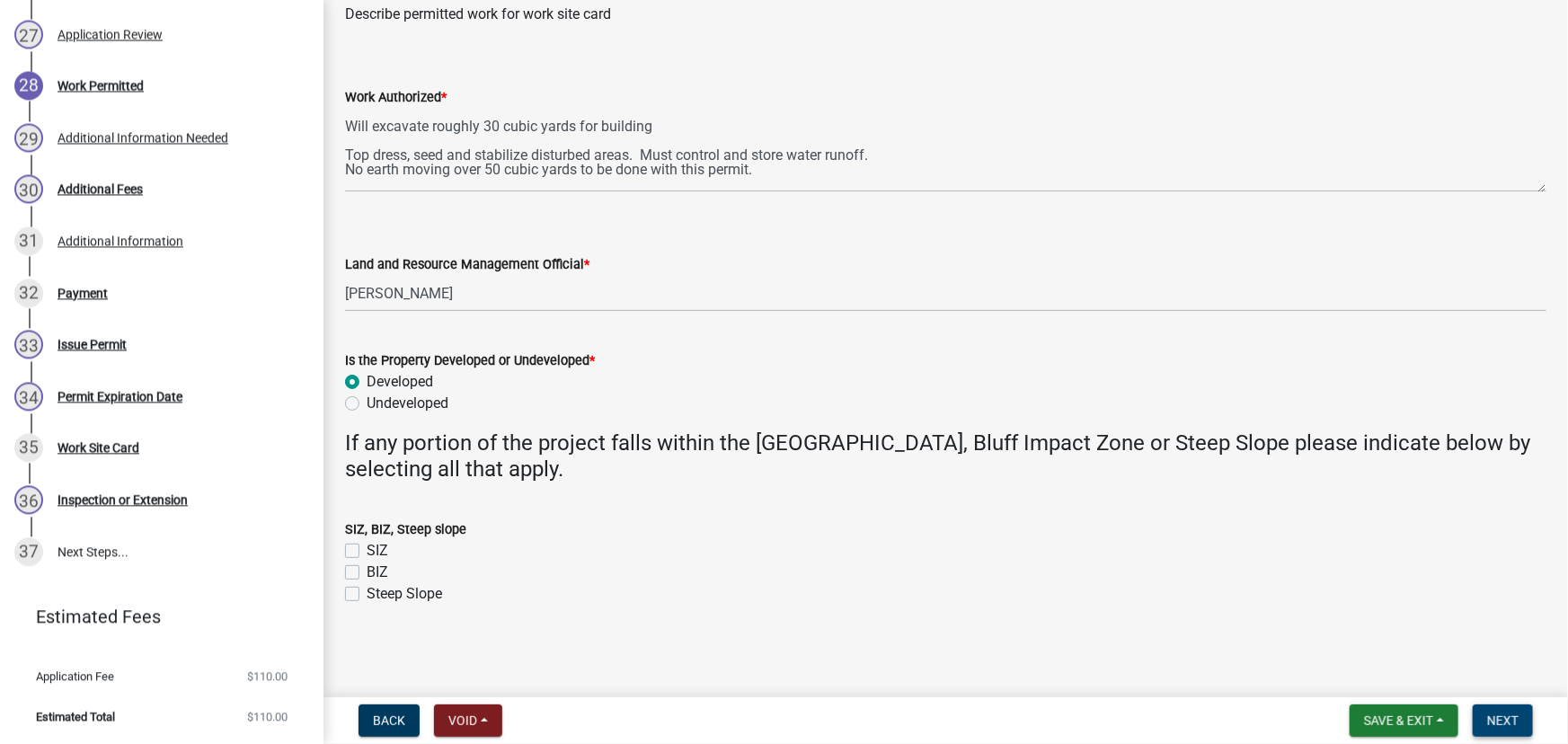
click at [1493, 718] on span "Next" at bounding box center [1502, 719] width 31 height 14
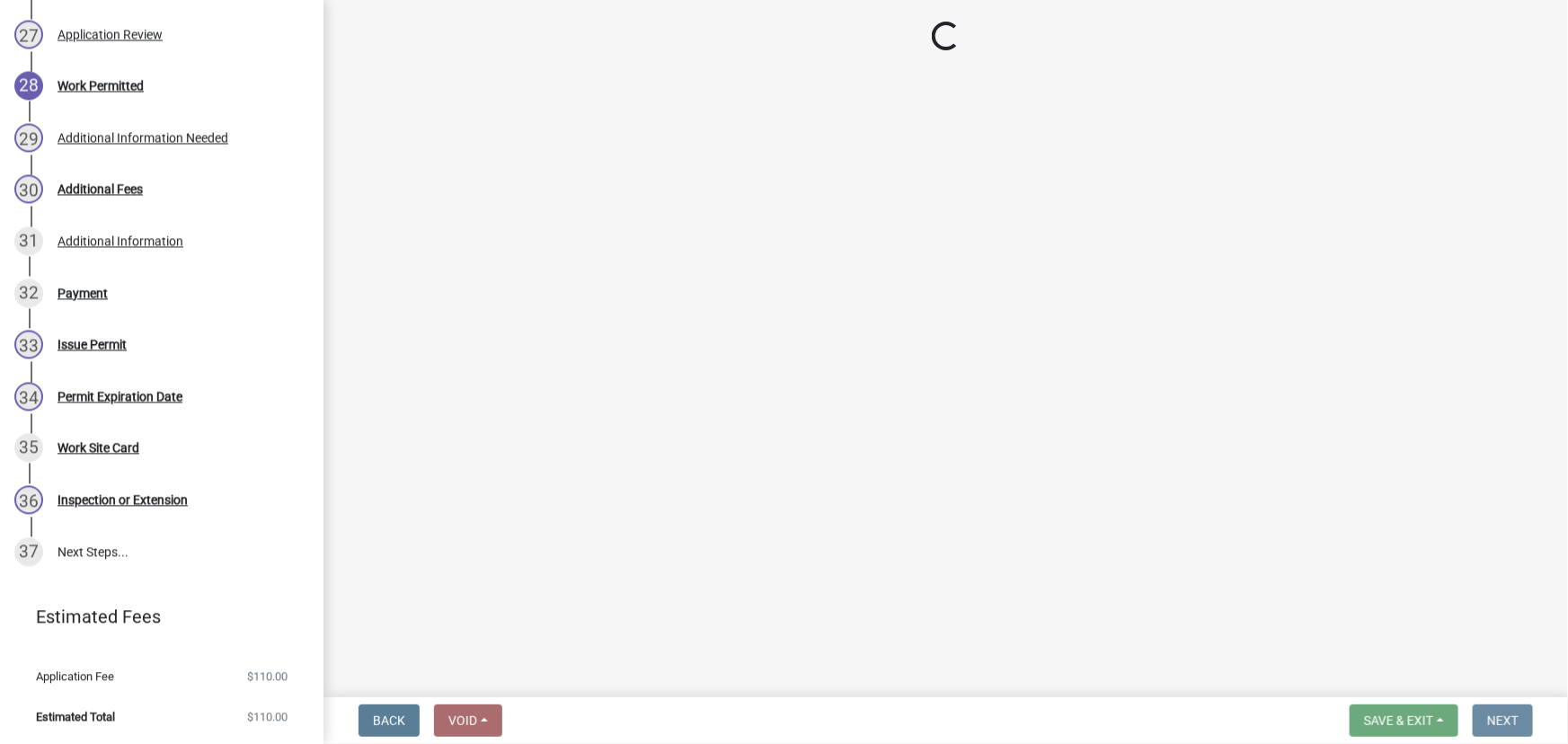
scroll to position [0, 0]
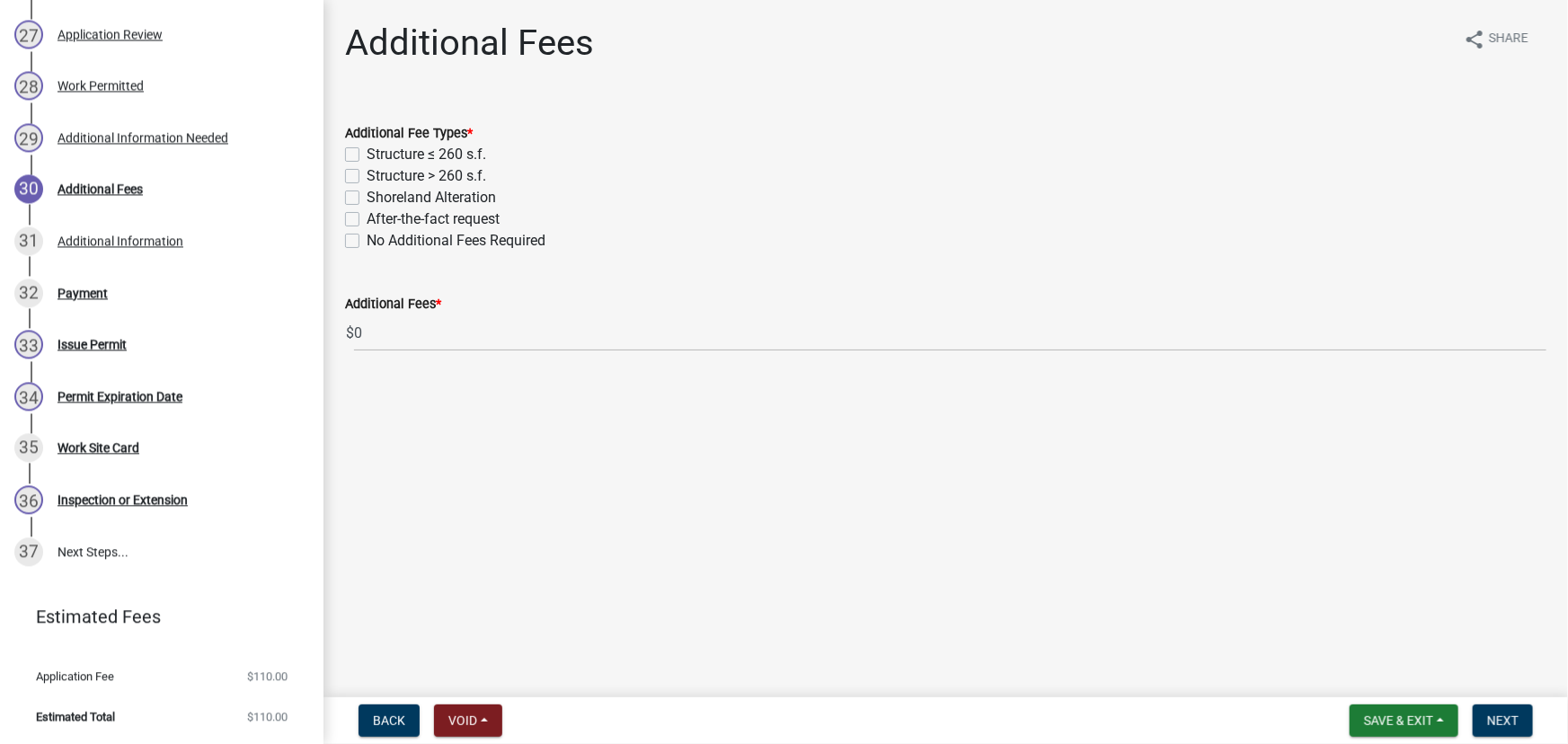
drag, startPoint x: 464, startPoint y: 171, endPoint x: 544, endPoint y: 203, distance: 86.2
click at [463, 171] on label "Structure > 260 s.f." at bounding box center [426, 175] width 120 height 22
click at [378, 171] on input "Structure > 260 s.f." at bounding box center [373, 171] width 11 height 11
checkbox input "true"
checkbox input "false"
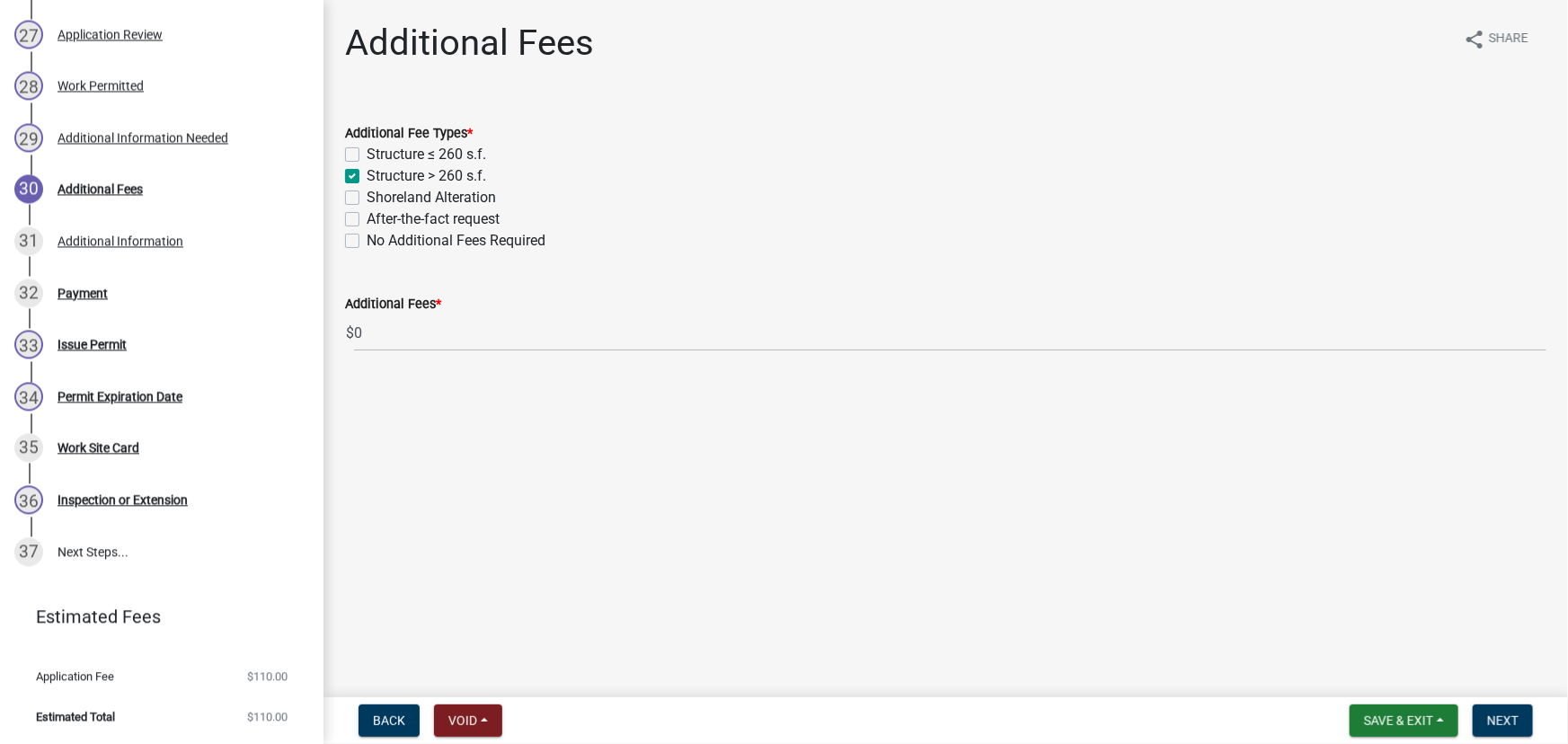
checkbox input "true"
checkbox input "false"
click at [1518, 718] on span "Next" at bounding box center [1502, 719] width 31 height 14
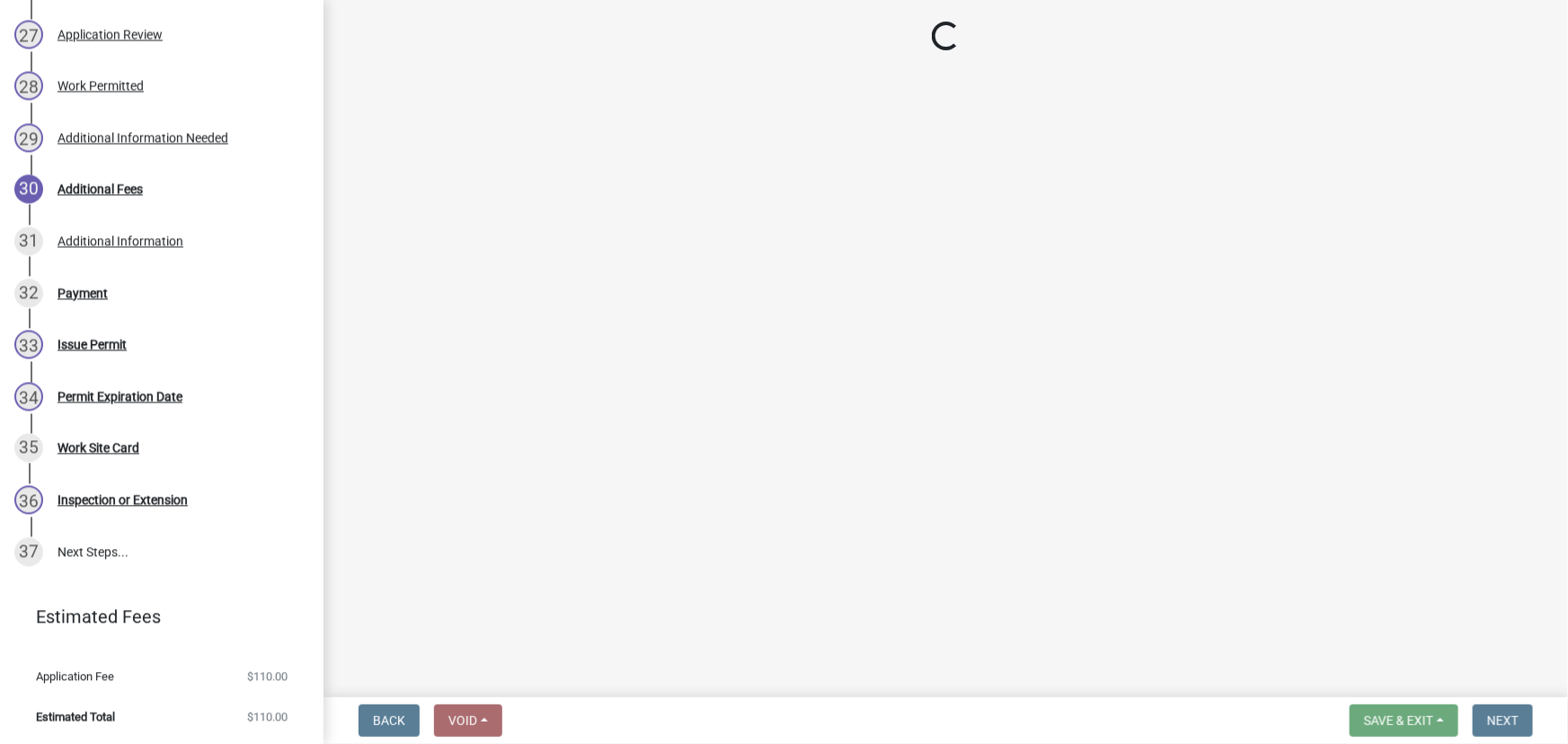
select select "3: 3"
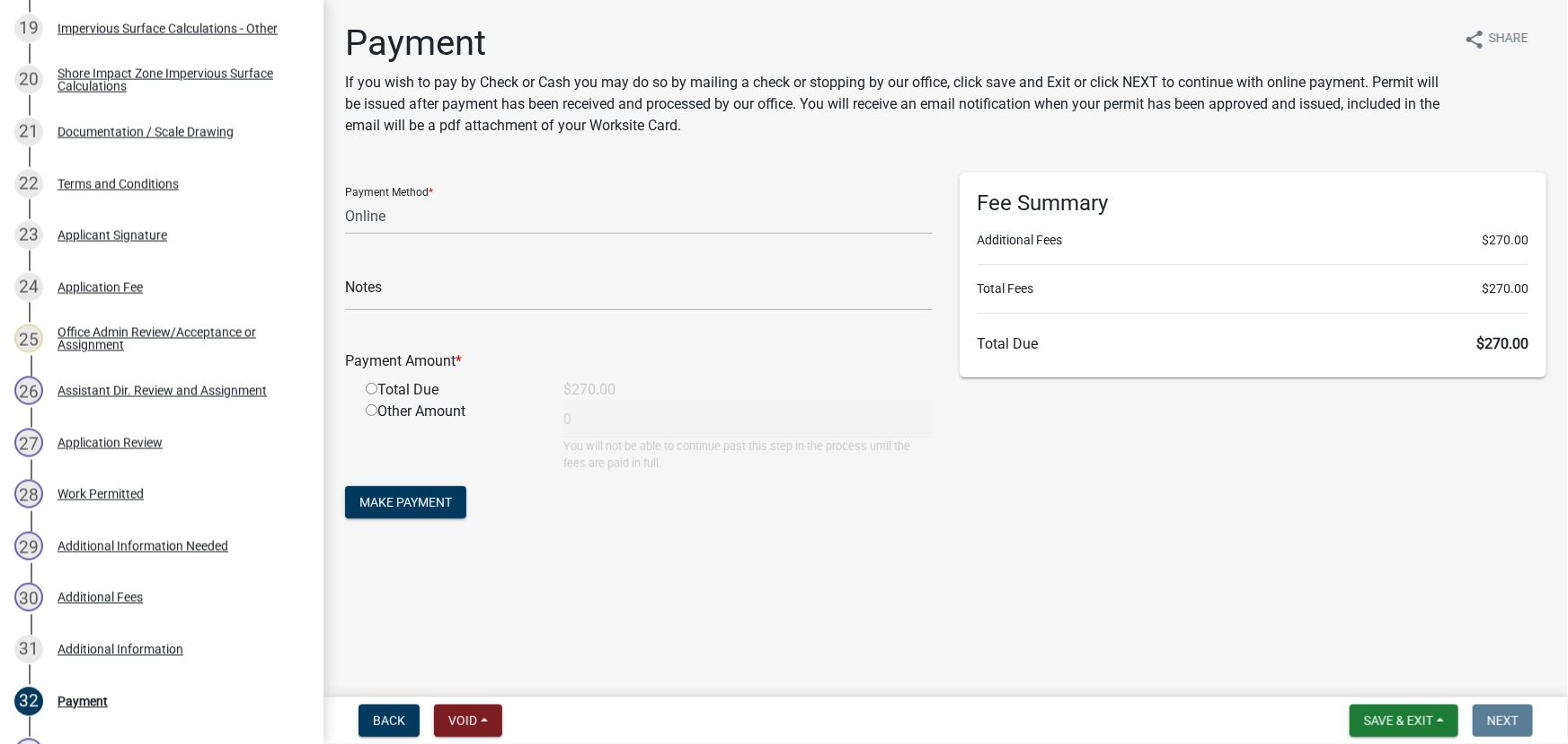
scroll to position [1138, 0]
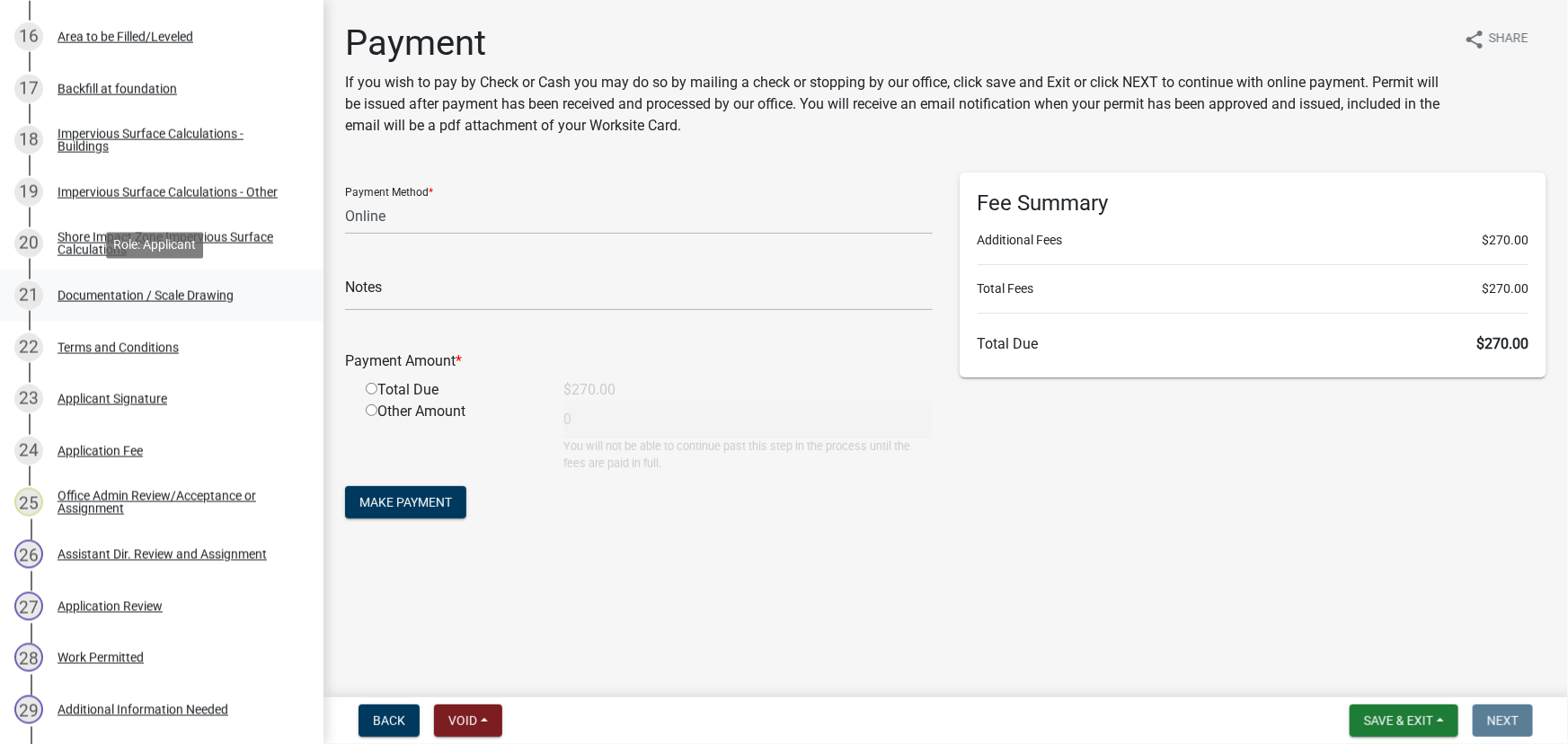
click at [142, 320] on link "21 Documentation / Scale Drawing" at bounding box center [161, 295] width 324 height 52
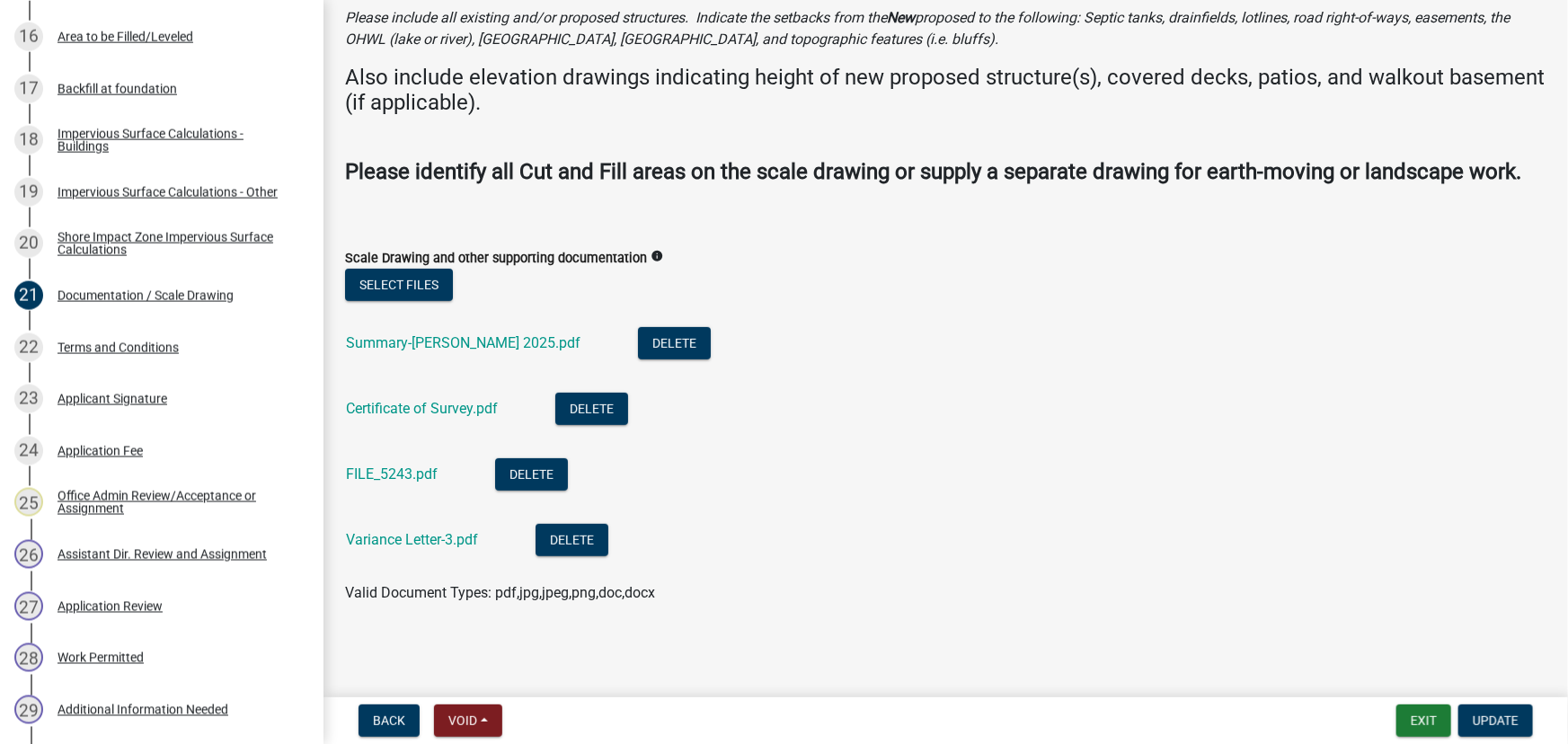
scroll to position [178, 0]
click at [461, 540] on link "Variance Letter-3.pdf" at bounding box center [412, 539] width 132 height 17
click at [146, 248] on div "Shore Impact Zone Impervious Surface Calculations" at bounding box center [175, 243] width 237 height 25
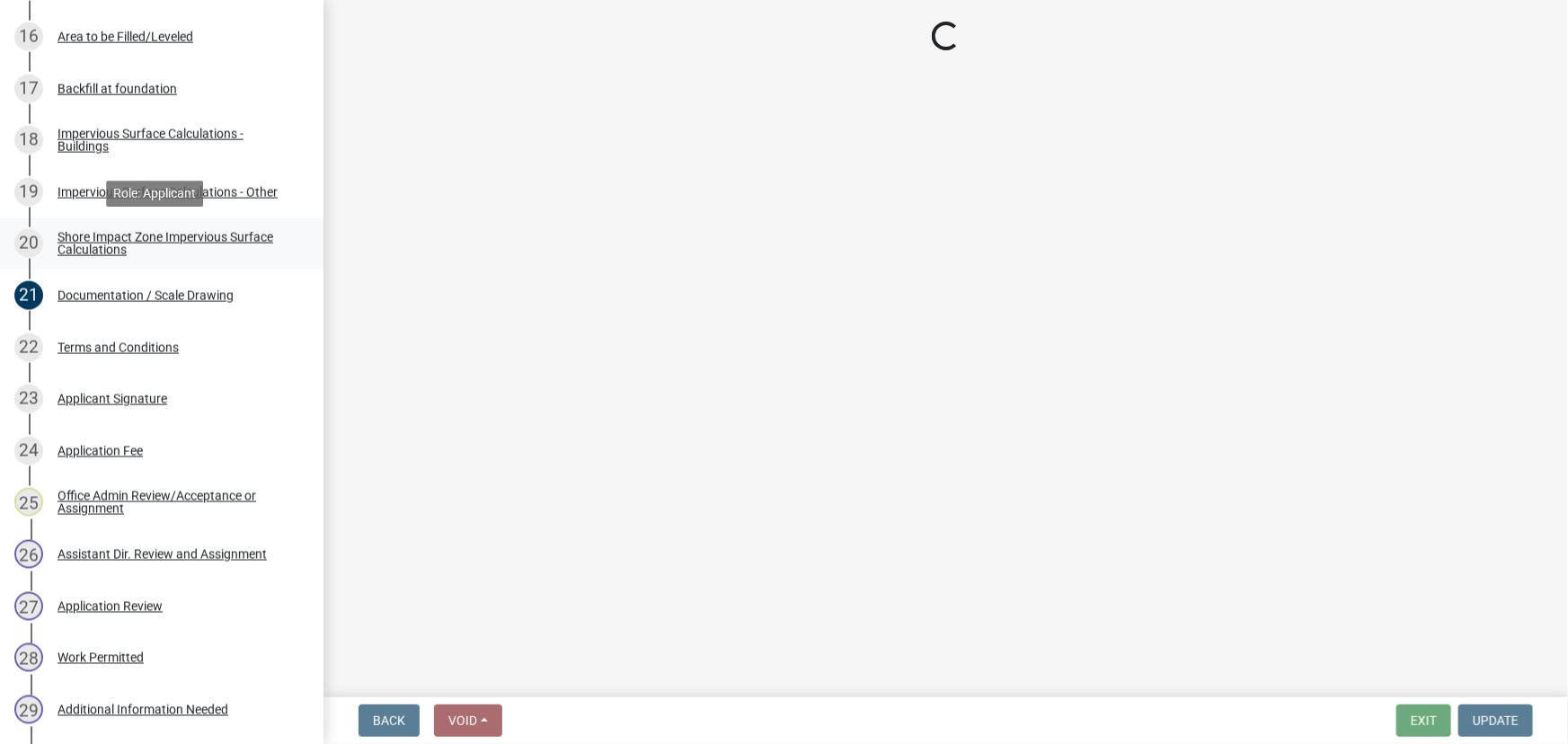
scroll to position [0, 0]
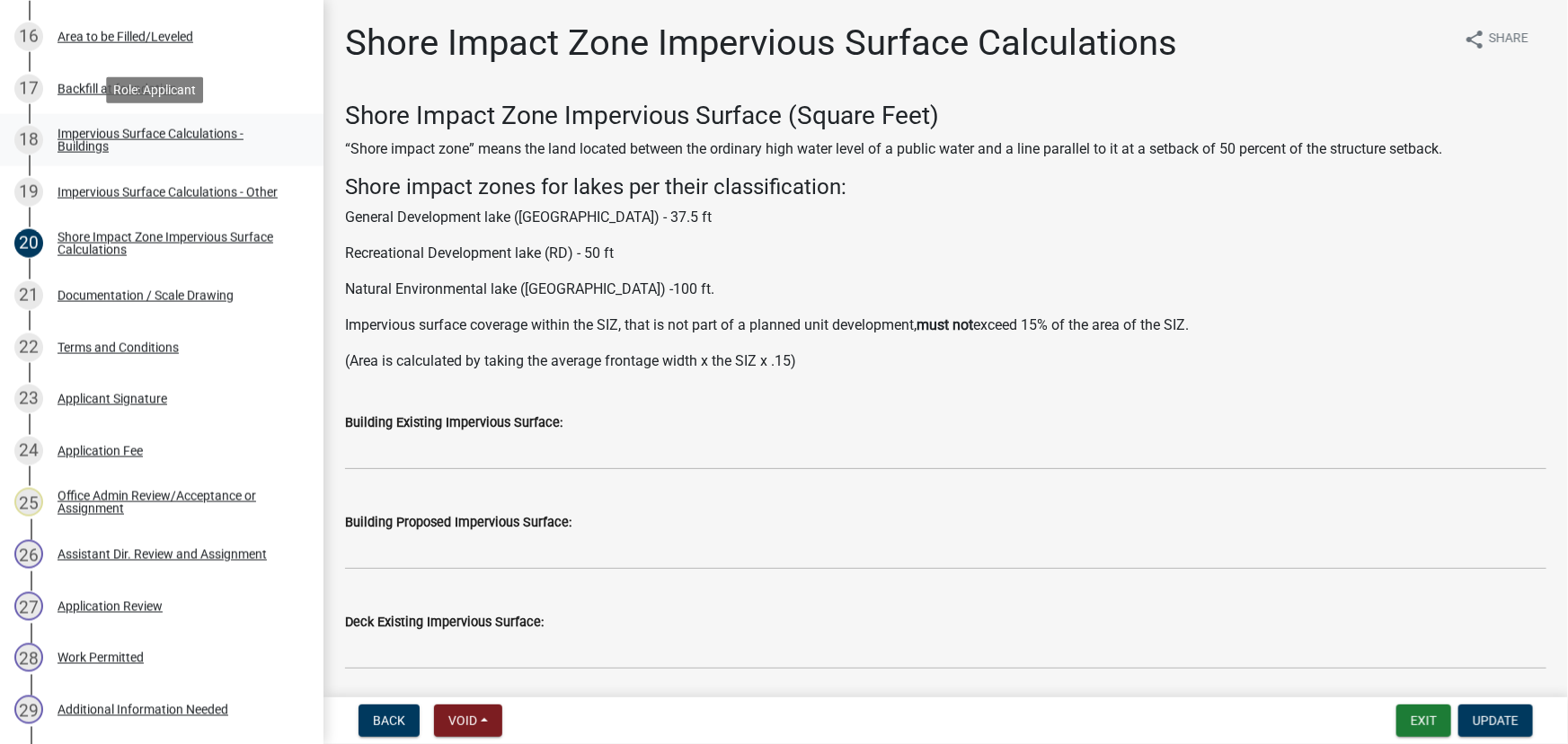
click at [104, 139] on div "Impervious Surface Calculations - Buildings" at bounding box center [175, 140] width 237 height 25
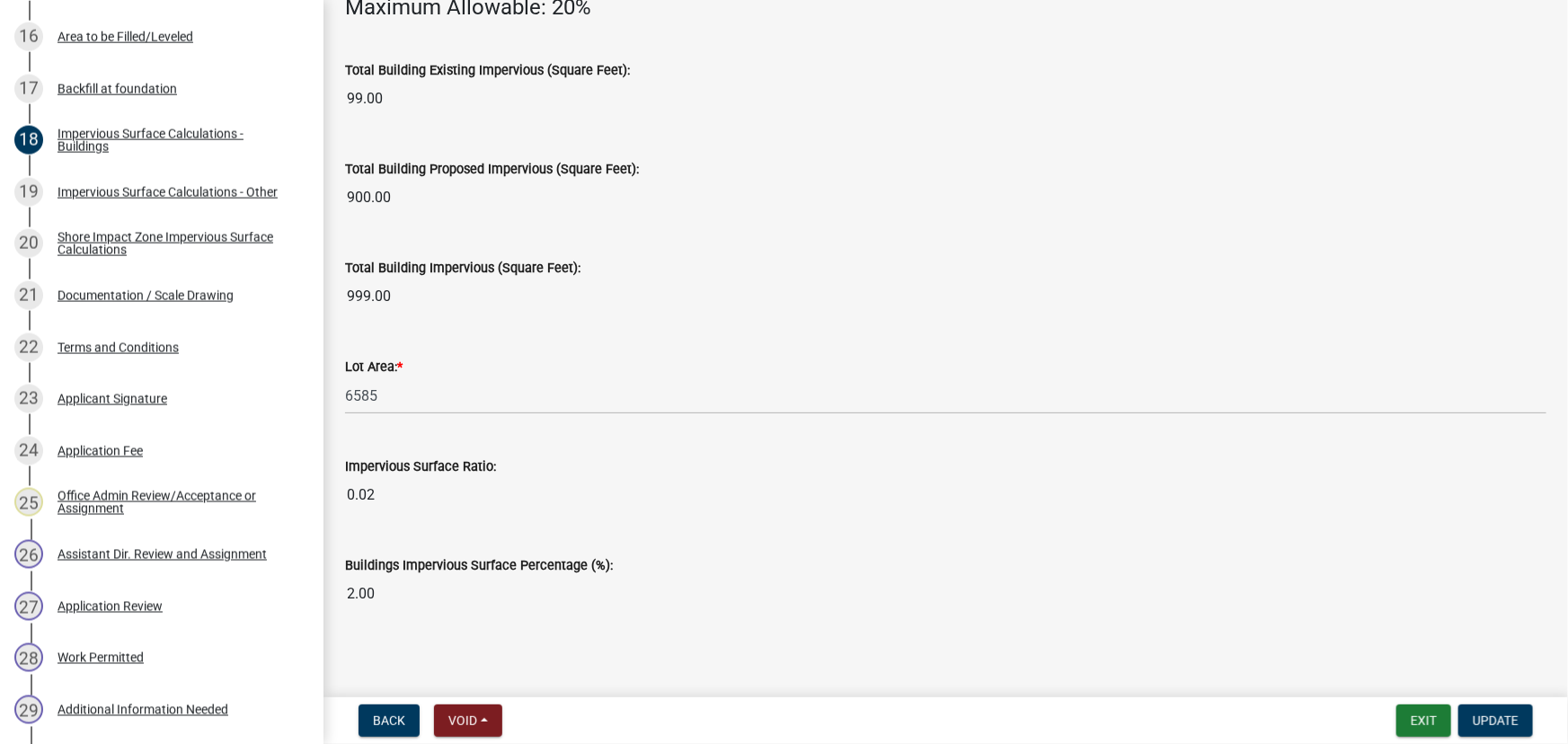
scroll to position [1312, 0]
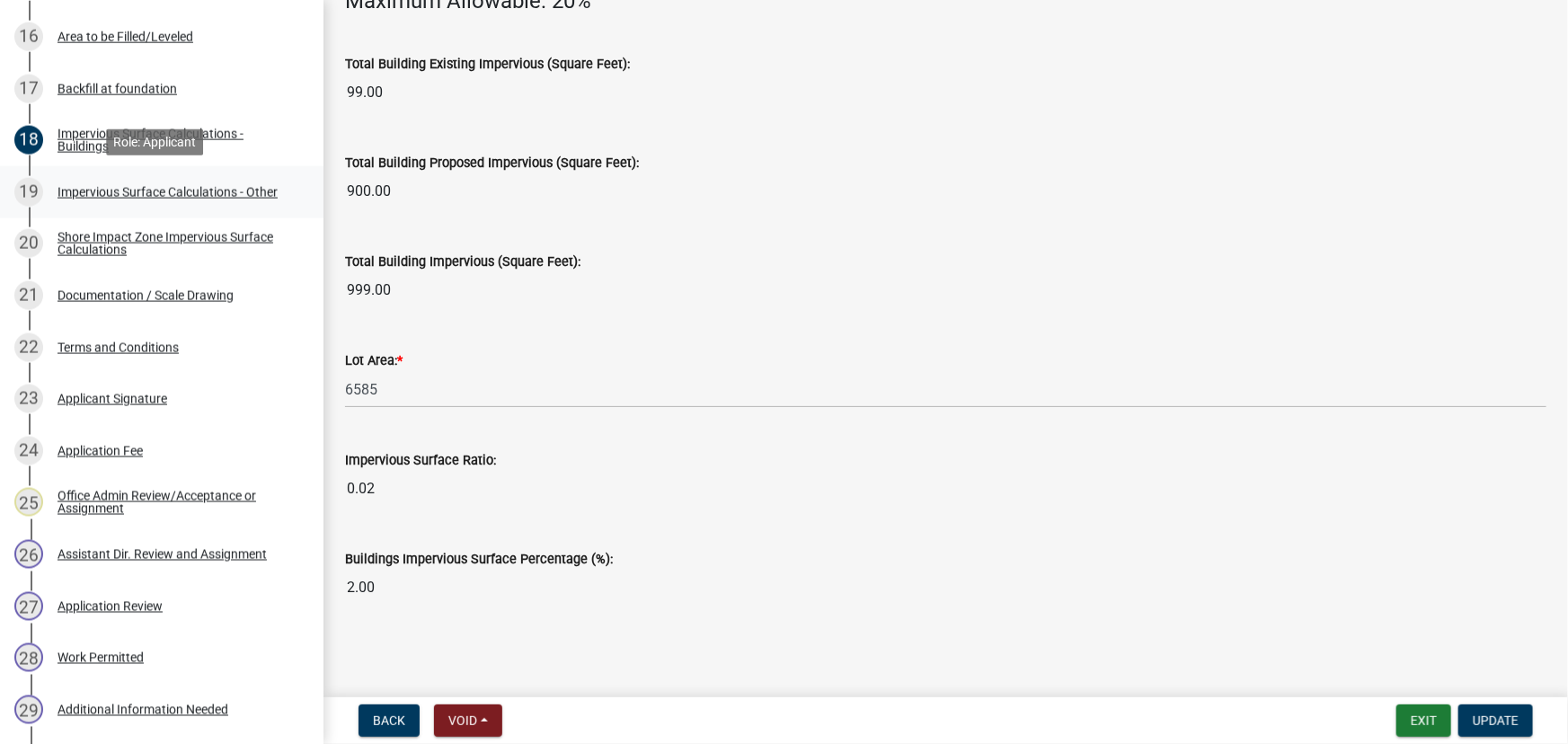
click at [104, 194] on div "Impervious Surface Calculations - Other" at bounding box center [167, 191] width 220 height 12
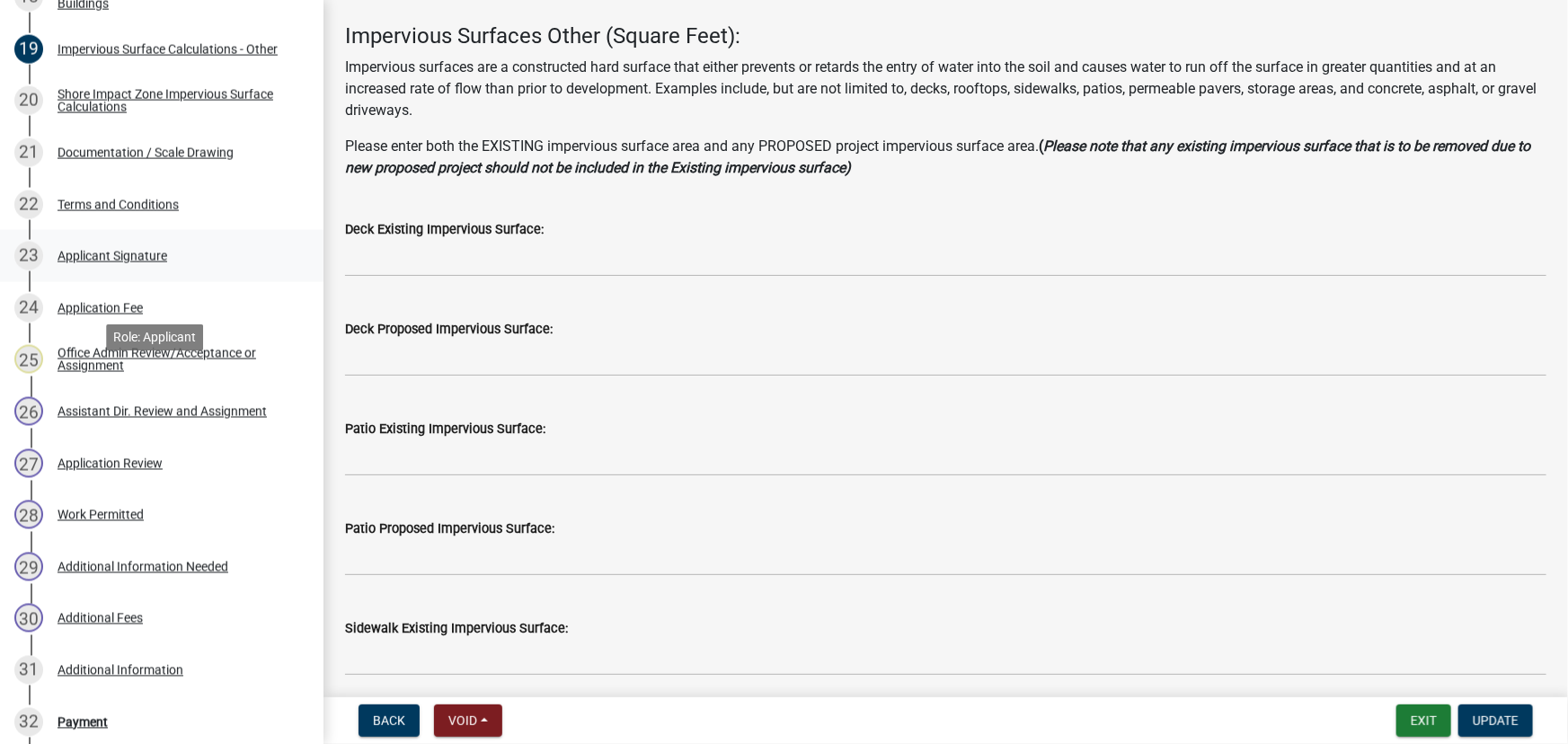
scroll to position [1301, 0]
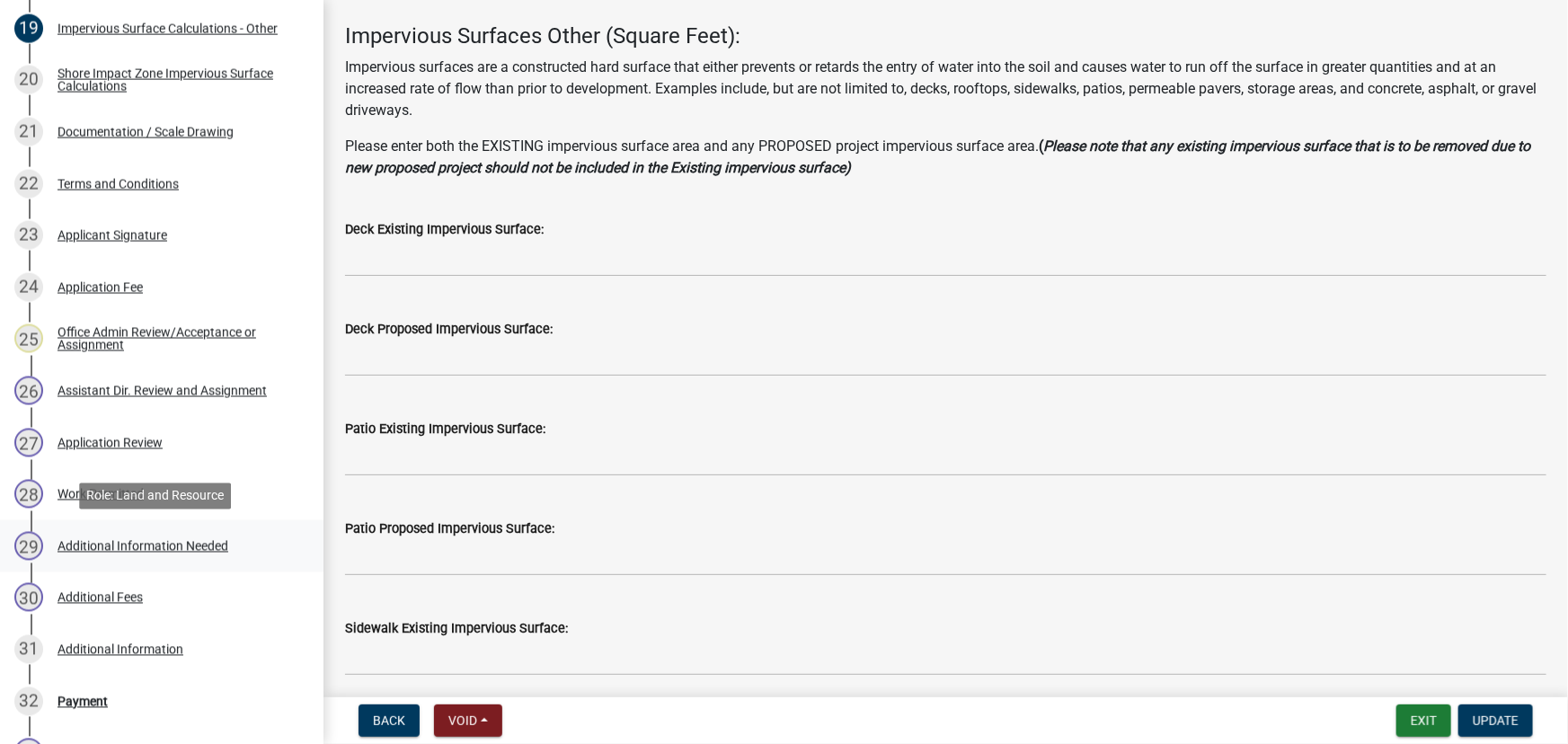
click at [140, 539] on div "Additional Information Needed" at bounding box center [142, 545] width 171 height 12
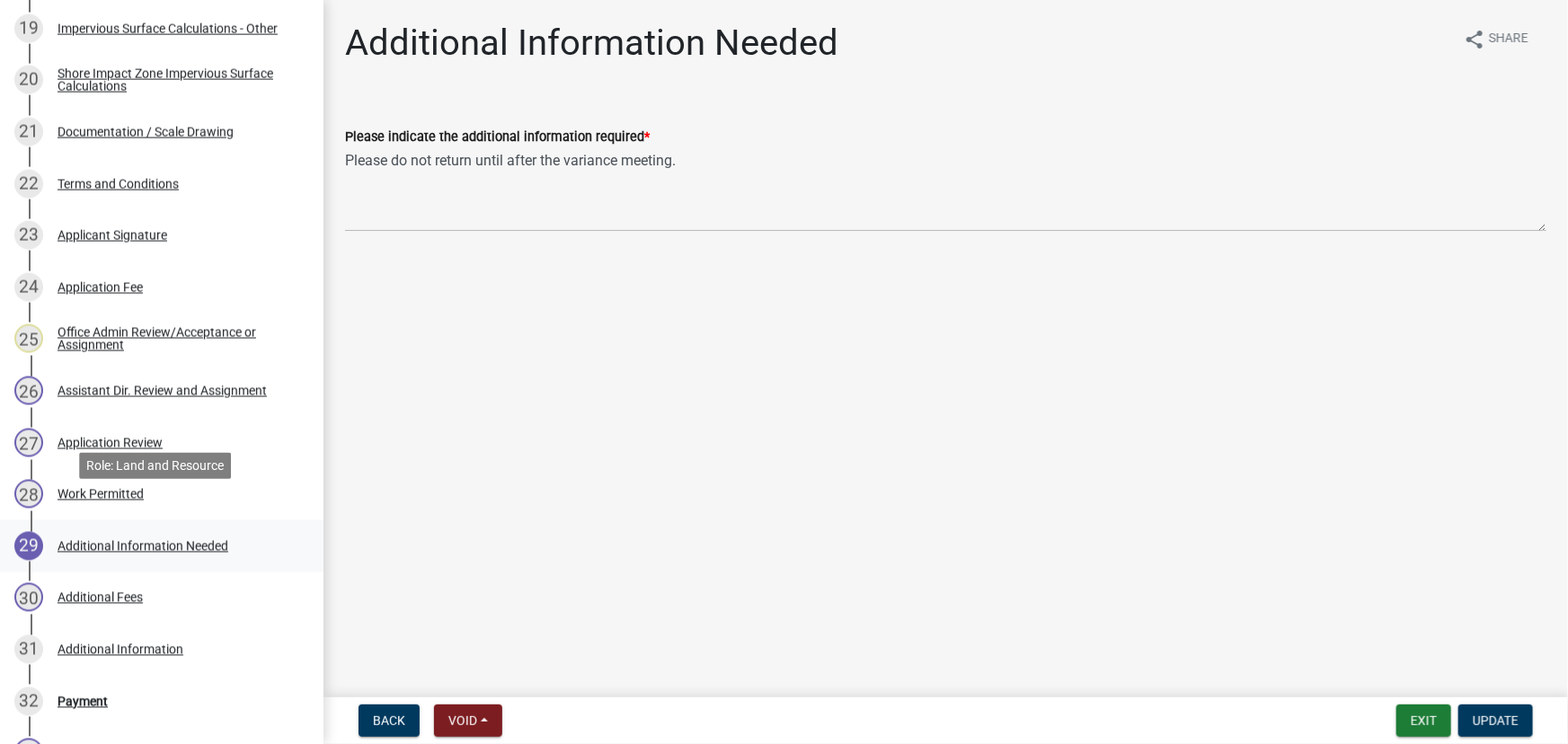
scroll to position [1750, 0]
